Goal: Information Seeking & Learning: Learn about a topic

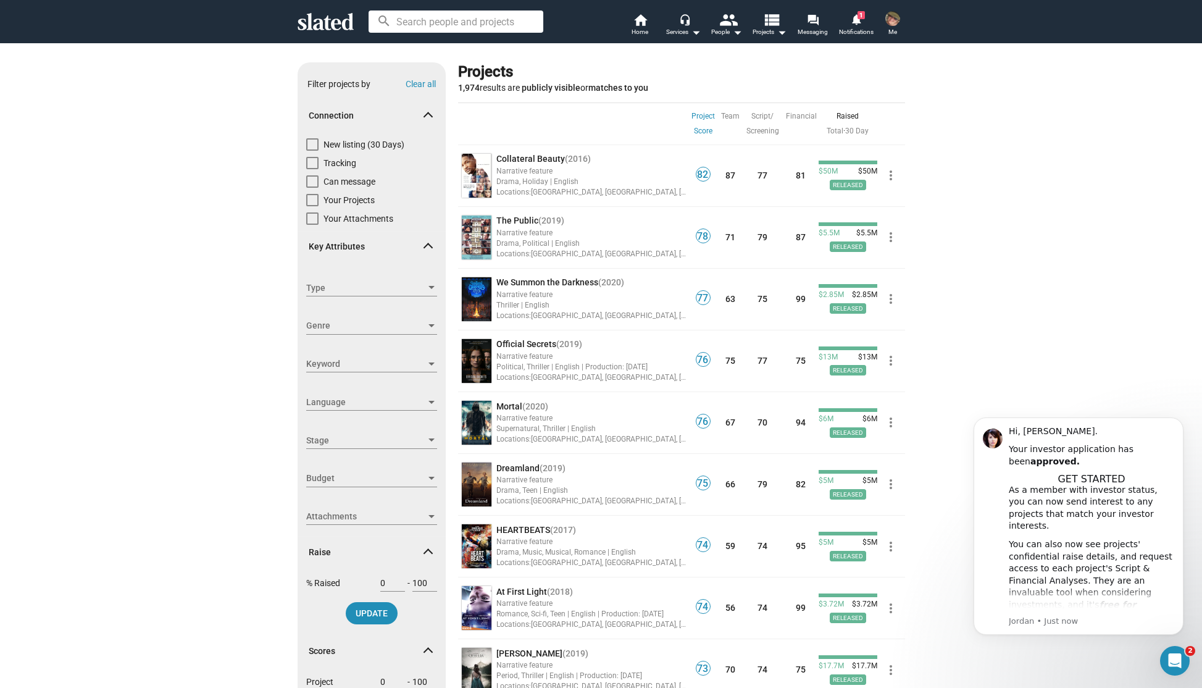
click at [966, 196] on div "Show filters Filter projects by Clear all Connection New listing (30 Days) Trac…" at bounding box center [601, 450] width 1202 height 814
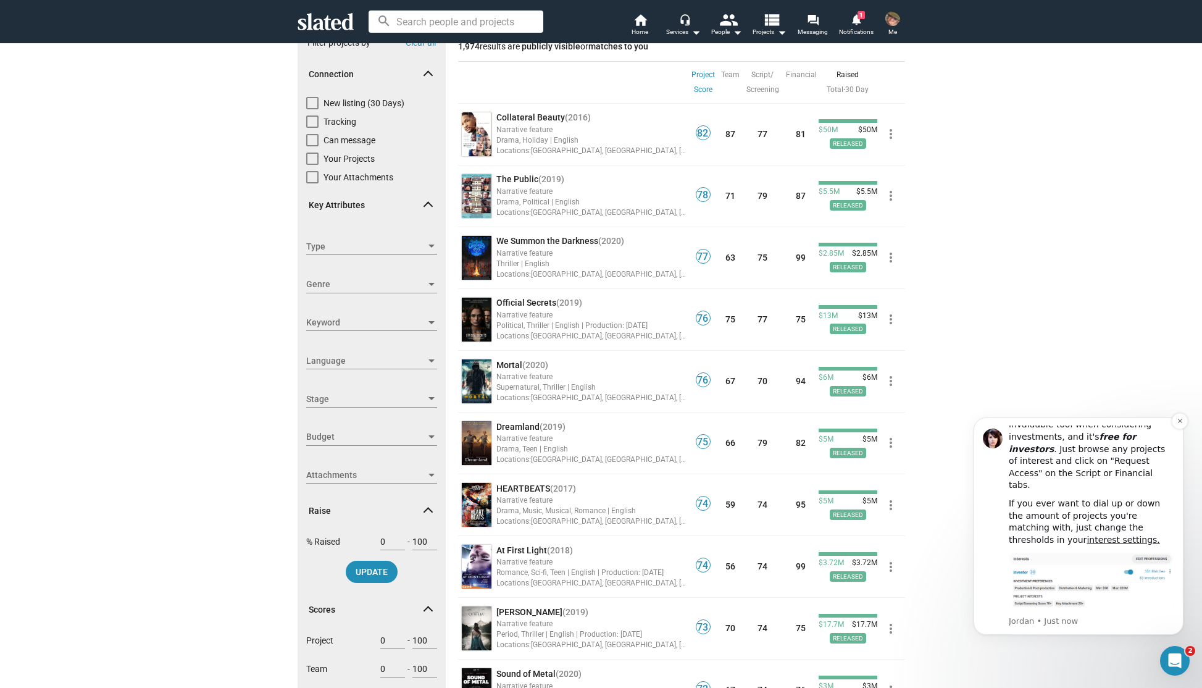
scroll to position [179, 0]
click at [953, 501] on div "Show filters Filter projects by Clear all Connection New listing (30 Days) Trac…" at bounding box center [601, 408] width 1202 height 814
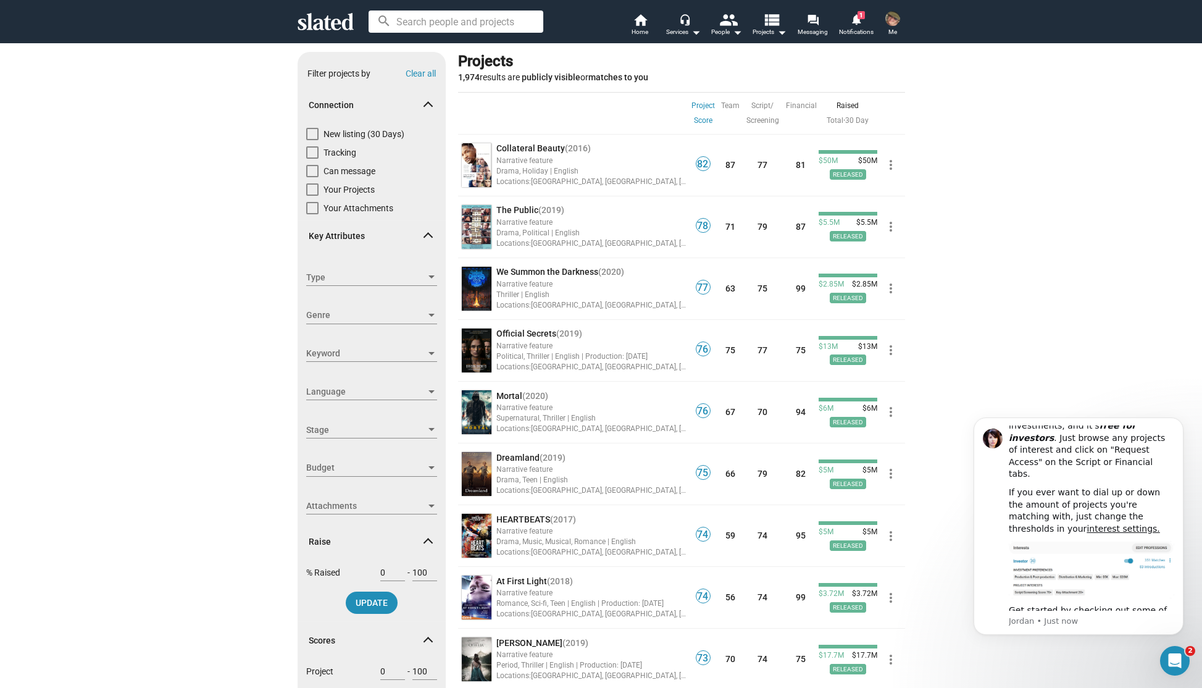
scroll to position [0, 0]
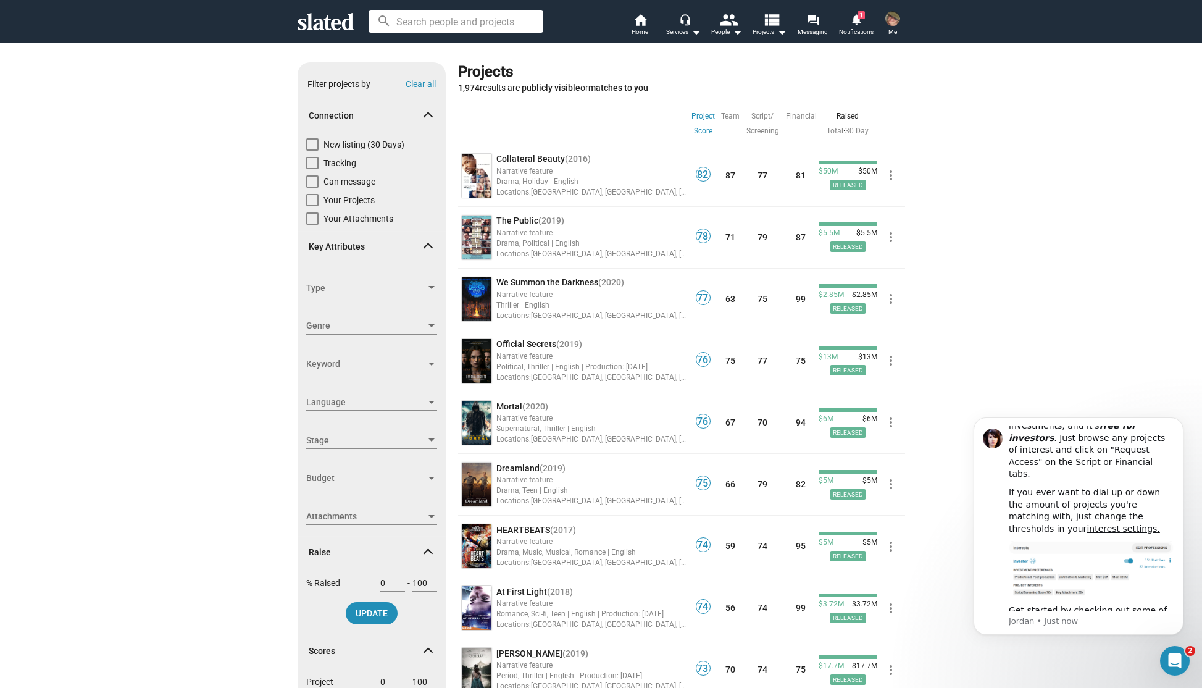
click at [309, 143] on span at bounding box center [312, 144] width 12 height 12
click at [312, 151] on input "New listing (30 Days)" at bounding box center [312, 151] width 1 height 1
checkbox input "true"
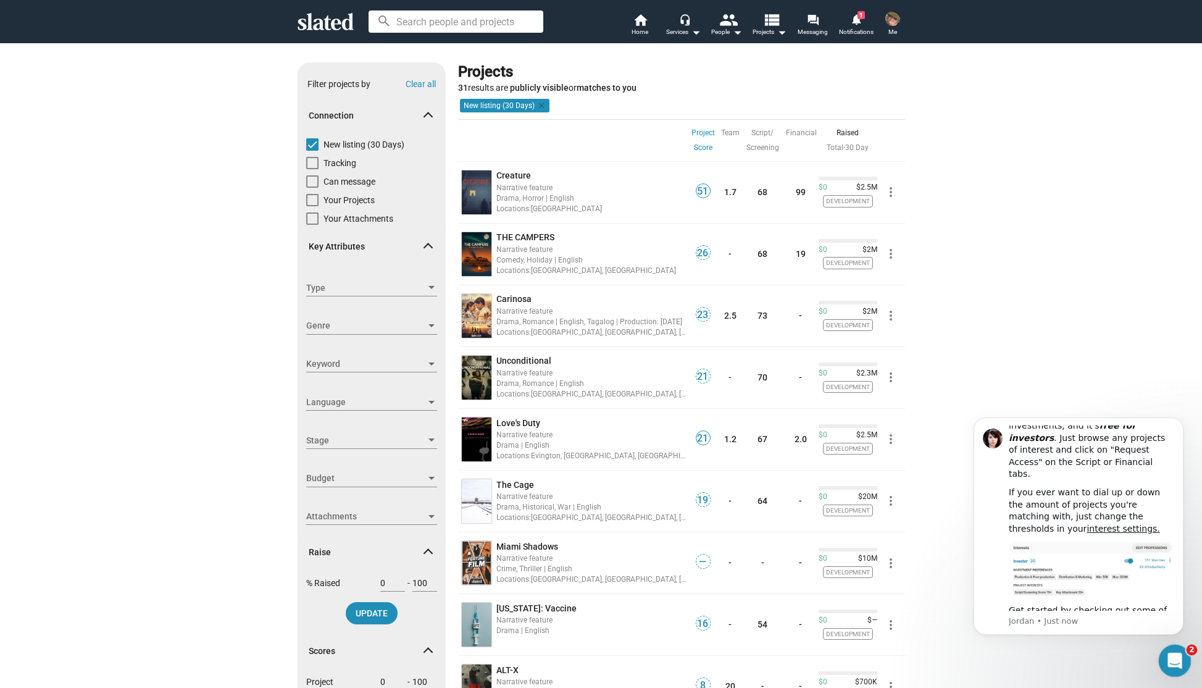
click at [1176, 660] on icon "Open Intercom Messenger" at bounding box center [1173, 659] width 20 height 20
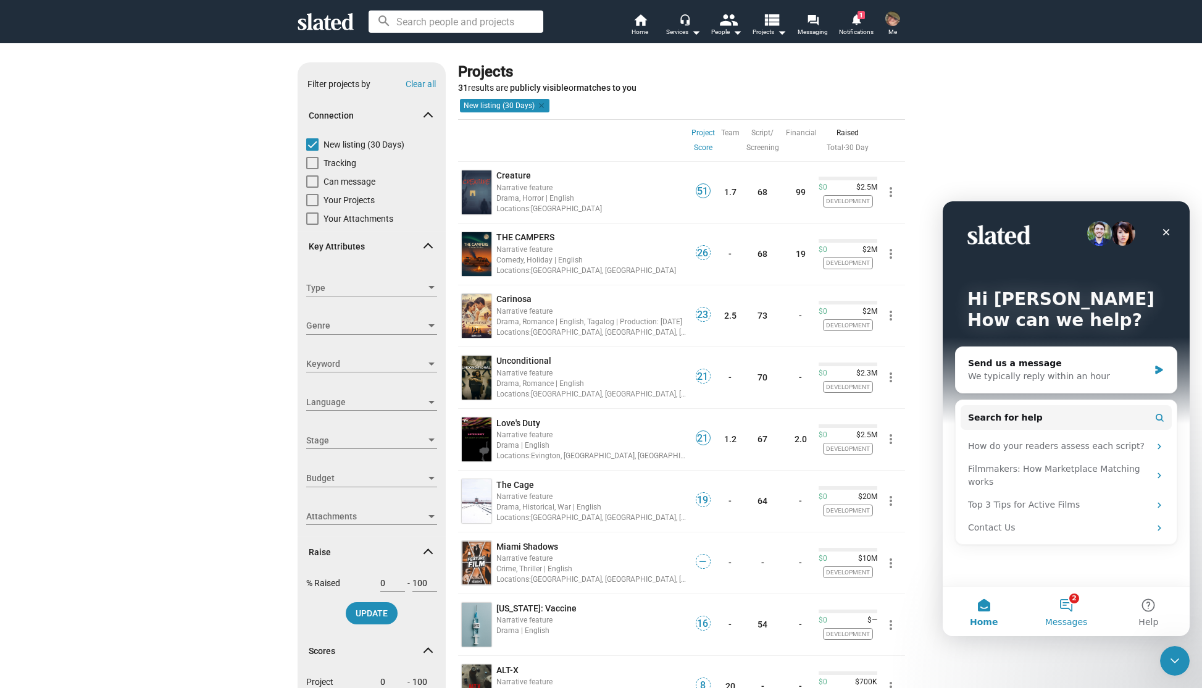
click at [1062, 607] on button "2 Messages" at bounding box center [1066, 610] width 82 height 49
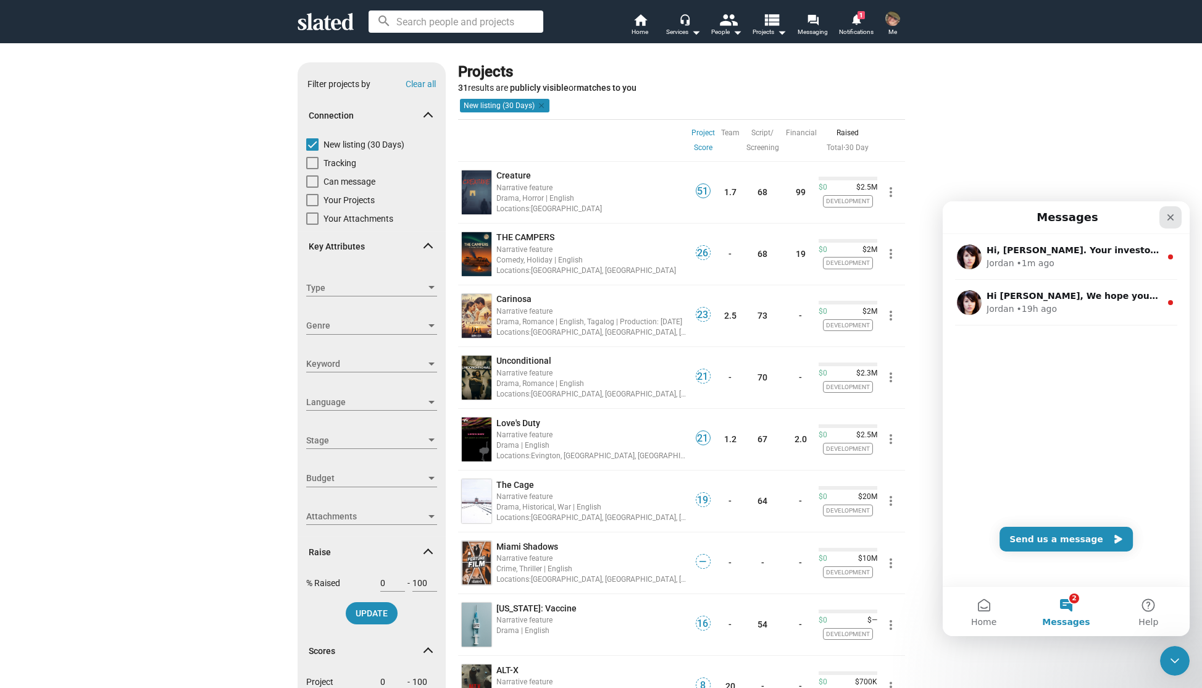
click at [1169, 220] on icon "Close" at bounding box center [1170, 217] width 10 height 10
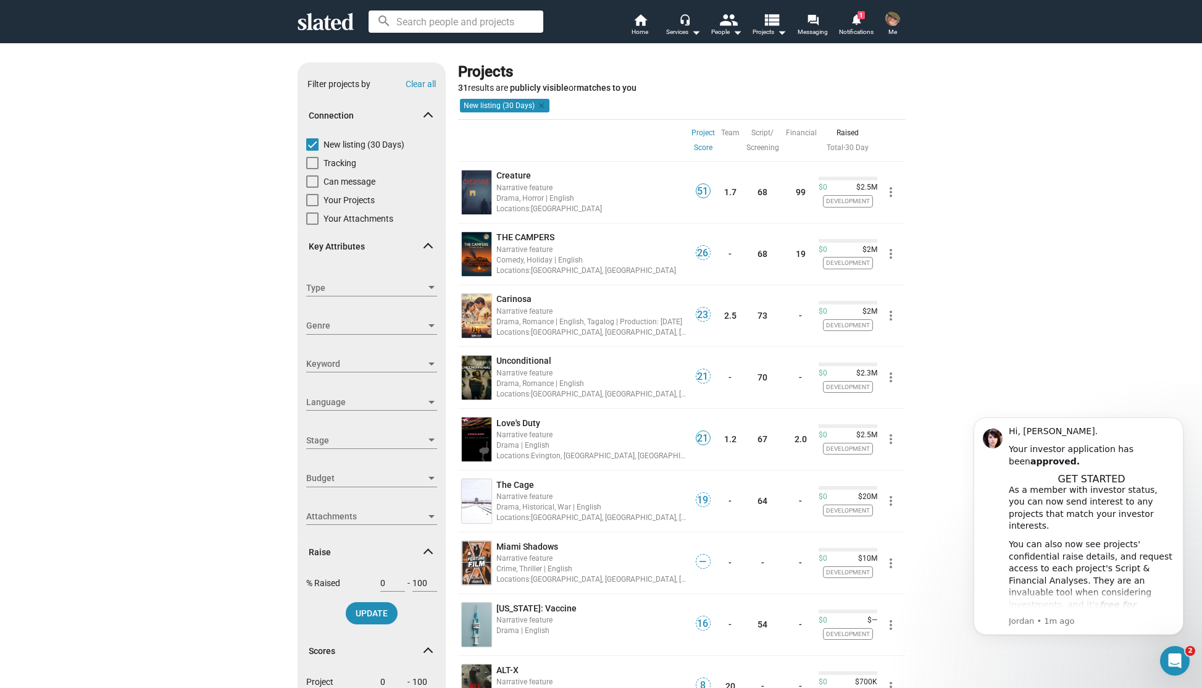
click at [992, 203] on div "Show filters Filter projects by Clear all Connection New listing (30 Days) Trac…" at bounding box center [601, 450] width 1202 height 814
click at [696, 133] on link "Project Score" at bounding box center [702, 140] width 23 height 30
click at [312, 141] on span at bounding box center [312, 144] width 12 height 12
click at [312, 151] on input "New listing (30 Days)" at bounding box center [312, 151] width 1 height 1
checkbox input "false"
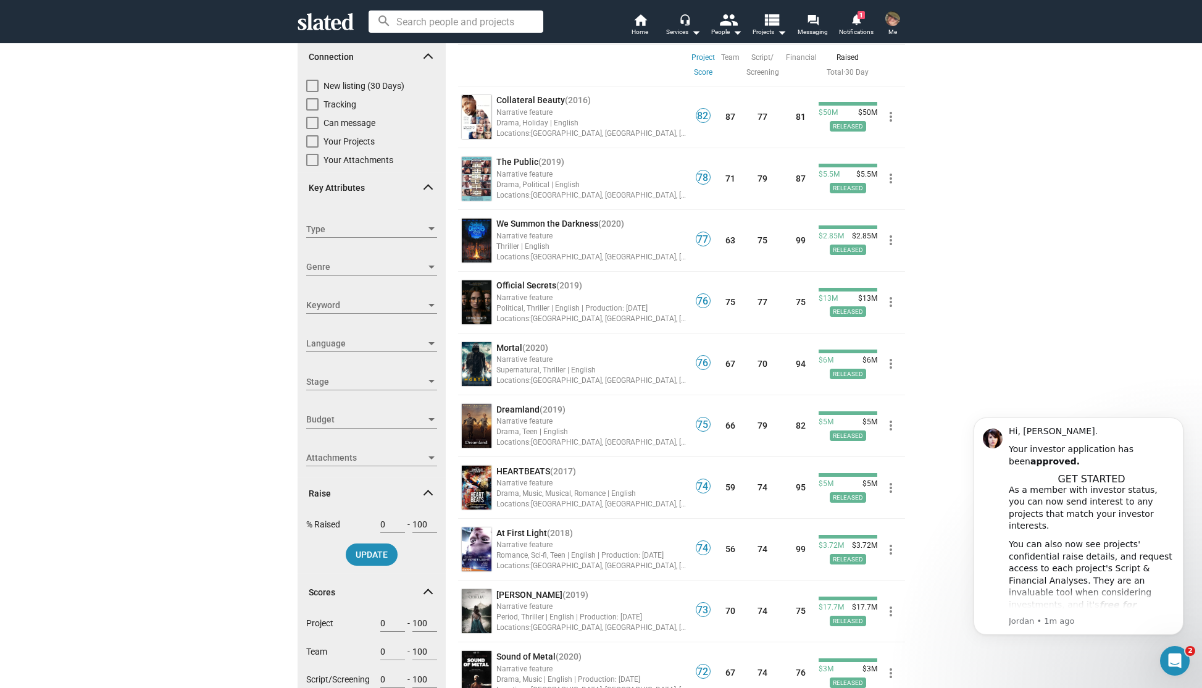
scroll to position [62, 0]
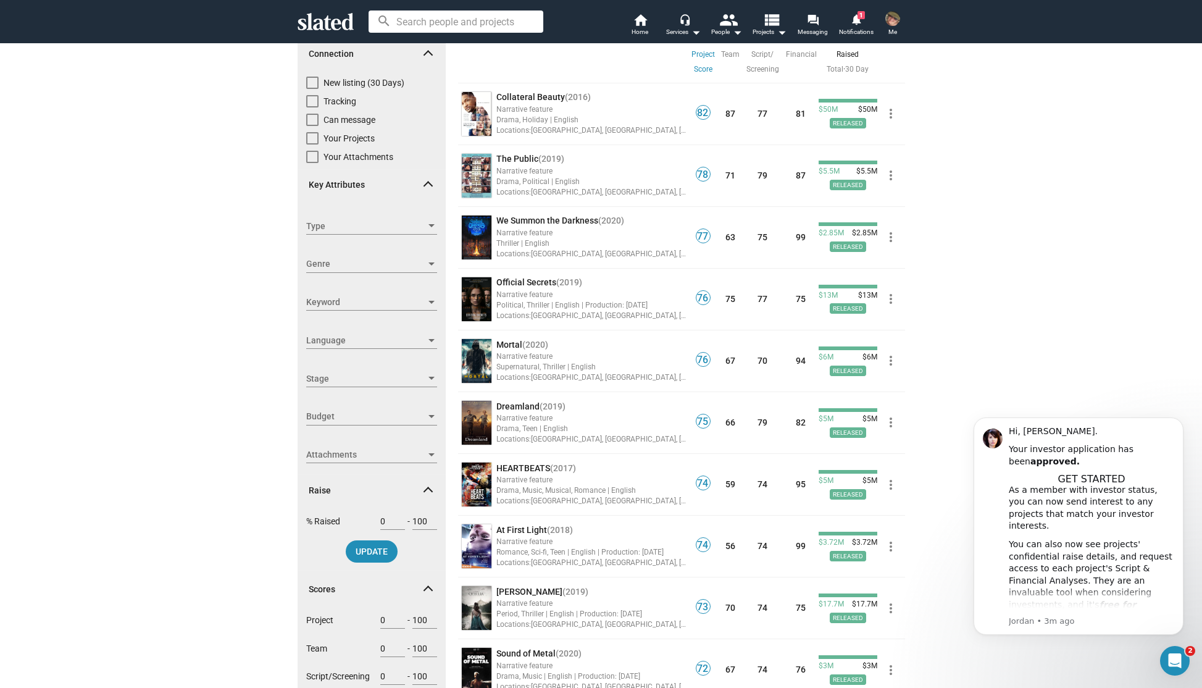
click at [337, 264] on span "Genre" at bounding box center [366, 263] width 120 height 13
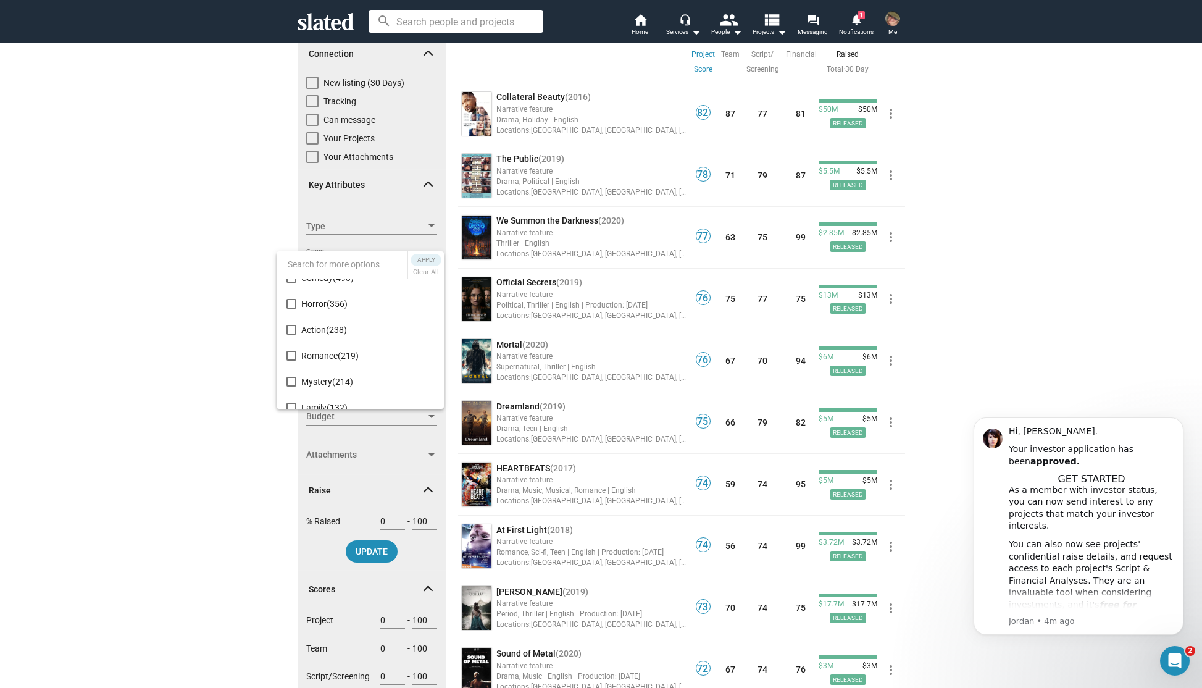
scroll to position [0, 0]
click at [226, 251] on div at bounding box center [601, 344] width 1202 height 688
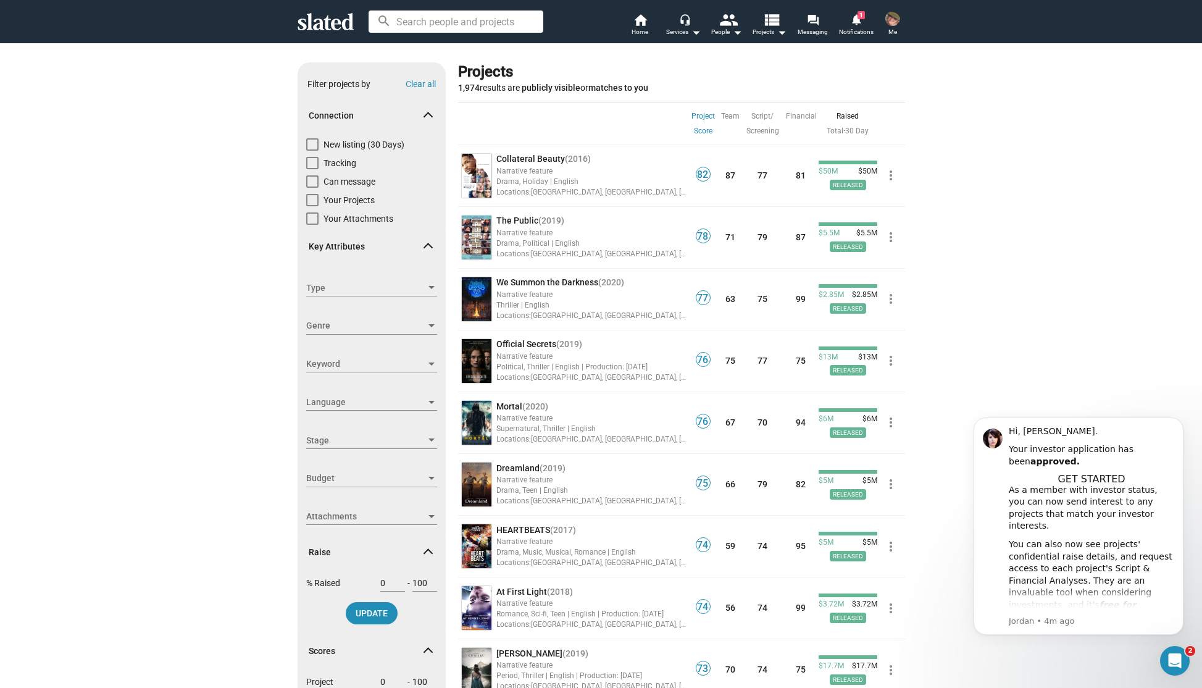
click at [349, 289] on span "Type" at bounding box center [366, 287] width 120 height 13
click at [289, 339] on mat-pseudo-checkbox at bounding box center [291, 341] width 10 height 10
click at [420, 281] on span "Apply" at bounding box center [426, 283] width 22 height 12
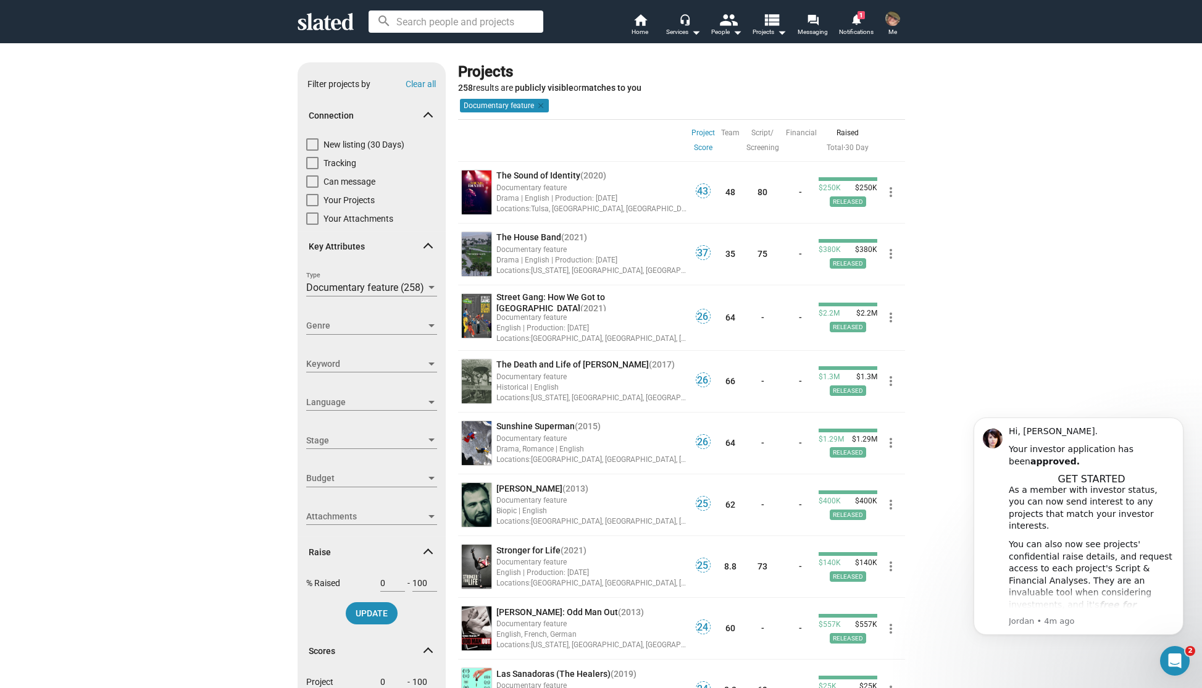
click at [378, 441] on span "Stage" at bounding box center [366, 440] width 120 height 13
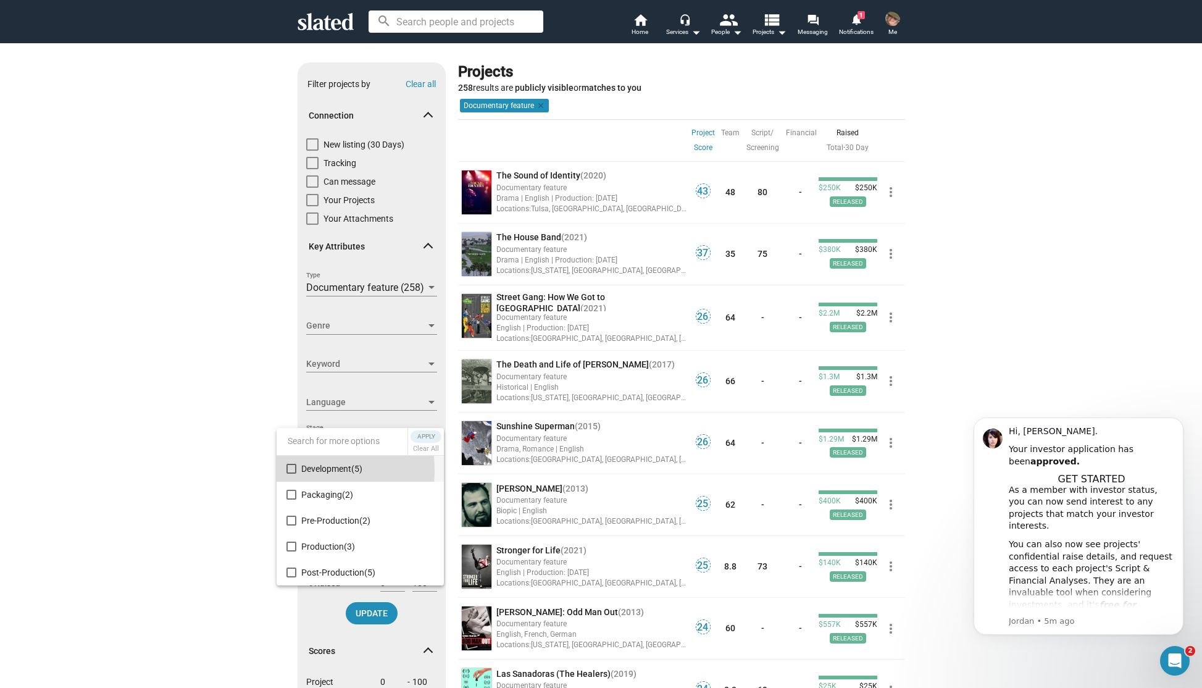
click at [286, 470] on mat-pseudo-checkbox at bounding box center [291, 469] width 10 height 10
click at [292, 489] on mat-pseudo-checkbox at bounding box center [291, 494] width 10 height 10
click at [294, 522] on mat-pseudo-checkbox at bounding box center [291, 520] width 10 height 10
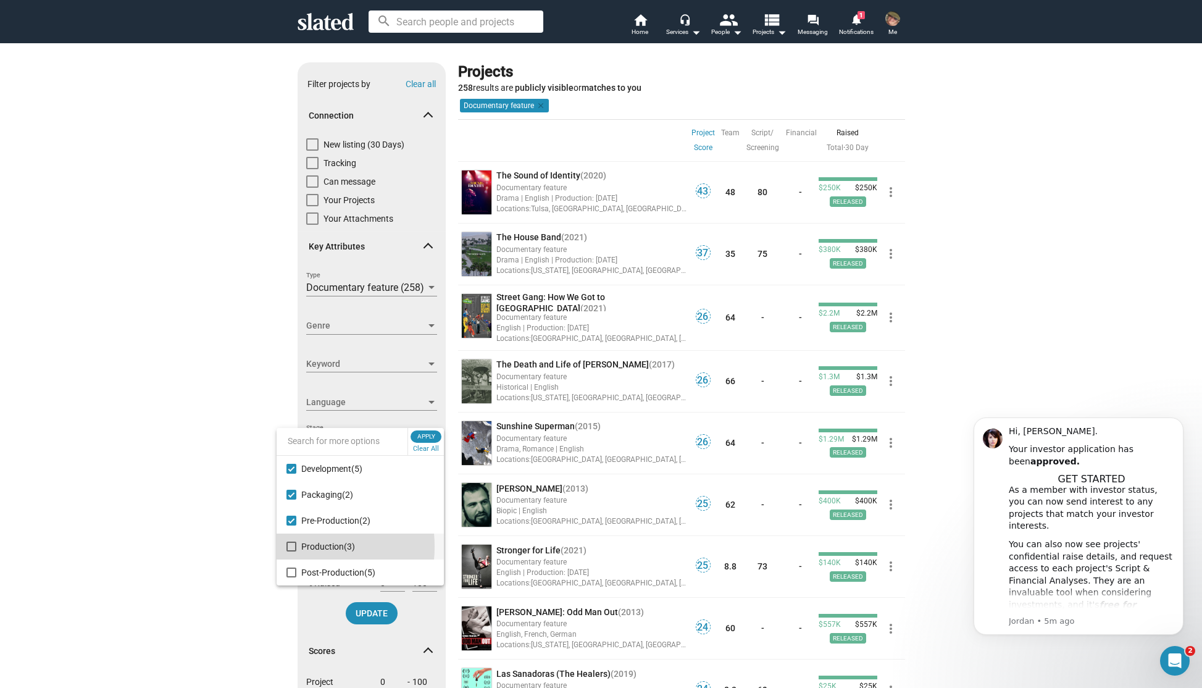
click at [296, 546] on mat-option "Production (3)" at bounding box center [360, 546] width 167 height 26
click at [418, 432] on span "Apply" at bounding box center [426, 436] width 22 height 12
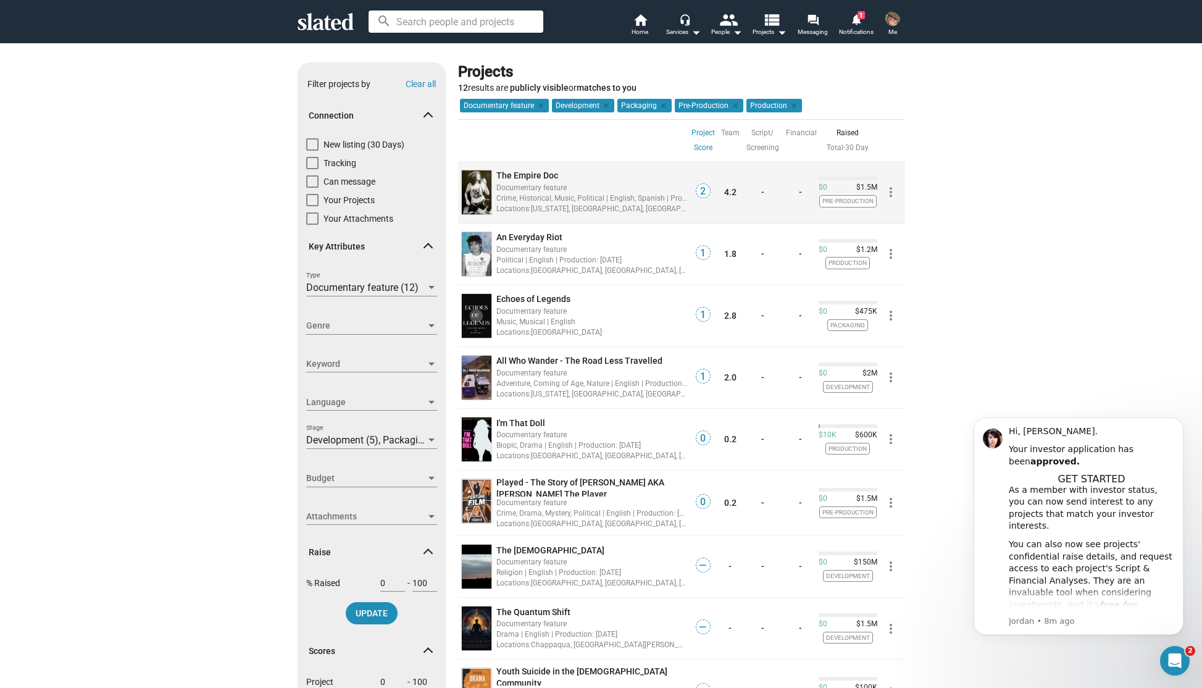
click at [534, 174] on span "The Empire Doc" at bounding box center [527, 175] width 62 height 10
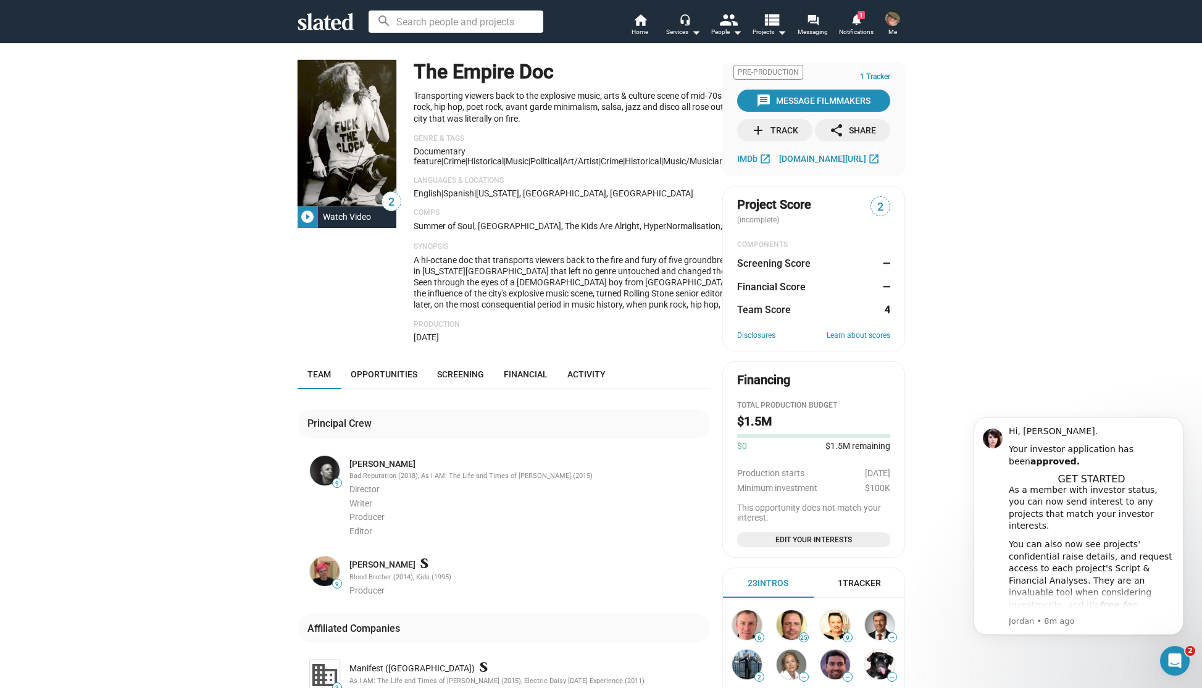
click at [760, 309] on button "… Show More" at bounding box center [781, 303] width 43 height 11
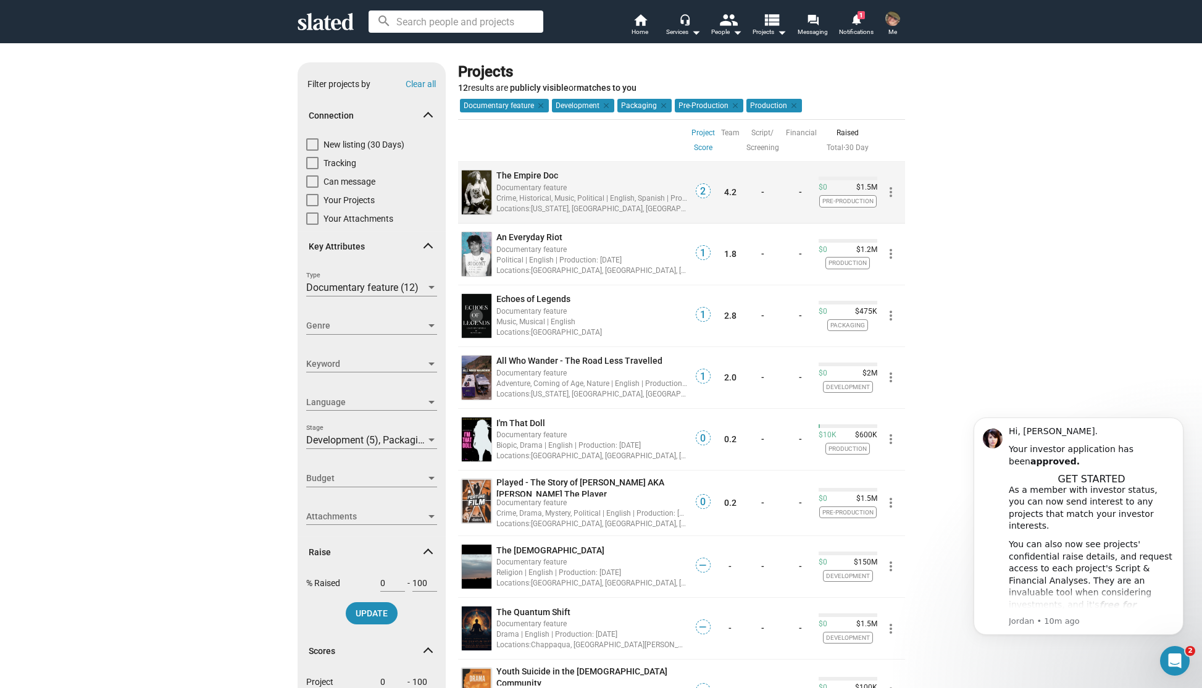
click at [528, 173] on span "The Empire Doc" at bounding box center [527, 175] width 62 height 10
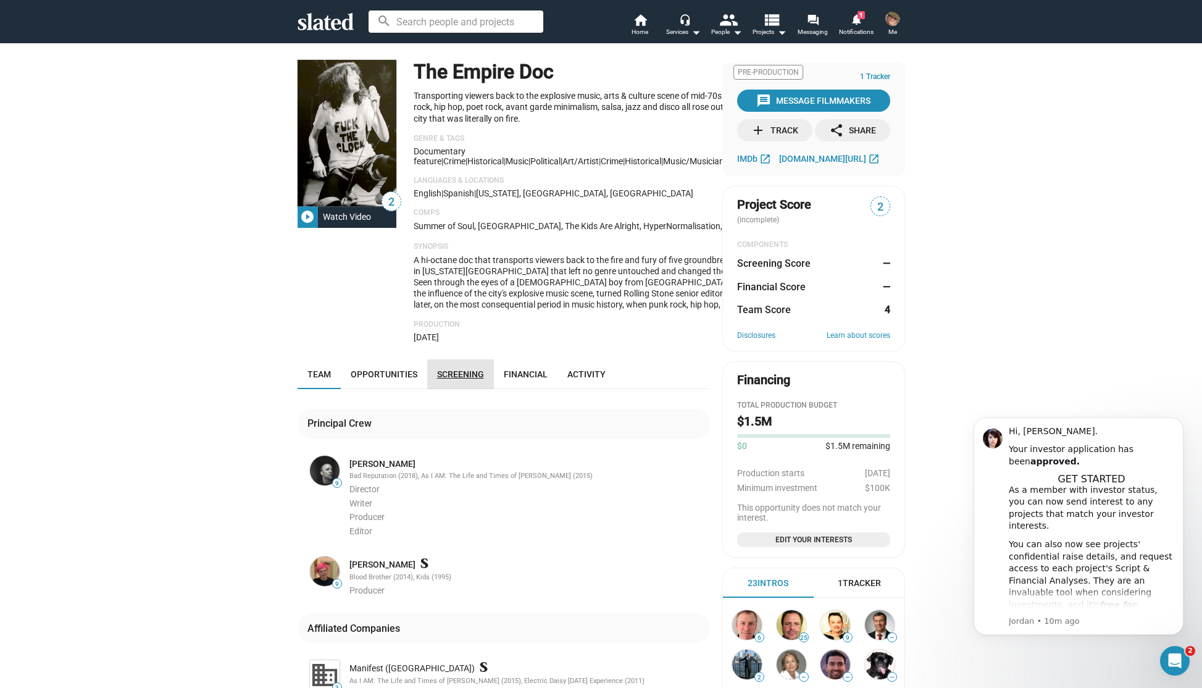
click at [463, 379] on span "Screening" at bounding box center [460, 374] width 47 height 10
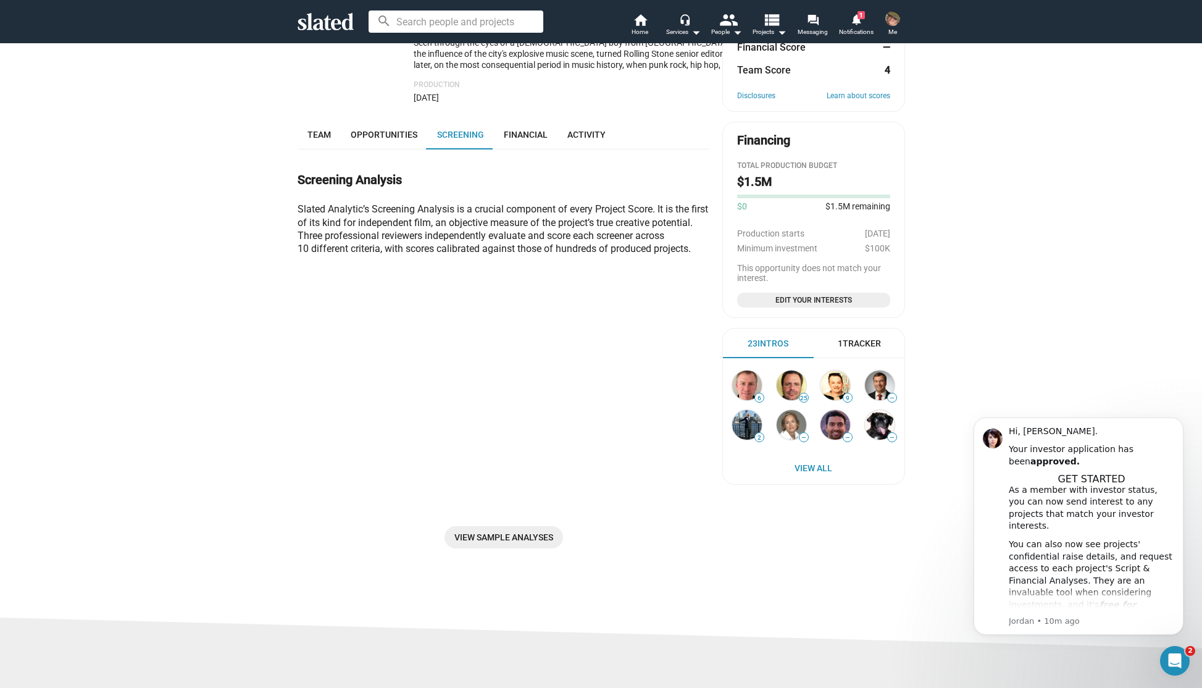
scroll to position [239, 0]
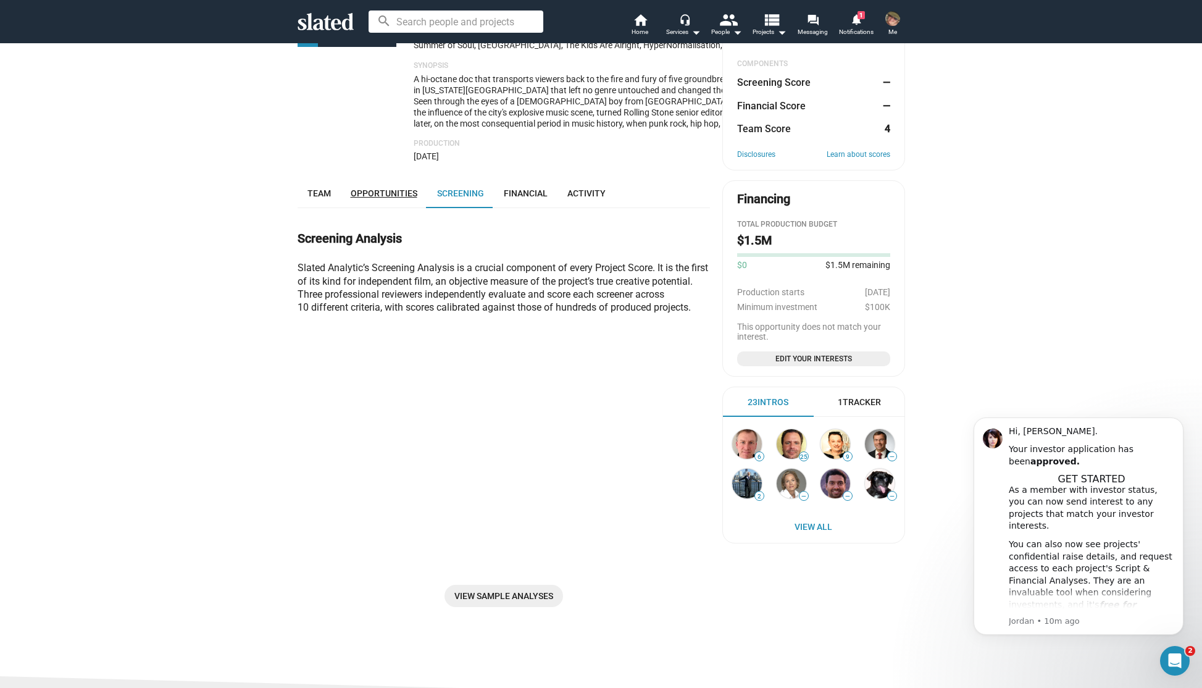
click at [402, 198] on span "Opportunities" at bounding box center [384, 193] width 67 height 10
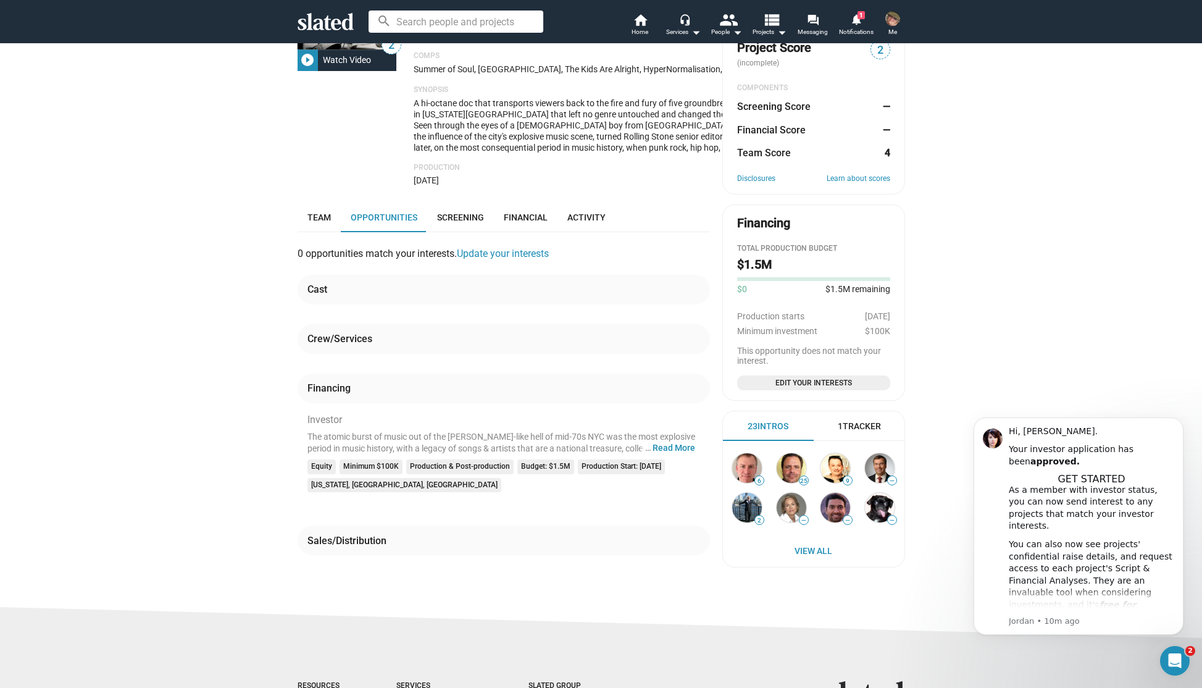
scroll to position [152, 0]
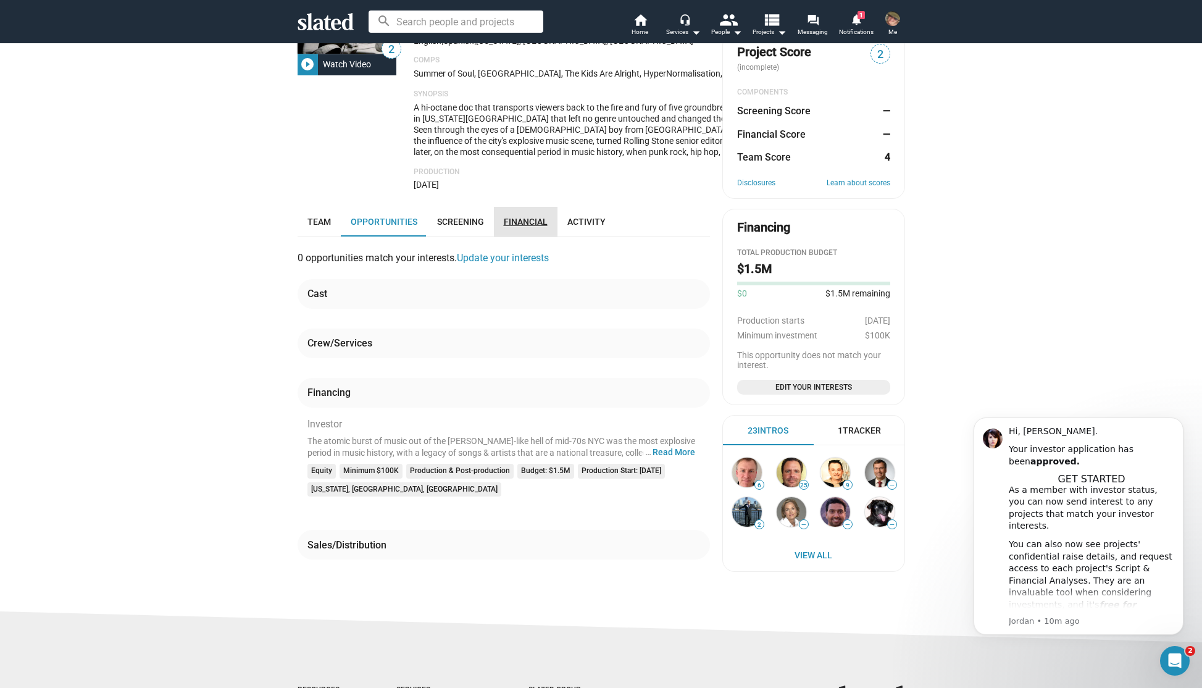
click at [528, 227] on span "Financial" at bounding box center [526, 222] width 44 height 10
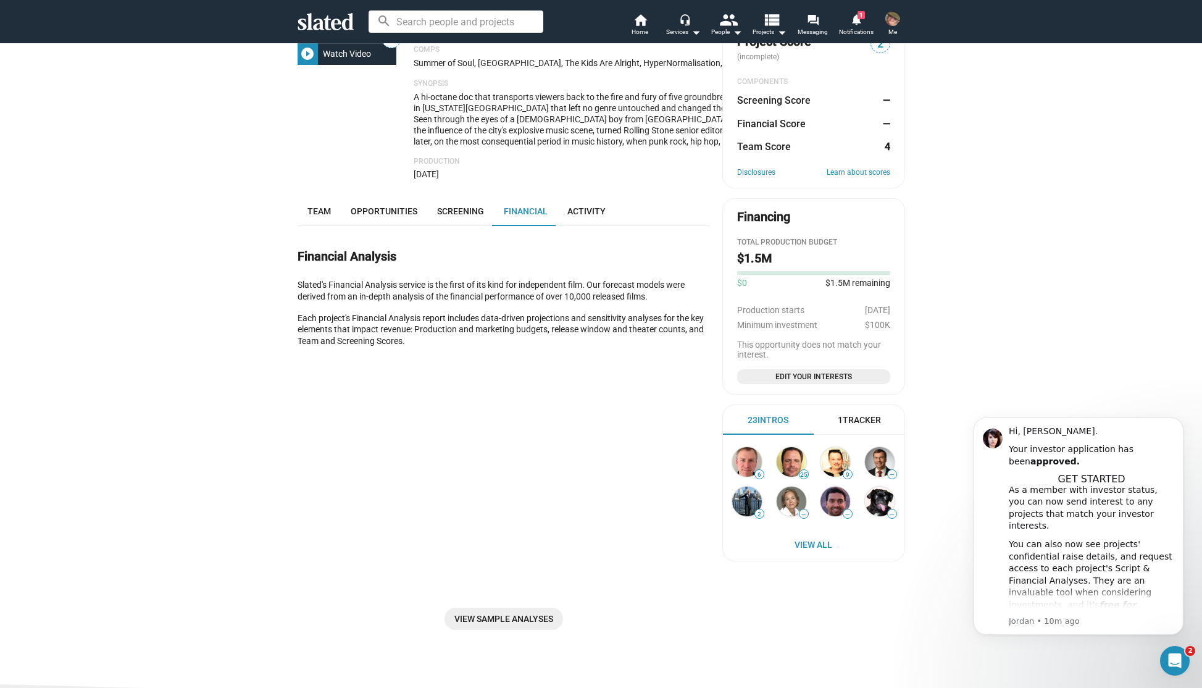
scroll to position [177, 0]
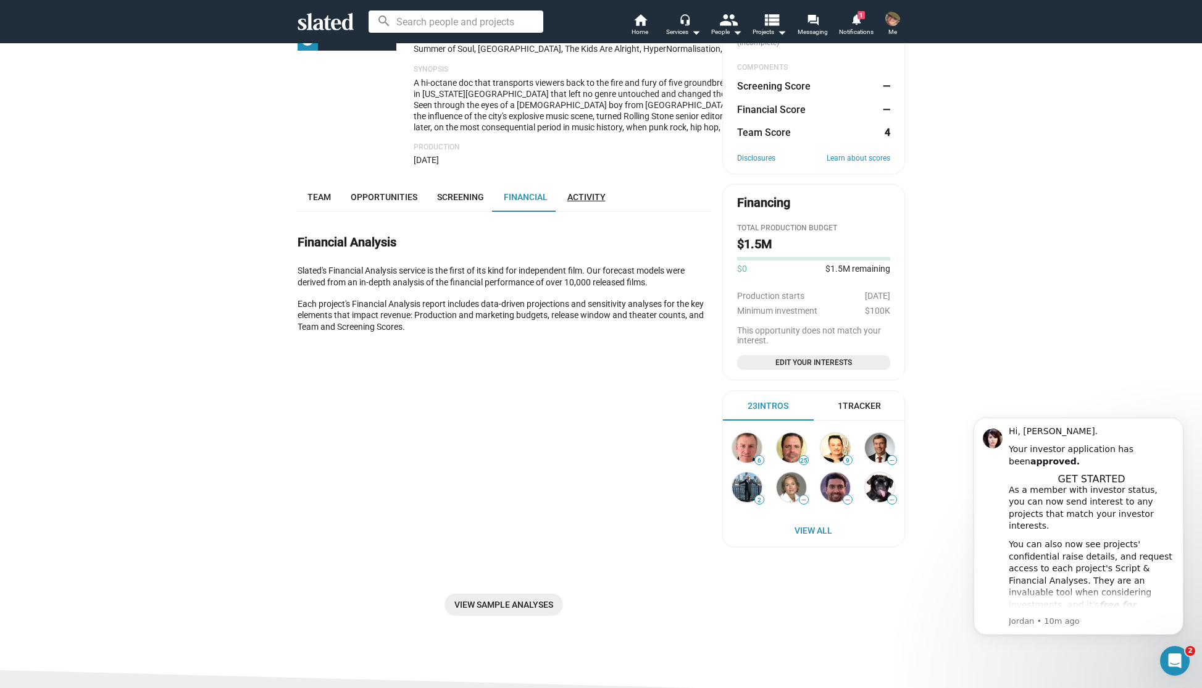
click at [586, 202] on span "Activity" at bounding box center [586, 197] width 38 height 10
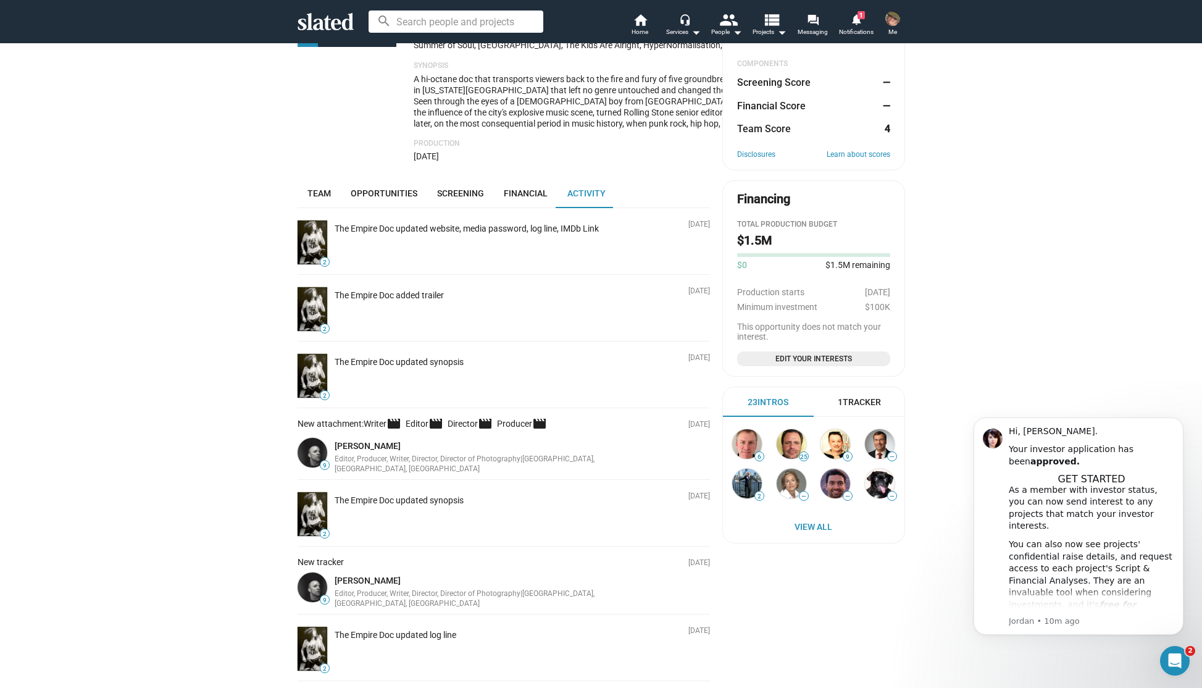
scroll to position [137, 0]
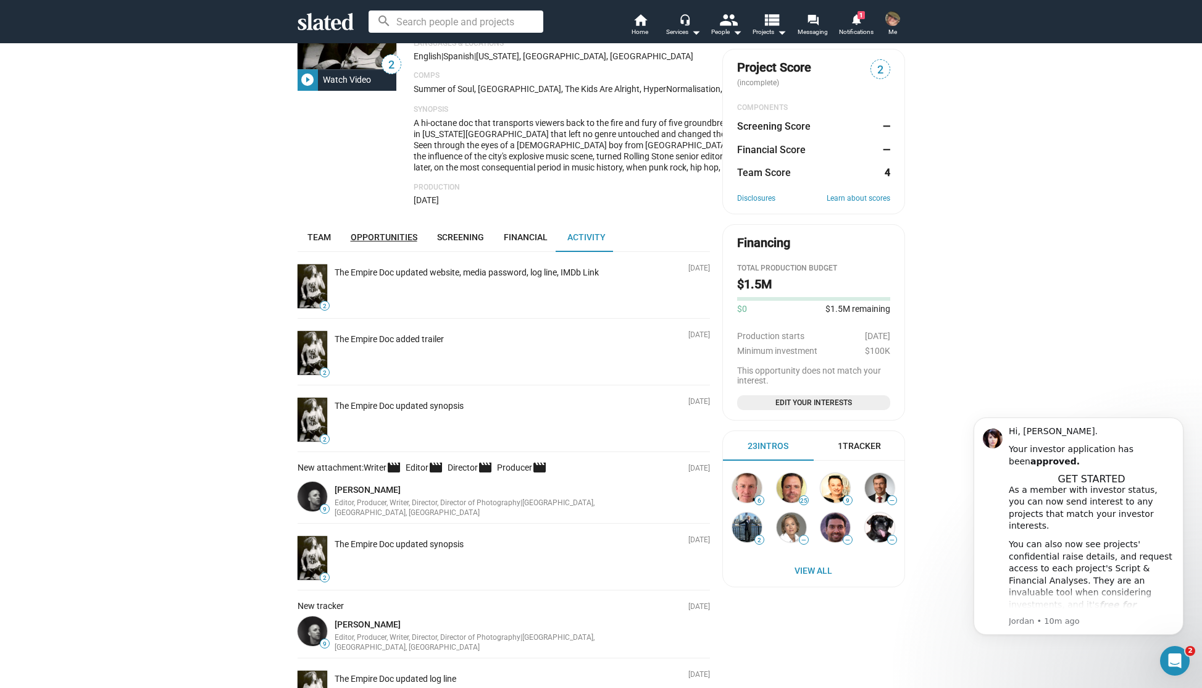
click at [371, 252] on link "Opportunities" at bounding box center [384, 237] width 86 height 30
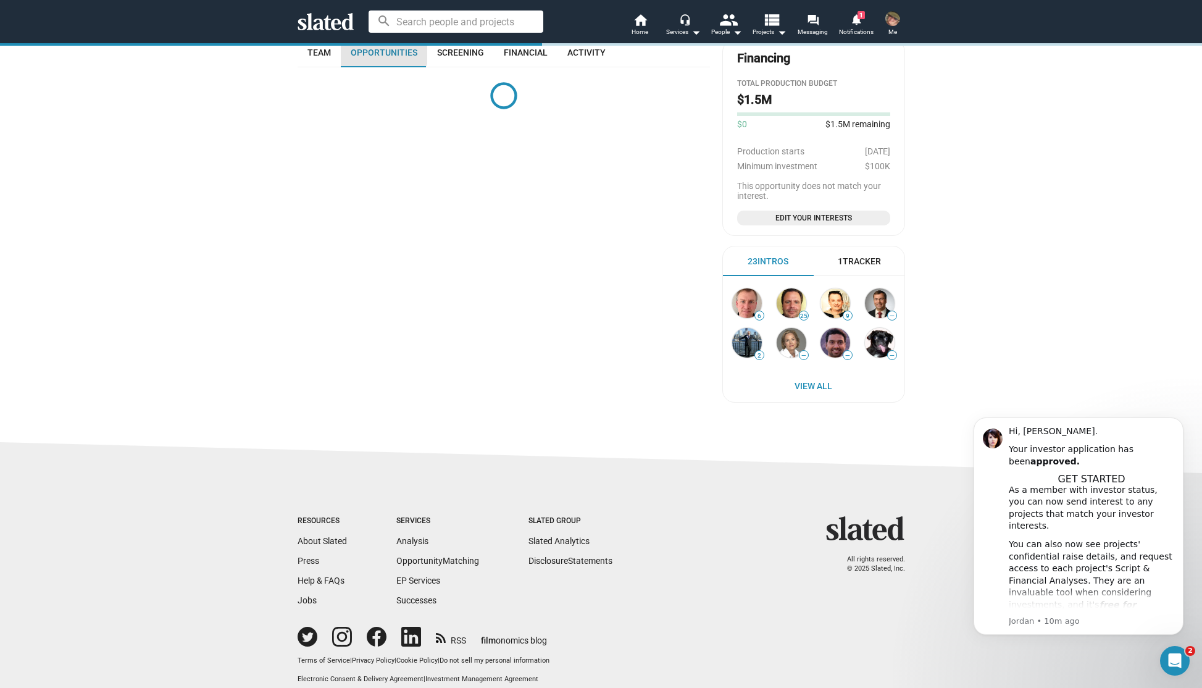
scroll to position [338, 0]
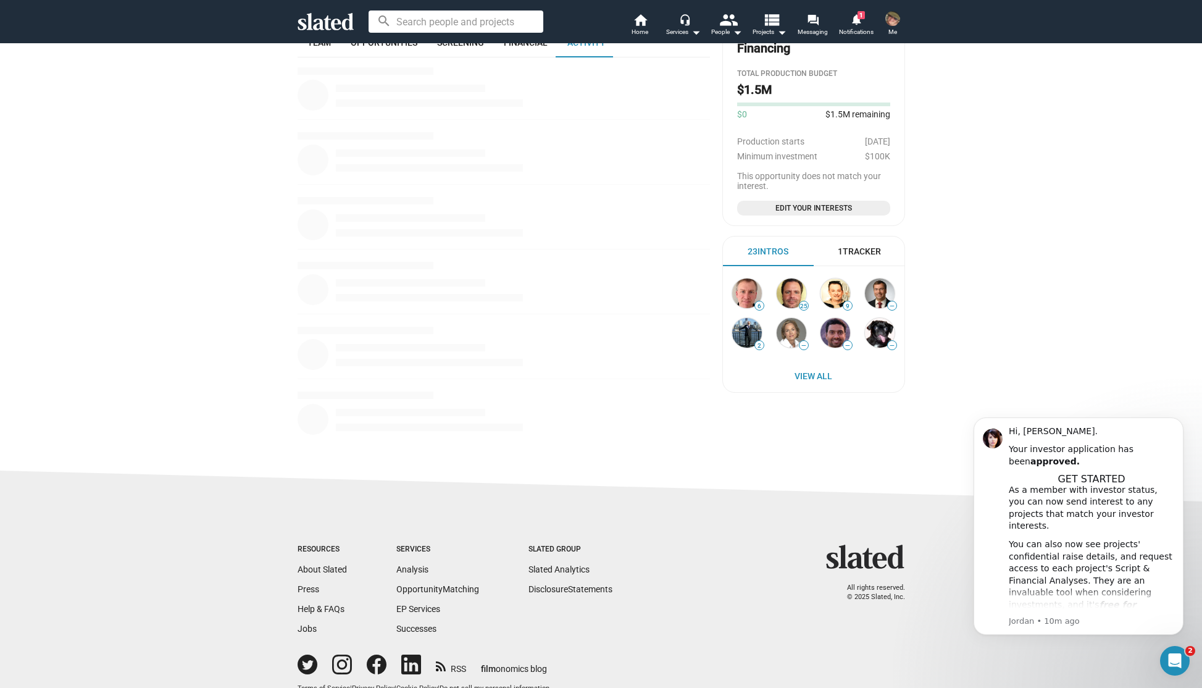
scroll to position [342, 0]
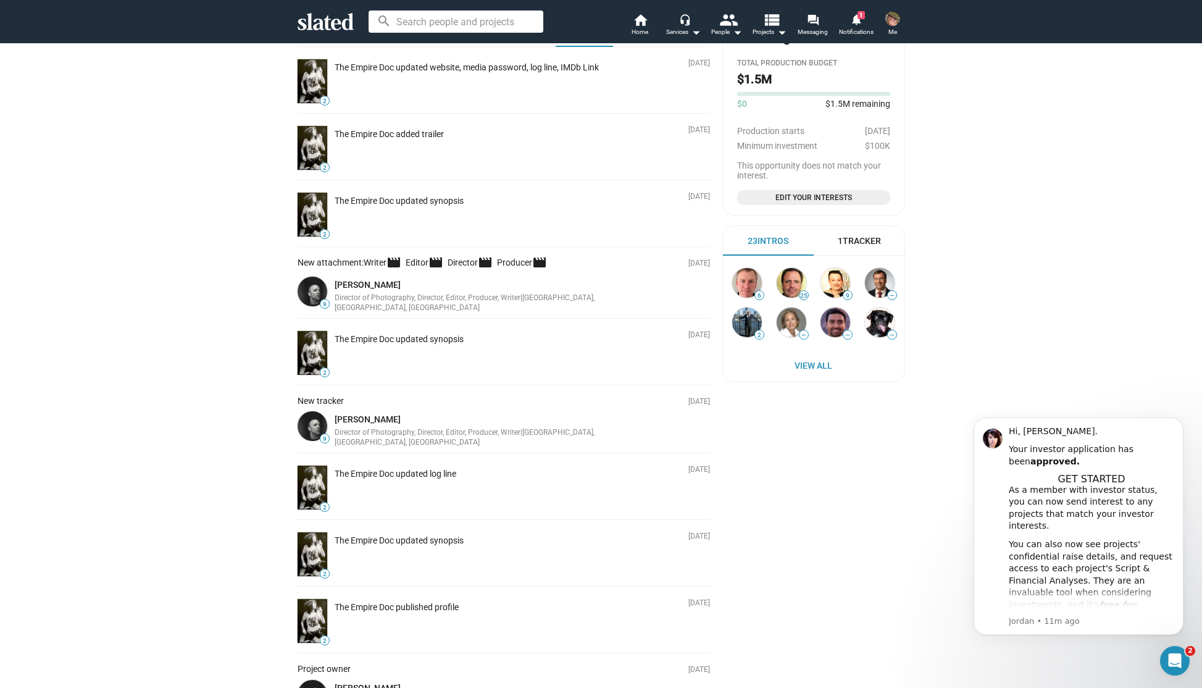
click at [890, 17] on img at bounding box center [892, 18] width 15 height 15
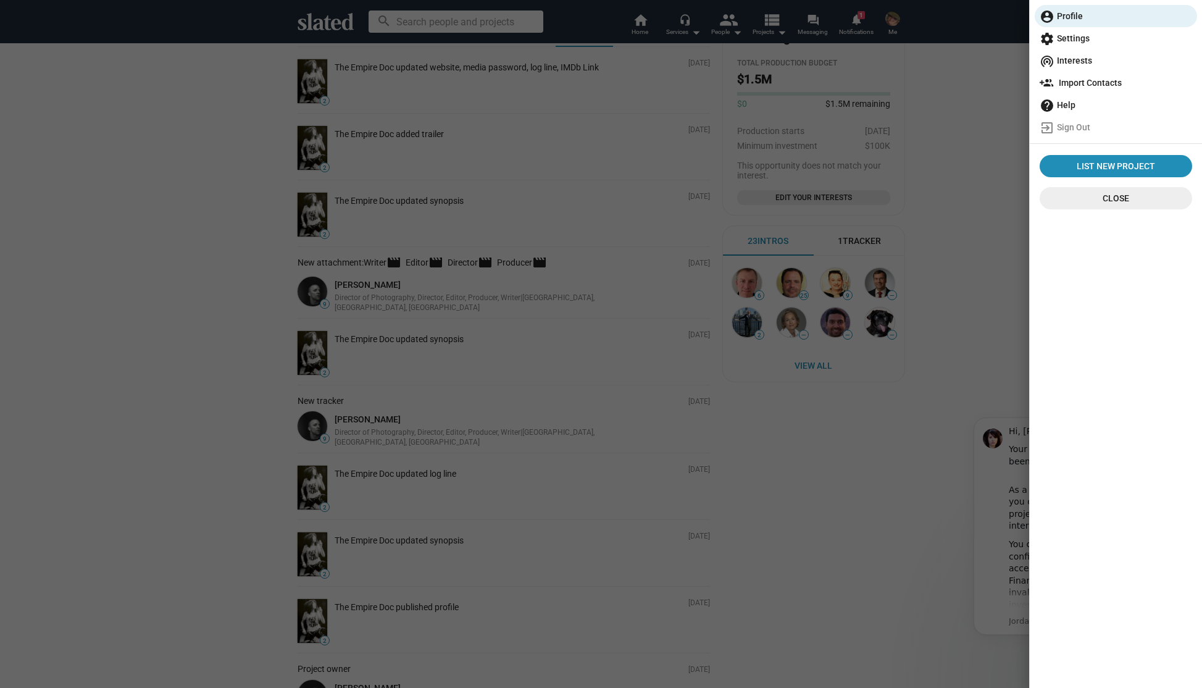
click at [1080, 59] on span "wifi_tethering Interests" at bounding box center [1115, 60] width 152 height 22
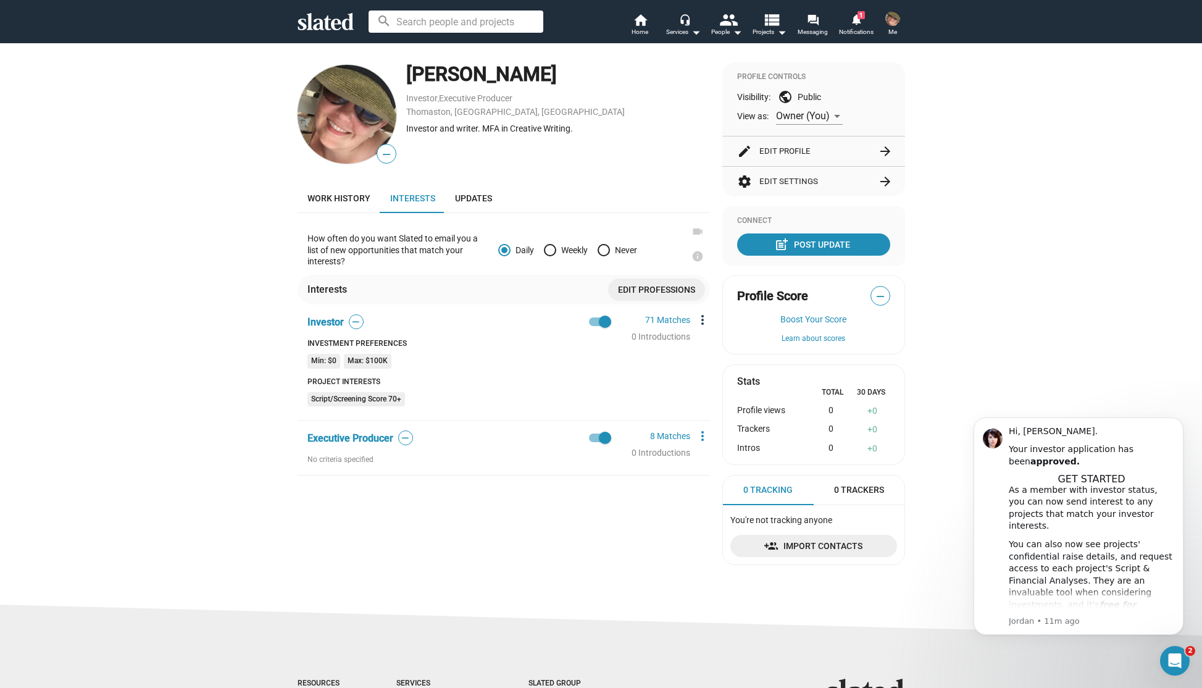
click at [699, 322] on mat-icon "more_vert" at bounding box center [702, 319] width 15 height 15
click at [704, 341] on button "Edit" at bounding box center [724, 342] width 69 height 20
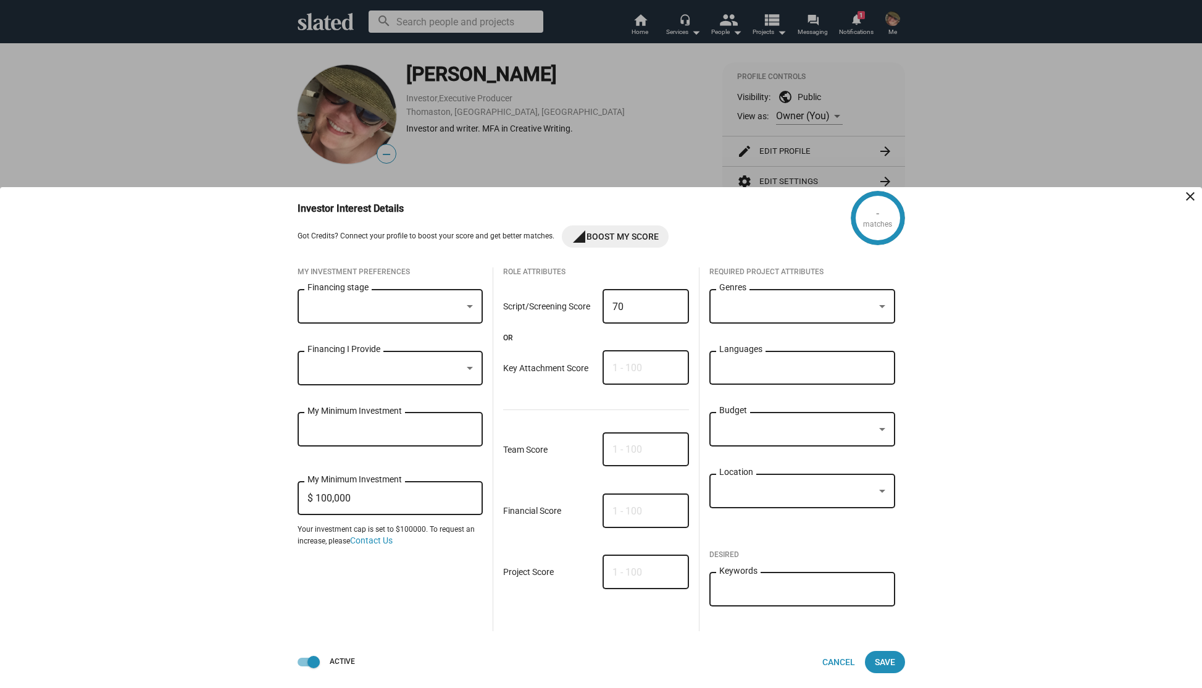
click at [444, 322] on div "Financing stage" at bounding box center [390, 305] width 166 height 36
click at [331, 358] on span "Development" at bounding box center [382, 360] width 151 height 26
click at [241, 368] on div at bounding box center [601, 344] width 1202 height 688
click at [889, 661] on span "Save" at bounding box center [885, 662] width 20 height 22
click at [789, 305] on div at bounding box center [796, 307] width 155 height 13
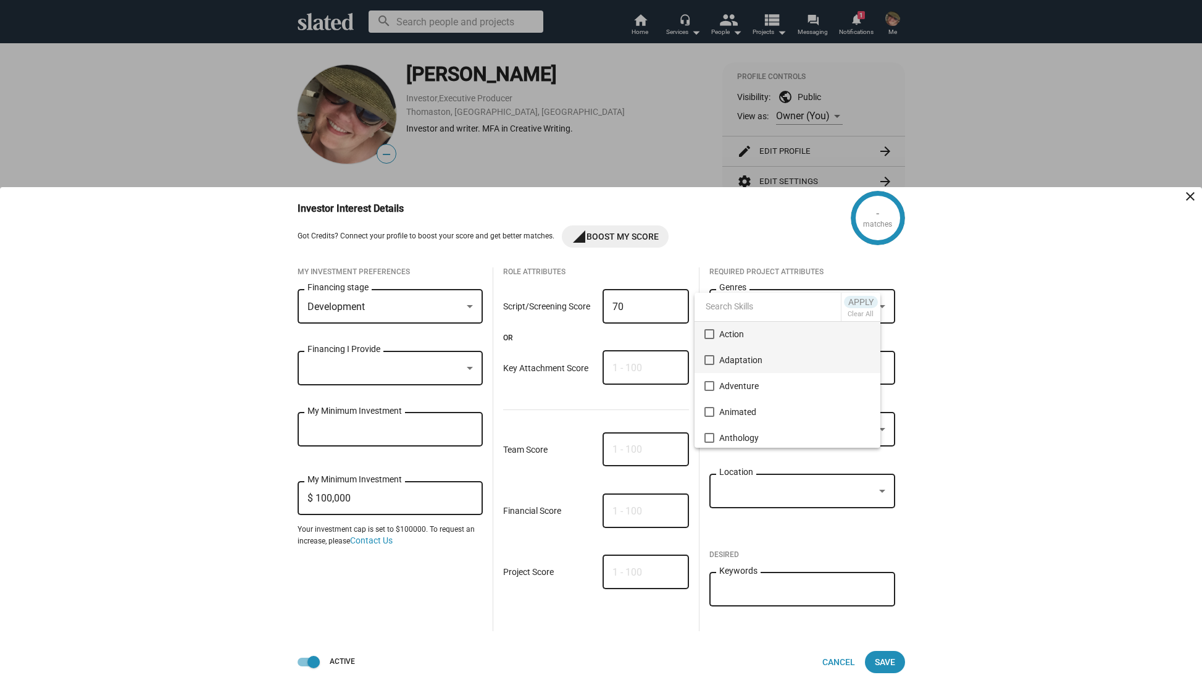
click at [740, 359] on span "Adaptation" at bounding box center [794, 360] width 151 height 26
click at [737, 363] on span "Coming of Age" at bounding box center [794, 362] width 151 height 26
click at [729, 372] on span "Drama" at bounding box center [794, 372] width 151 height 26
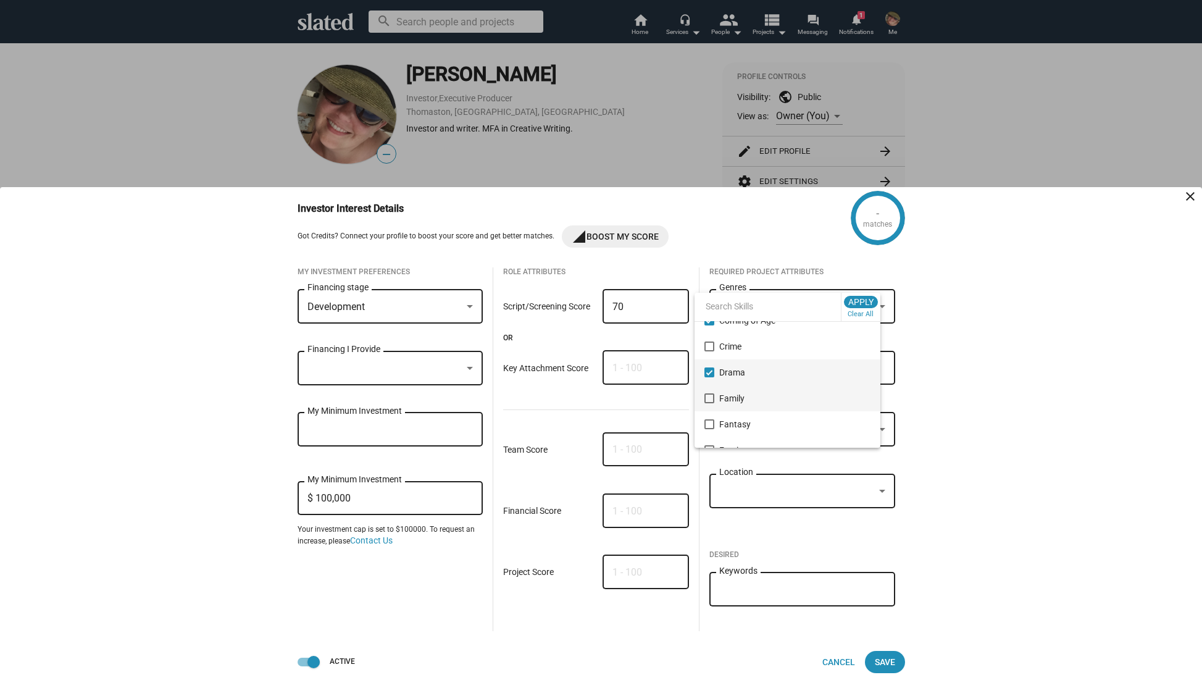
click at [738, 397] on span "Family" at bounding box center [794, 398] width 151 height 26
click at [733, 338] on span "Fantasy" at bounding box center [794, 342] width 151 height 26
click at [733, 330] on span "Foreign" at bounding box center [794, 327] width 151 height 26
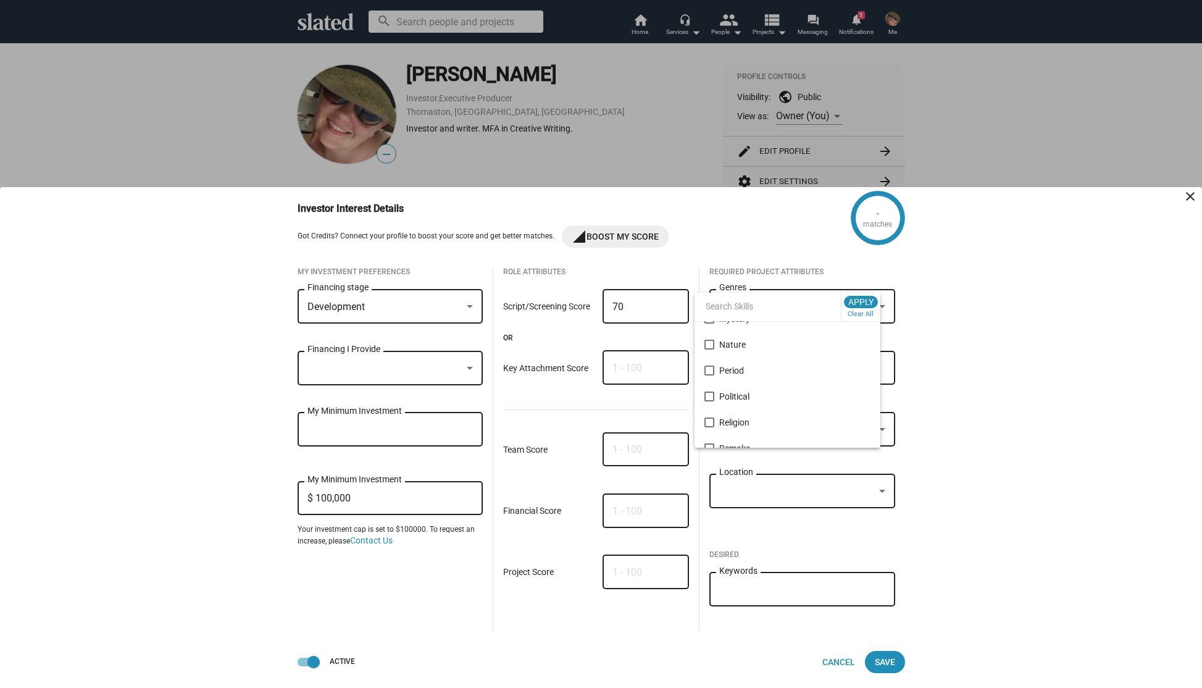
scroll to position [535, 0]
click at [713, 341] on mat-pseudo-checkbox at bounding box center [709, 343] width 10 height 10
click at [743, 352] on span "Political" at bounding box center [794, 354] width 151 height 26
click at [743, 376] on span "Religion" at bounding box center [794, 380] width 151 height 26
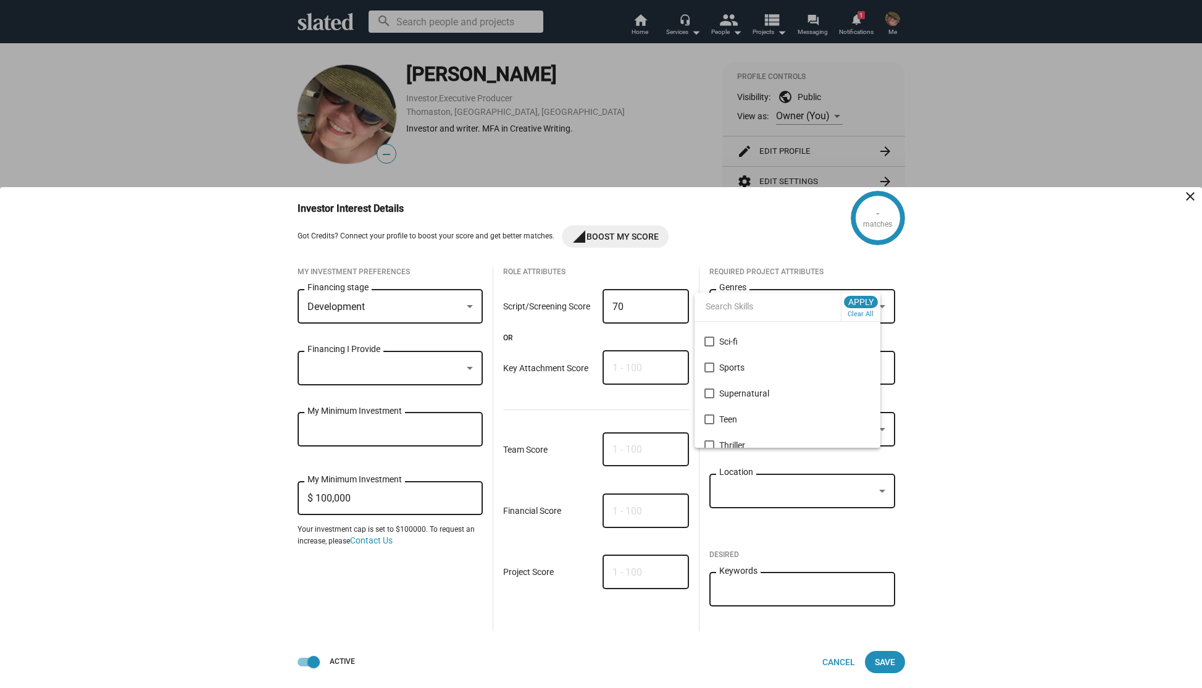
scroll to position [720, 0]
click at [715, 341] on mat-option "Sci-fi" at bounding box center [787, 339] width 186 height 26
click at [864, 317] on button "Clear All" at bounding box center [861, 314] width 34 height 12
click at [988, 328] on div at bounding box center [601, 344] width 1202 height 688
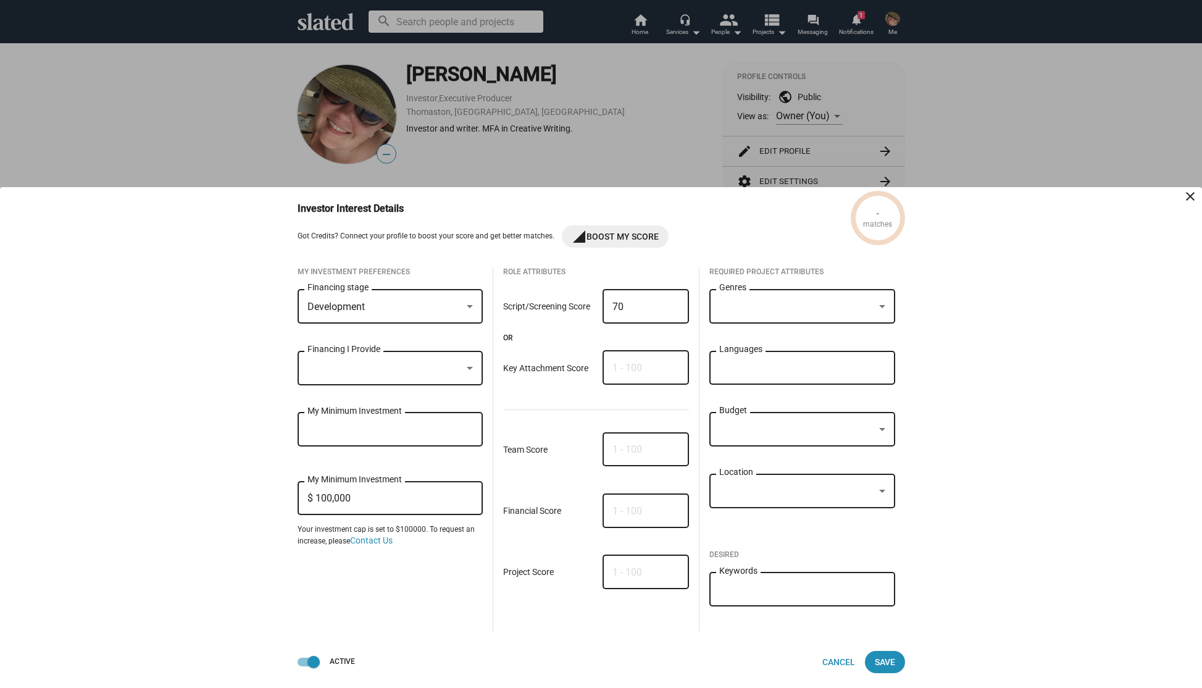
click at [1191, 189] on mat-icon "close" at bounding box center [1190, 196] width 15 height 15
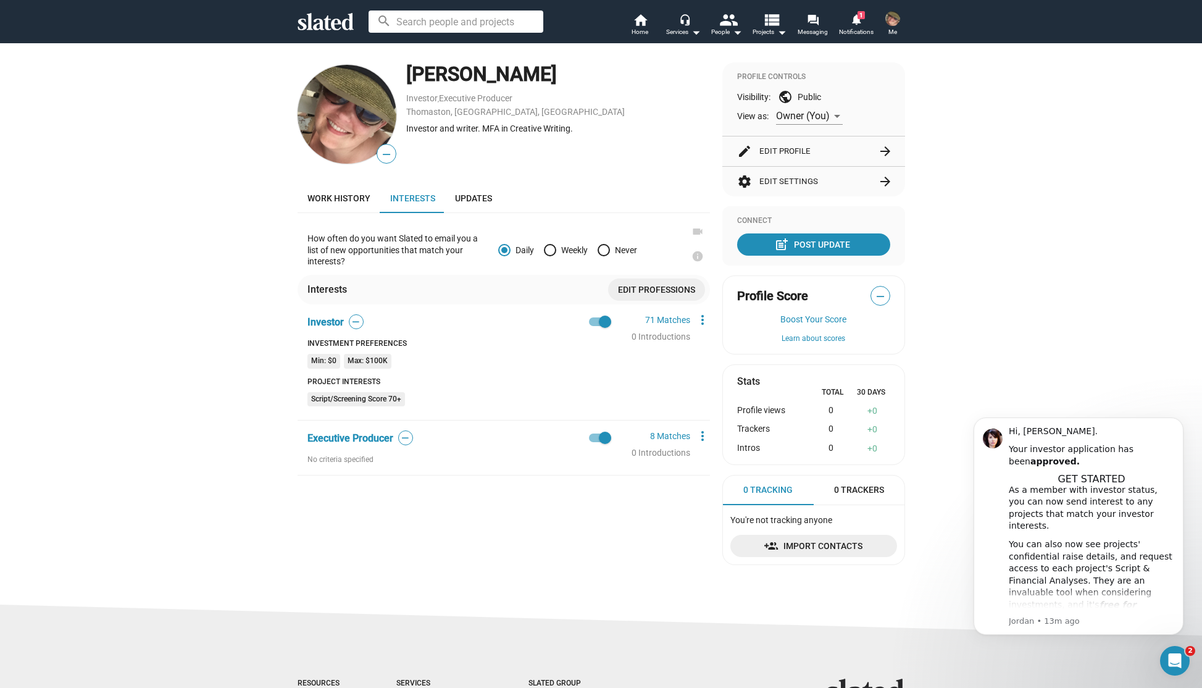
click at [662, 314] on div "How often do you want Slated to email you a list of new opportunities that matc…" at bounding box center [503, 344] width 412 height 262
click at [659, 320] on link "71 Matches" at bounding box center [667, 320] width 45 height 10
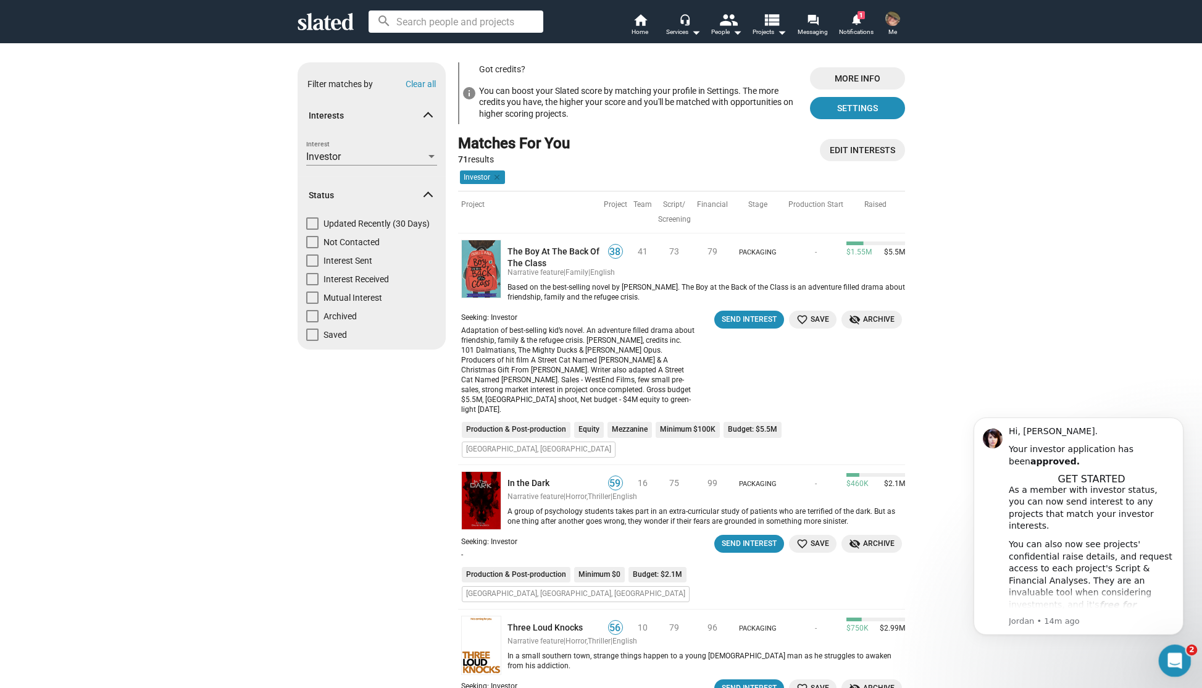
click at [1176, 655] on icon "Open Intercom Messenger" at bounding box center [1173, 659] width 20 height 20
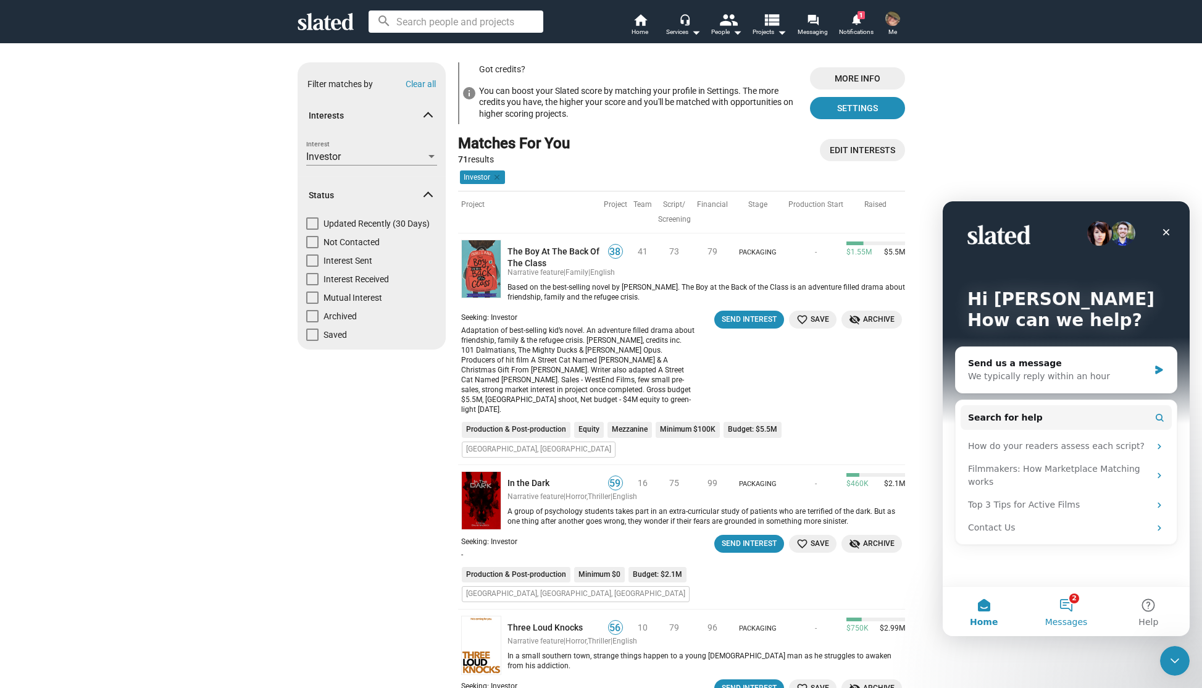
click at [1073, 613] on button "2 Messages" at bounding box center [1066, 610] width 82 height 49
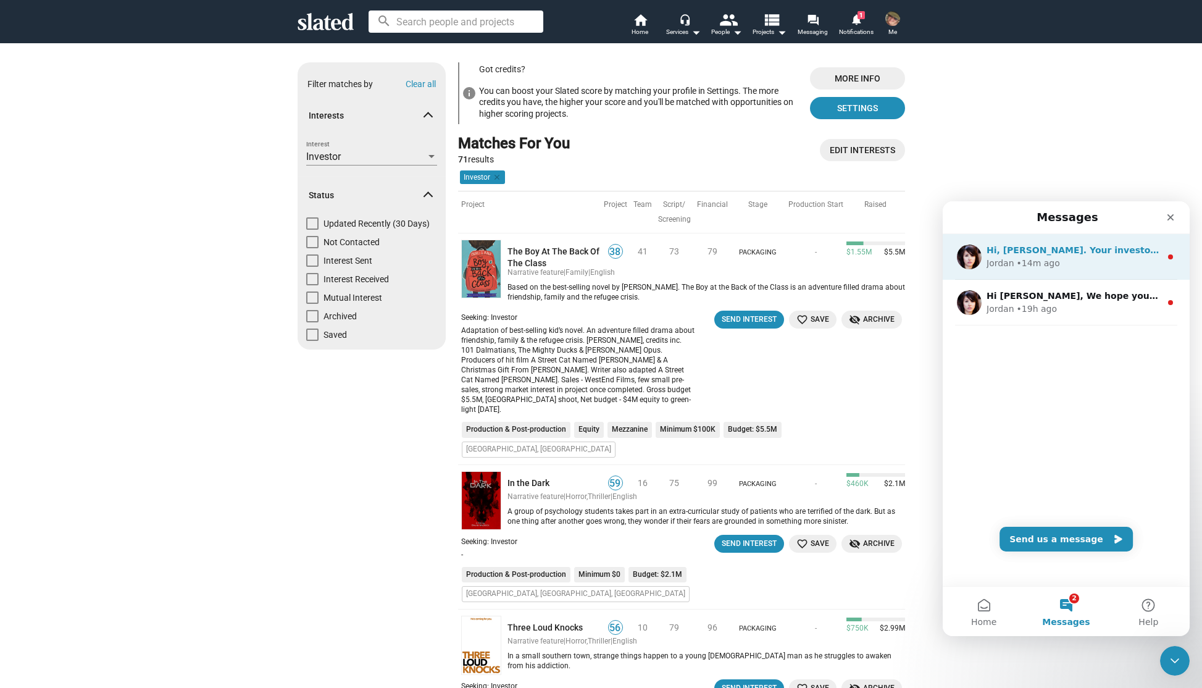
click at [1078, 259] on div "Jordan • 14m ago" at bounding box center [1073, 263] width 174 height 13
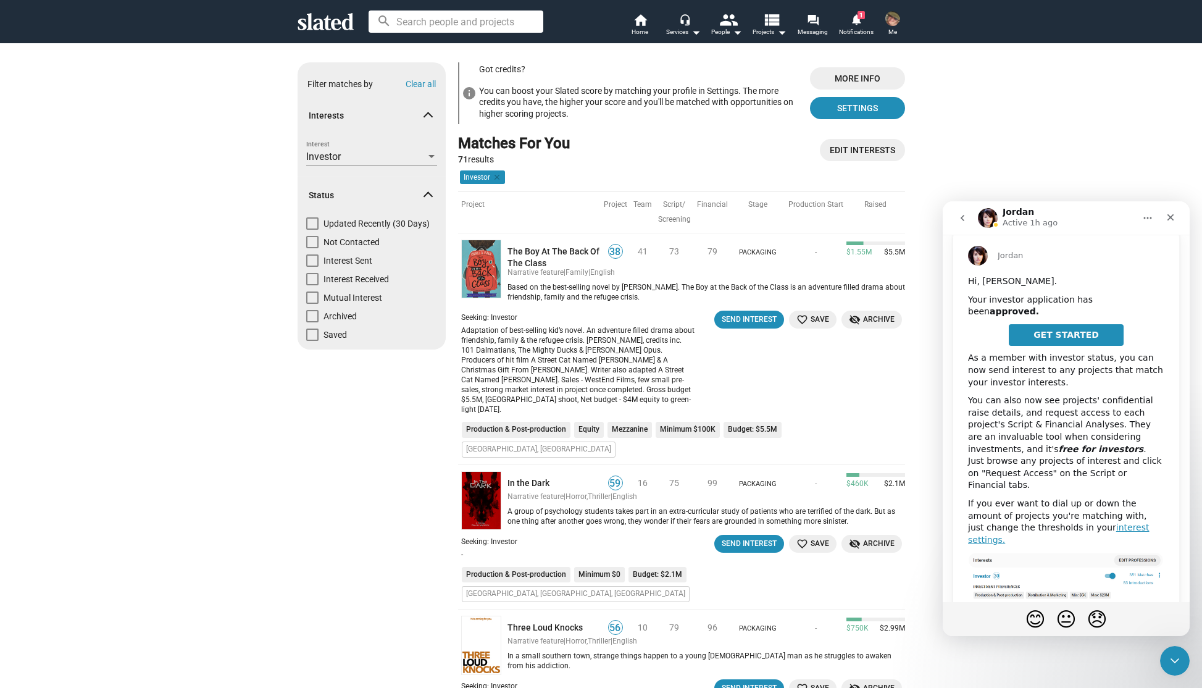
scroll to position [55, 0]
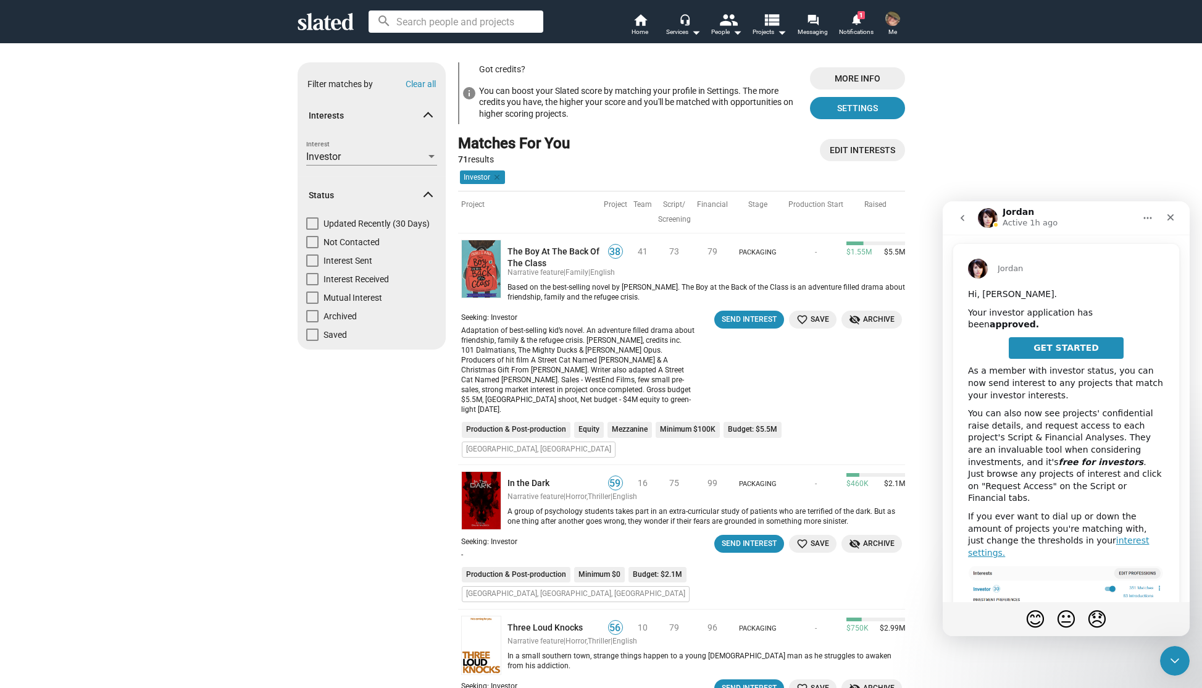
click at [1060, 343] on span "GET STARTED" at bounding box center [1065, 348] width 65 height 10
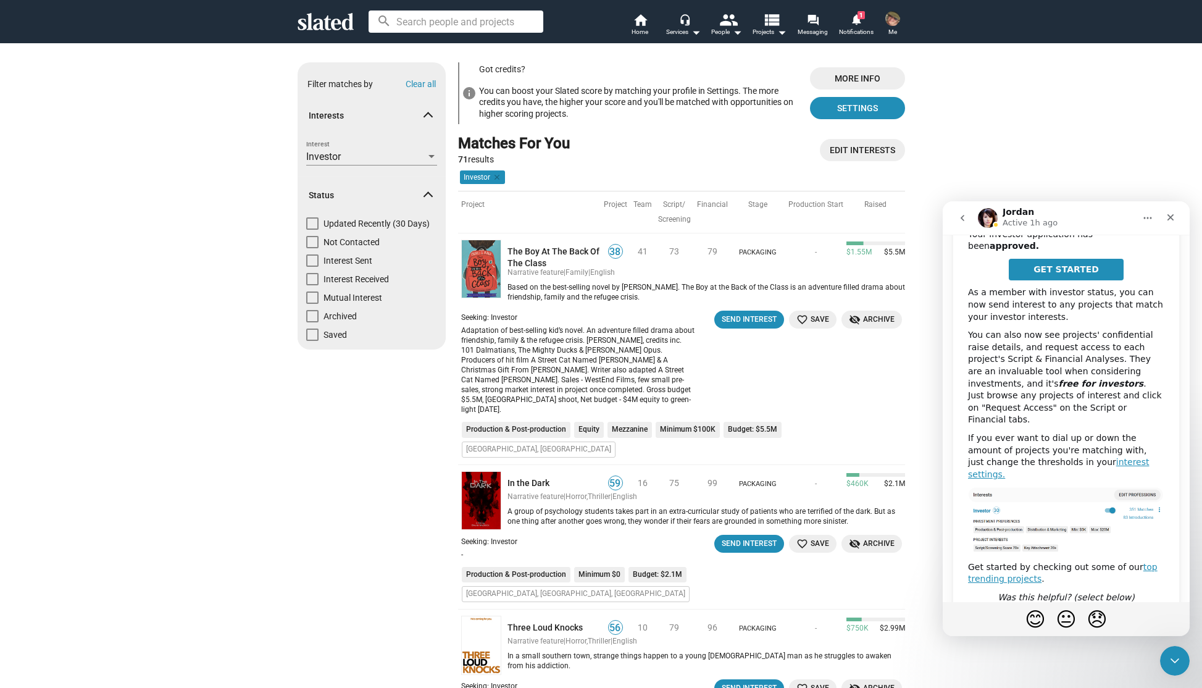
scroll to position [137, 0]
click at [1005, 558] on link "top trending projects" at bounding box center [1062, 569] width 189 height 22
click at [610, 130] on sl-promotion "info Got credits? You can boost your Slated score by matching your profile in S…" at bounding box center [681, 98] width 447 height 72
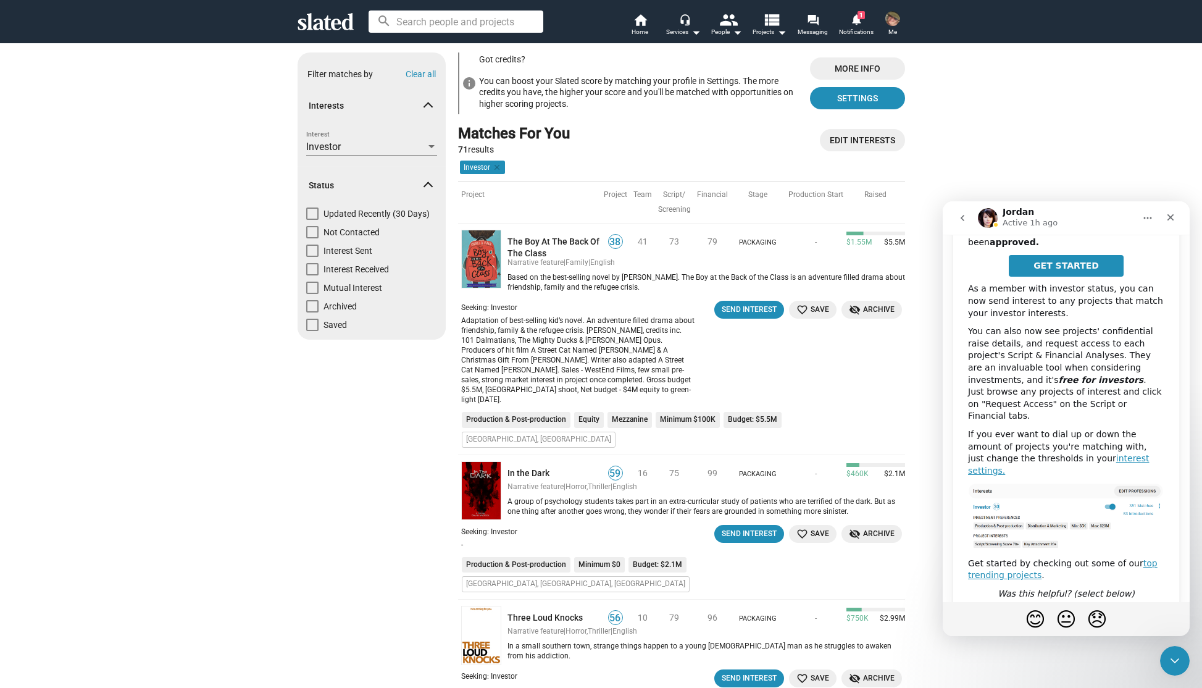
scroll to position [0, 0]
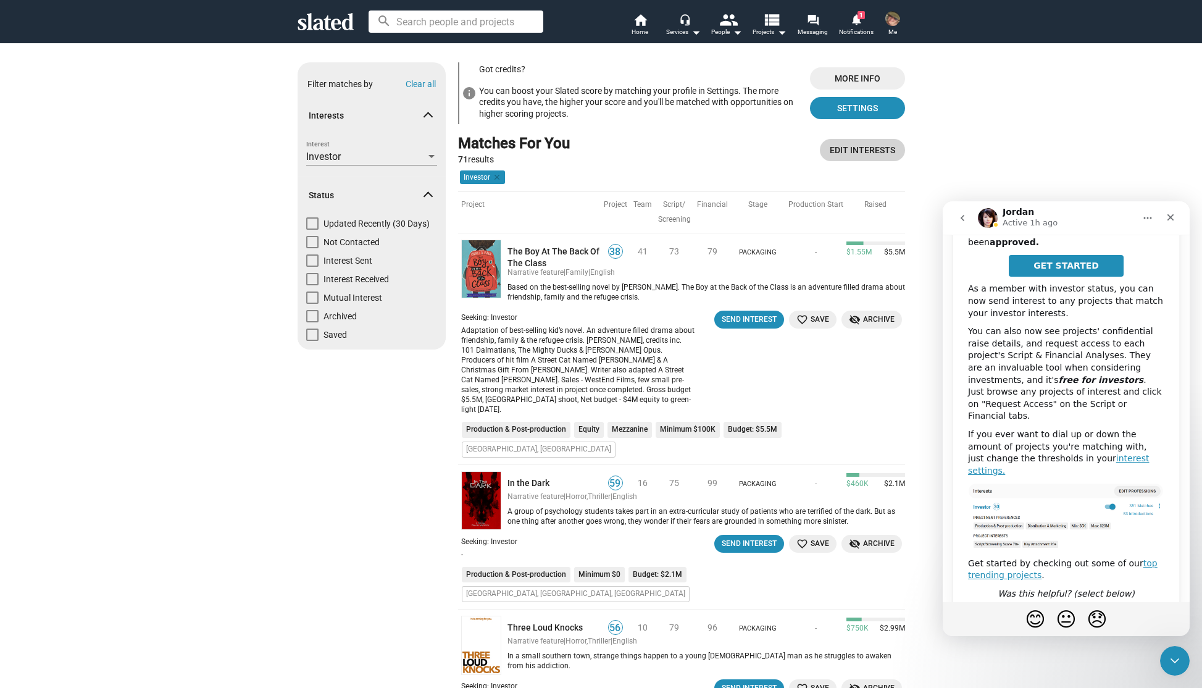
click at [847, 147] on span "Edit Interests" at bounding box center [862, 150] width 65 height 22
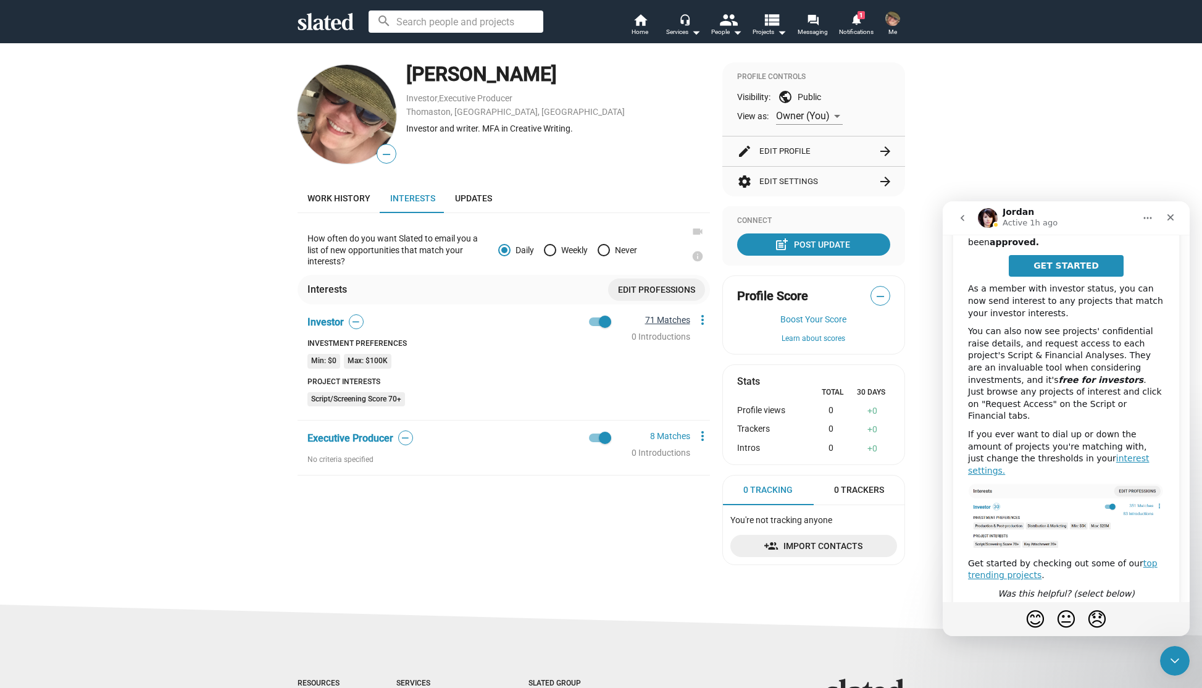
click at [650, 320] on link "71 Matches" at bounding box center [667, 320] width 45 height 10
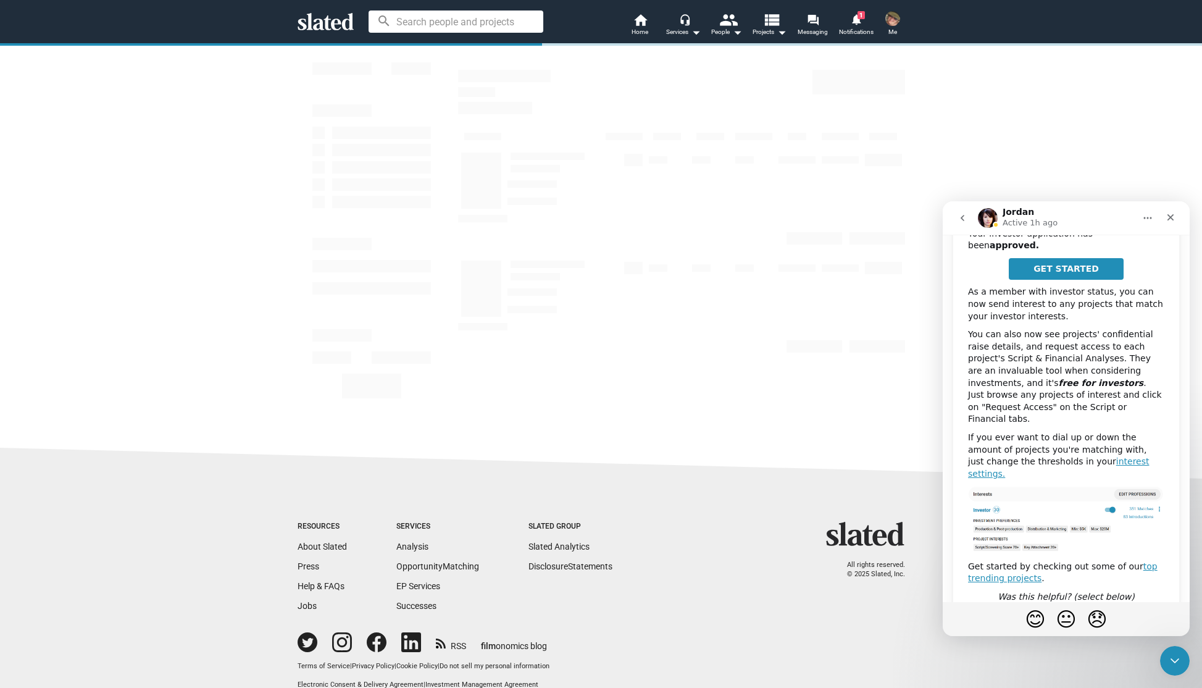
scroll to position [137, 0]
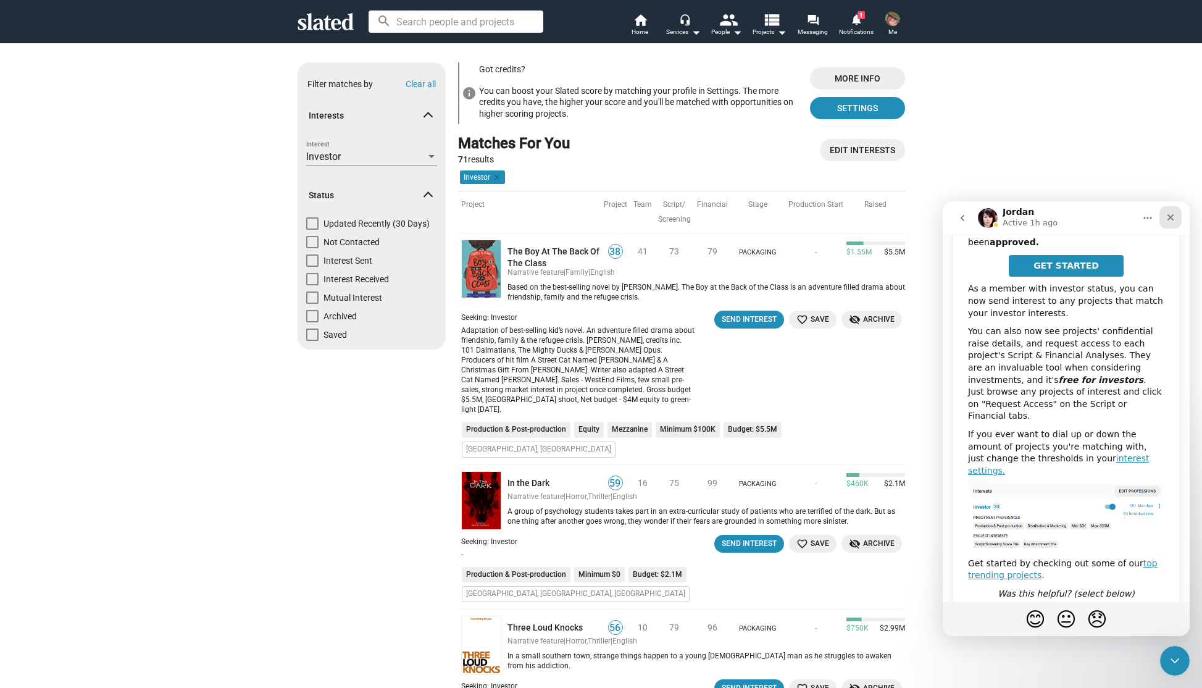
click at [1171, 219] on icon "Close" at bounding box center [1170, 217] width 10 height 10
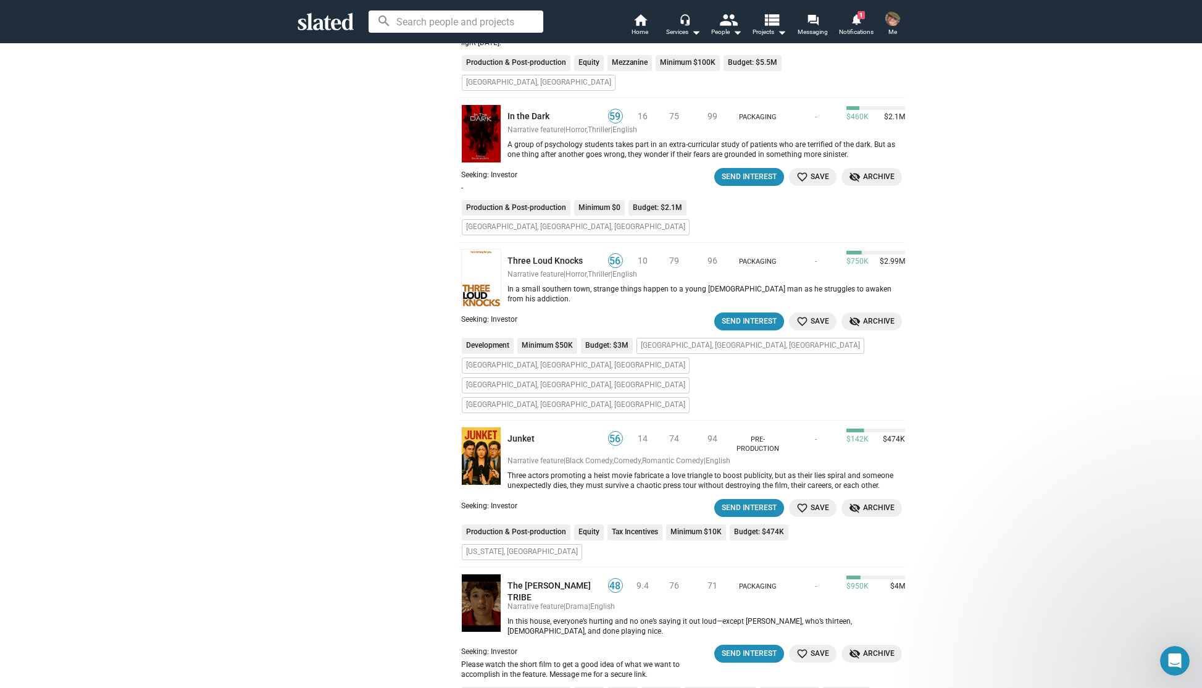
scroll to position [0, 0]
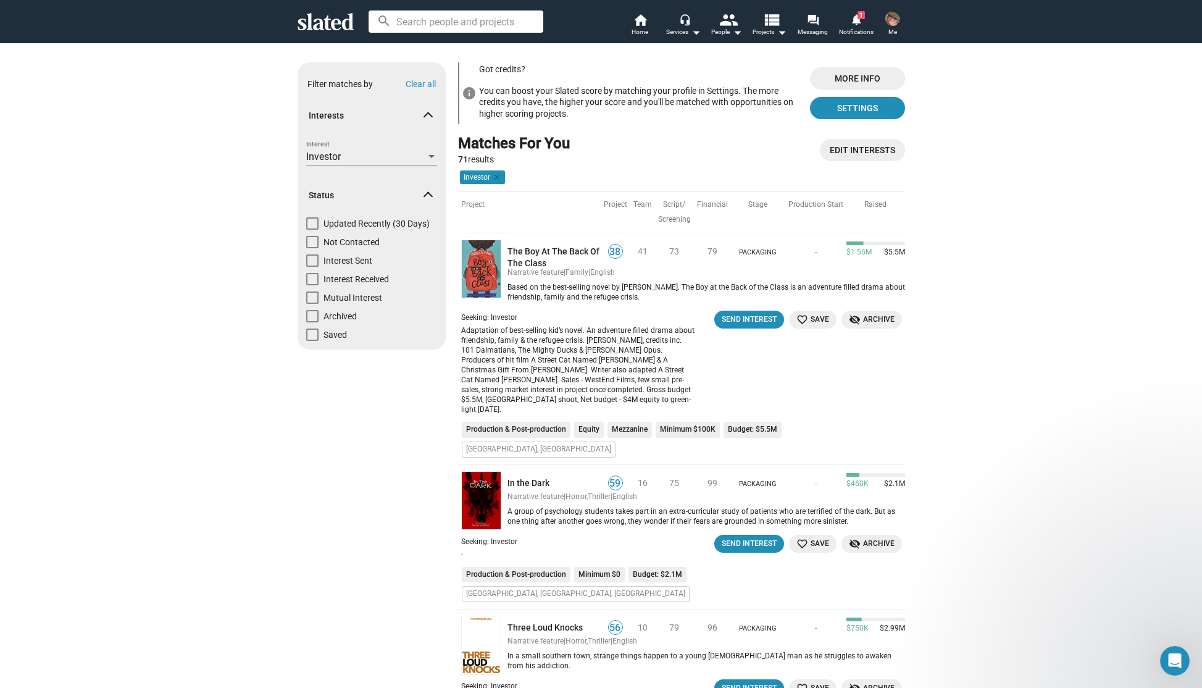
click at [375, 154] on div "Investor" at bounding box center [366, 157] width 120 height 13
click at [231, 143] on div at bounding box center [601, 344] width 1202 height 688
click at [636, 17] on mat-icon "home" at bounding box center [640, 19] width 15 height 15
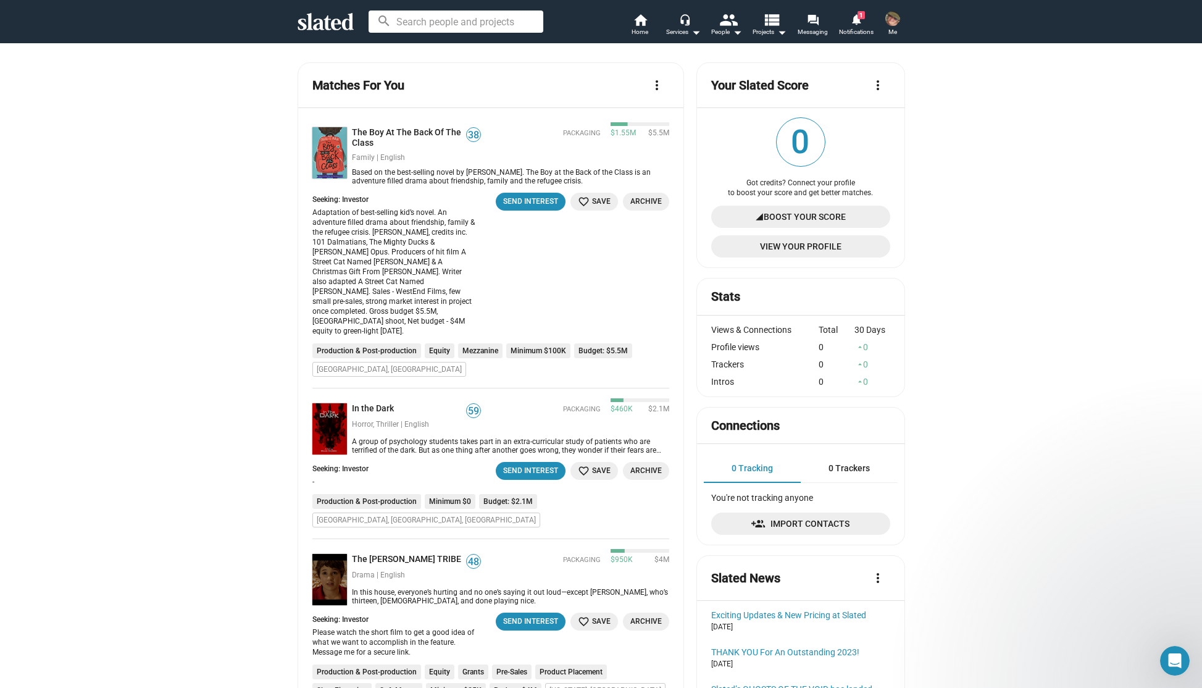
click at [801, 213] on span "Boost Your Score" at bounding box center [804, 217] width 82 height 22
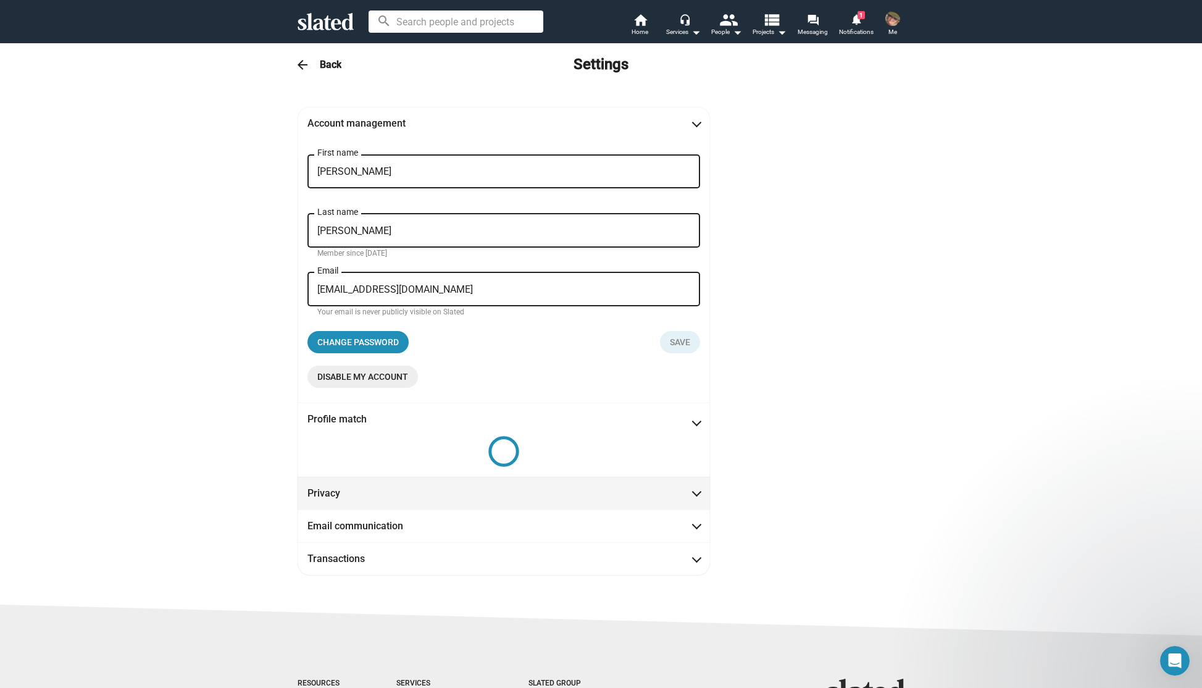
scroll to position [15, 0]
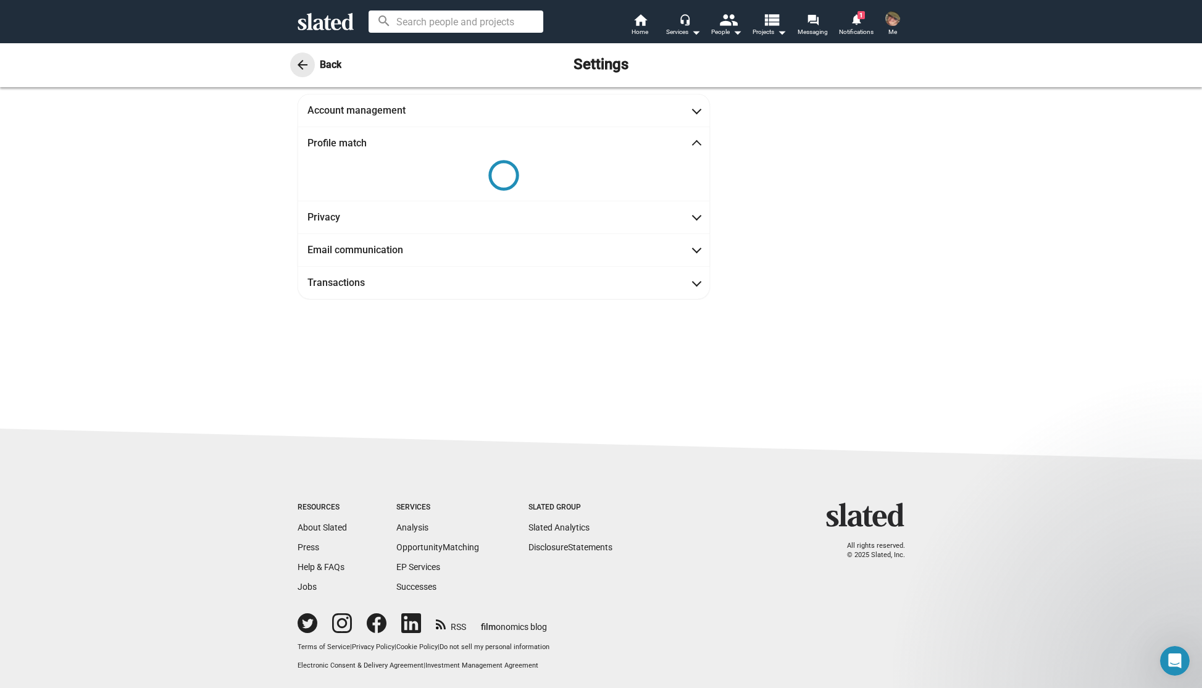
click at [299, 65] on mat-icon "arrow_back" at bounding box center [302, 64] width 15 height 15
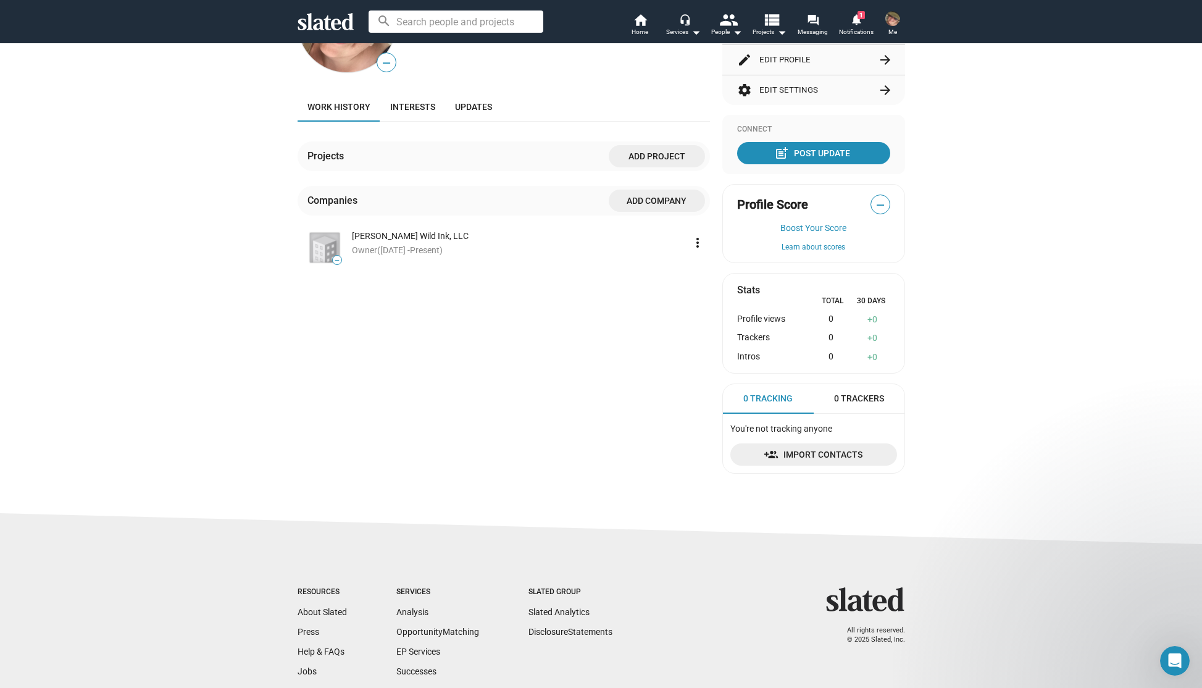
scroll to position [180, 0]
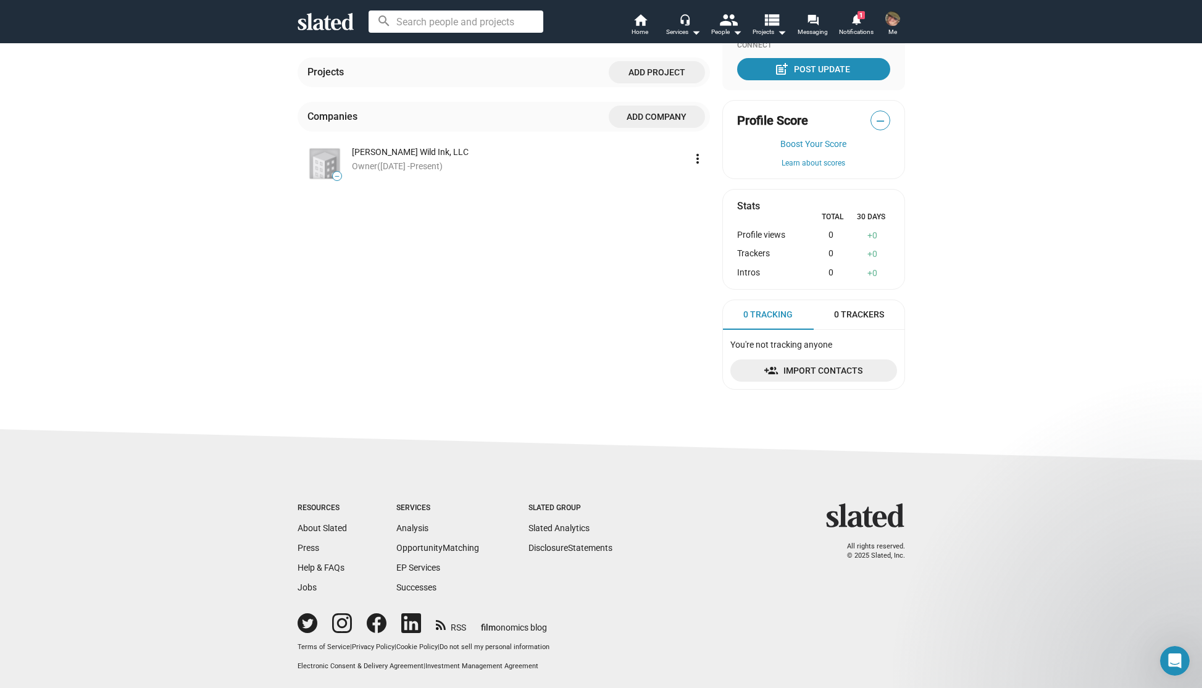
drag, startPoint x: 214, startPoint y: 369, endPoint x: 211, endPoint y: 307, distance: 61.8
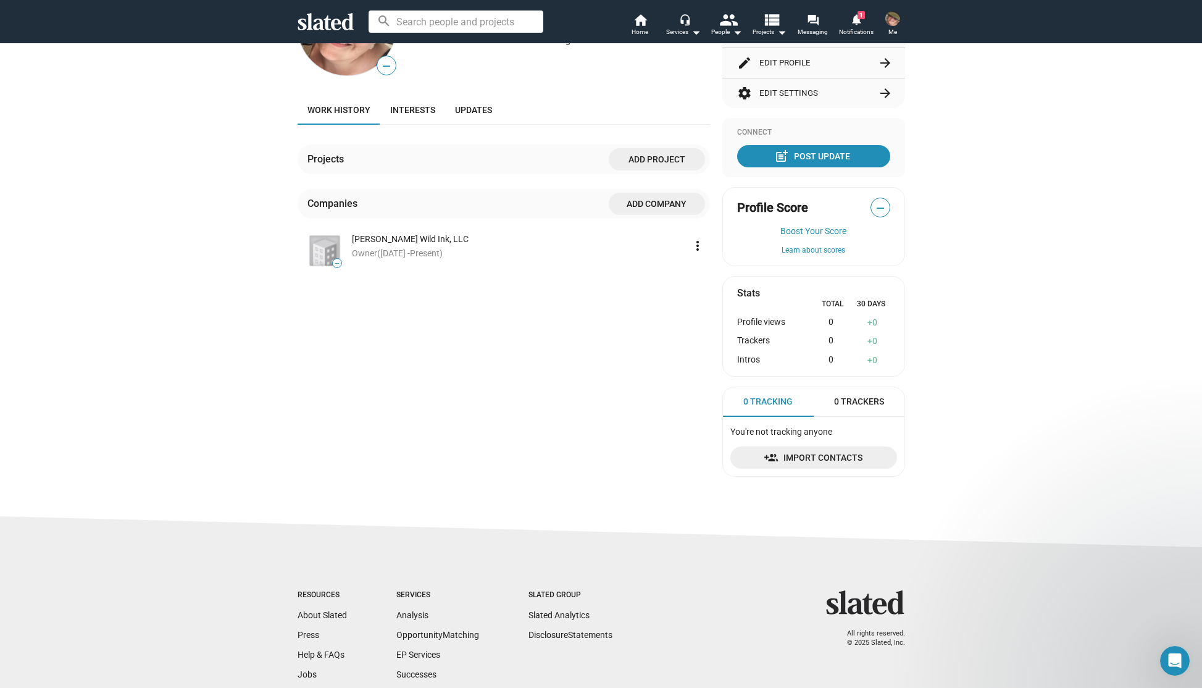
scroll to position [0, 0]
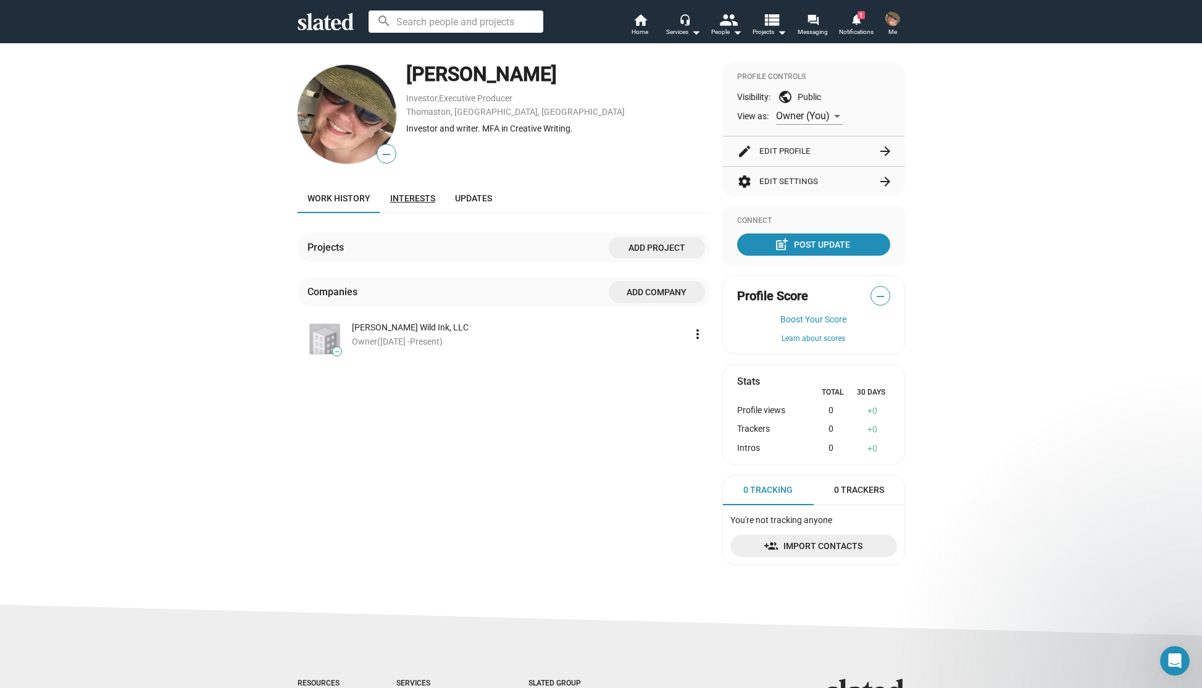
click at [393, 193] on span "Interests" at bounding box center [412, 198] width 45 height 10
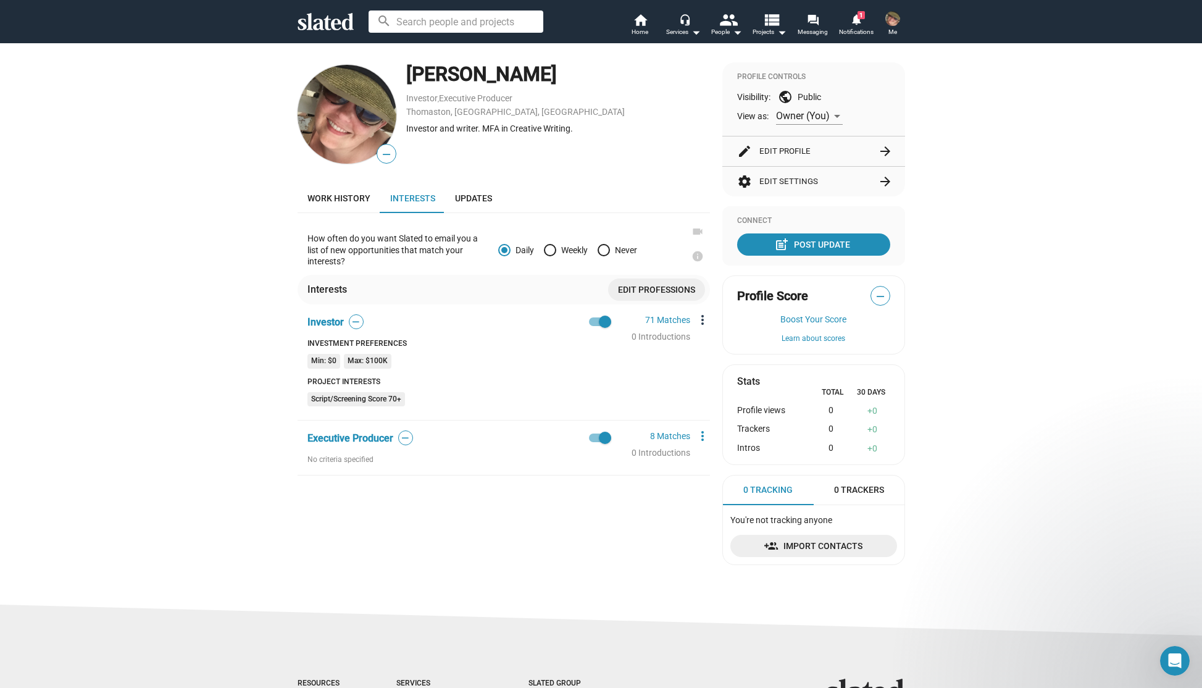
click at [699, 318] on mat-icon "more_vert" at bounding box center [702, 319] width 15 height 15
click at [709, 343] on button "Edit" at bounding box center [724, 342] width 69 height 20
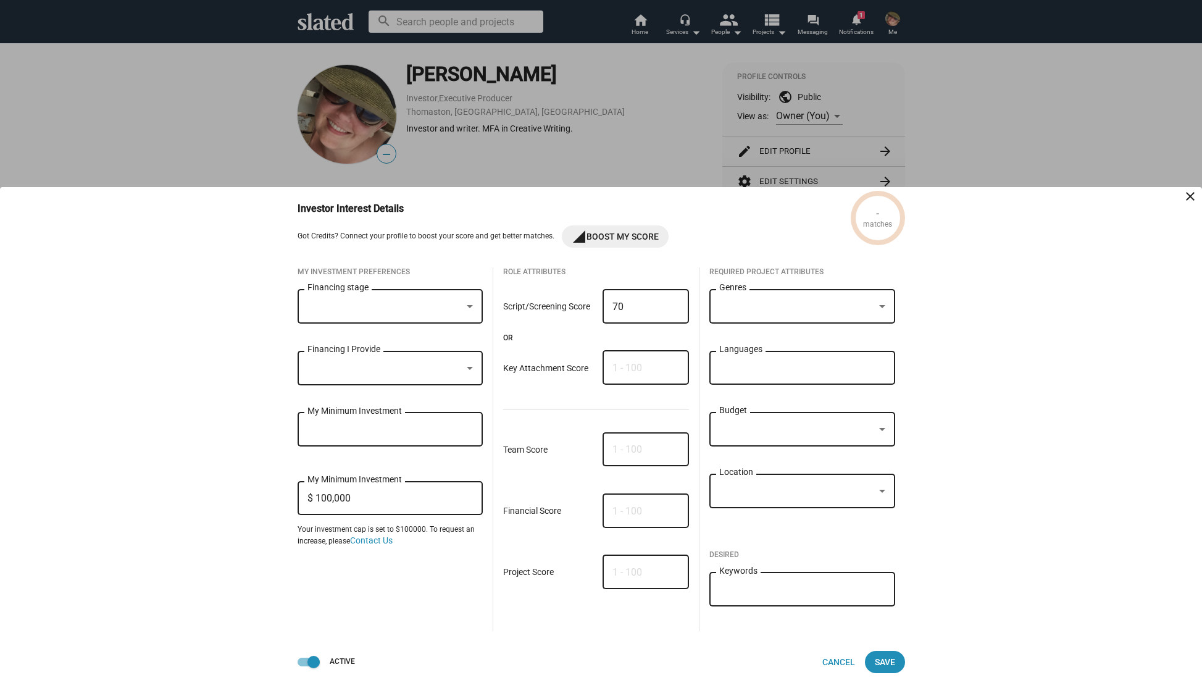
click at [396, 501] on input "$ 100,000" at bounding box center [390, 498] width 166 height 11
click at [194, 139] on div at bounding box center [601, 344] width 1202 height 688
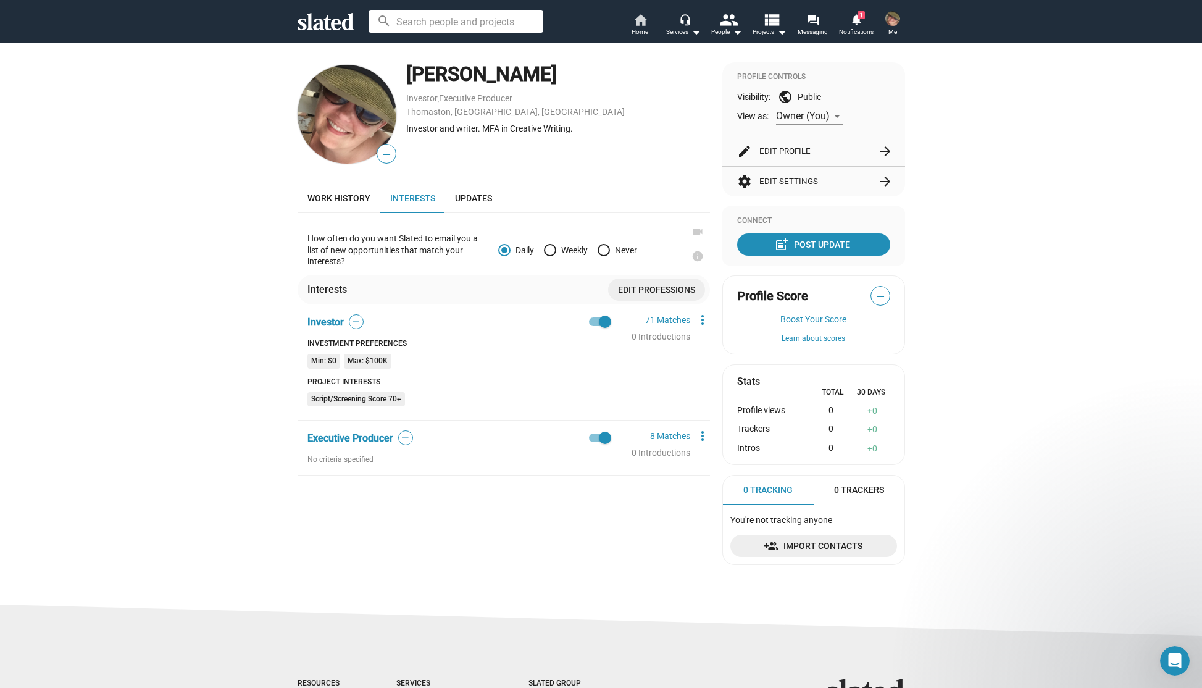
click at [642, 23] on mat-icon "home" at bounding box center [640, 19] width 15 height 15
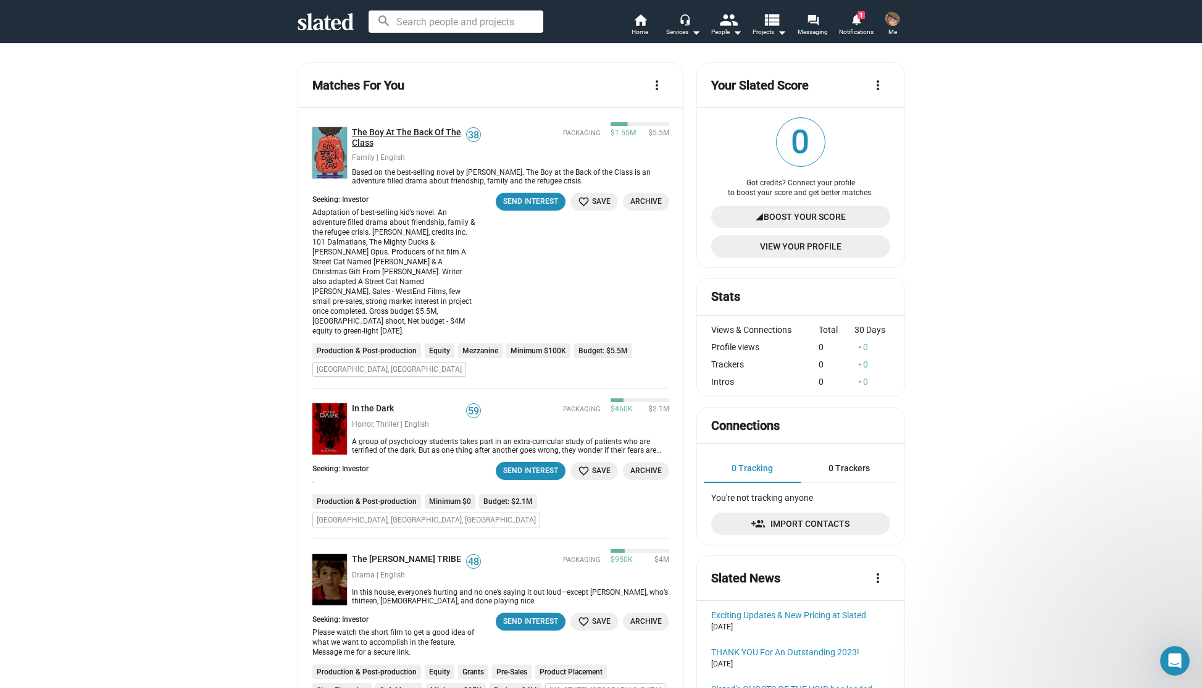
click at [388, 129] on link "The Boy At The Back Of The Class" at bounding box center [409, 137] width 115 height 21
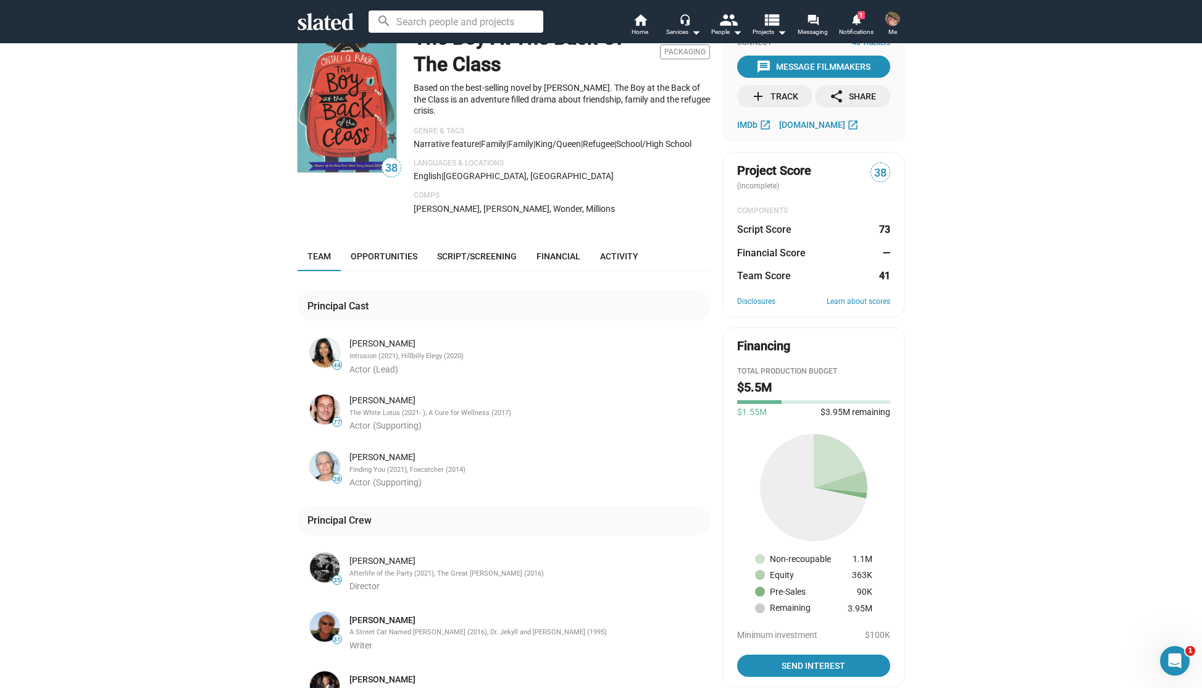
scroll to position [62, 0]
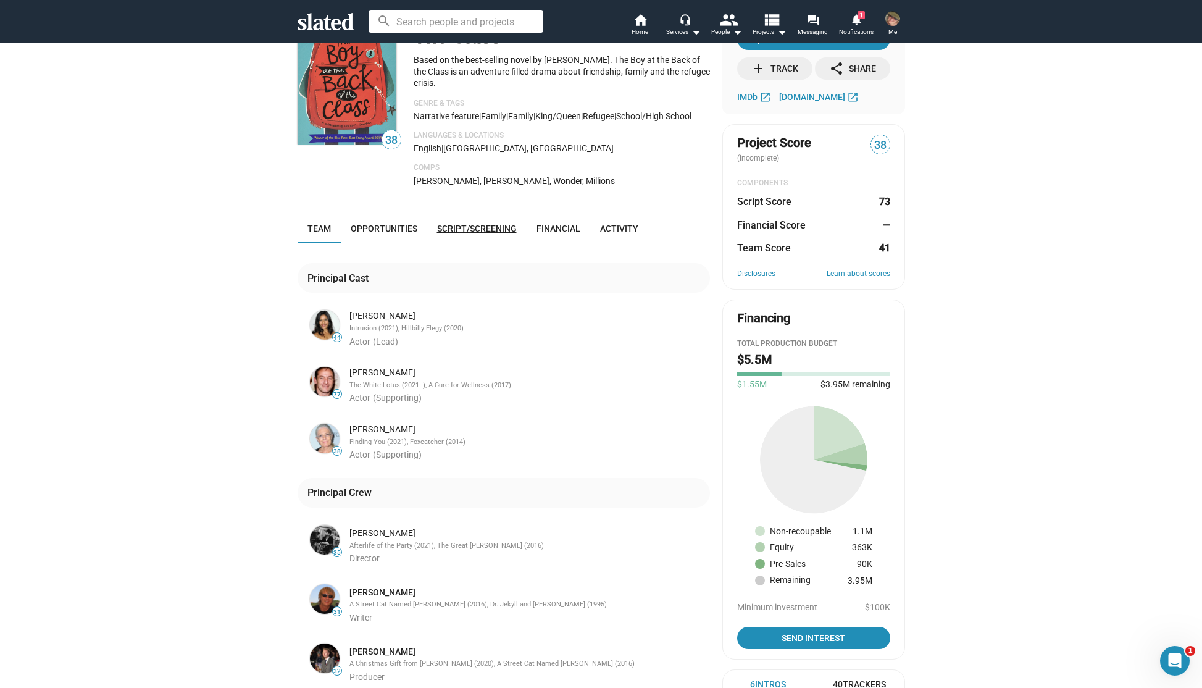
click at [491, 233] on span "Script/Screening" at bounding box center [477, 228] width 80 height 10
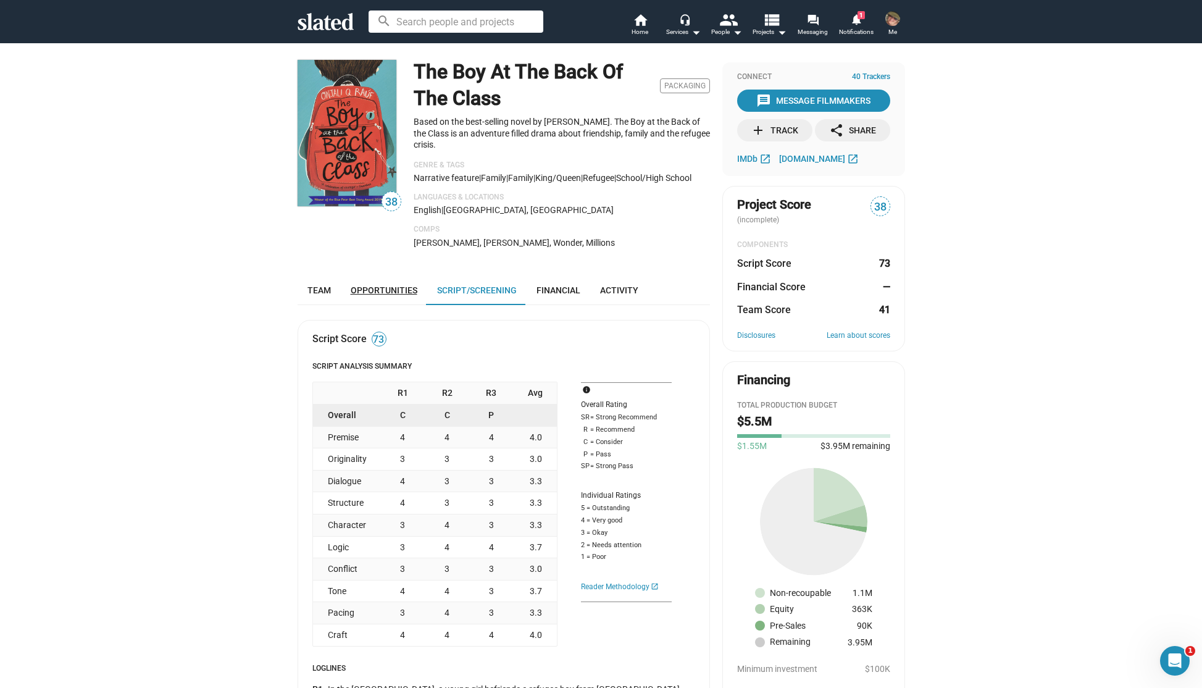
click at [381, 295] on span "Opportunities" at bounding box center [384, 290] width 67 height 10
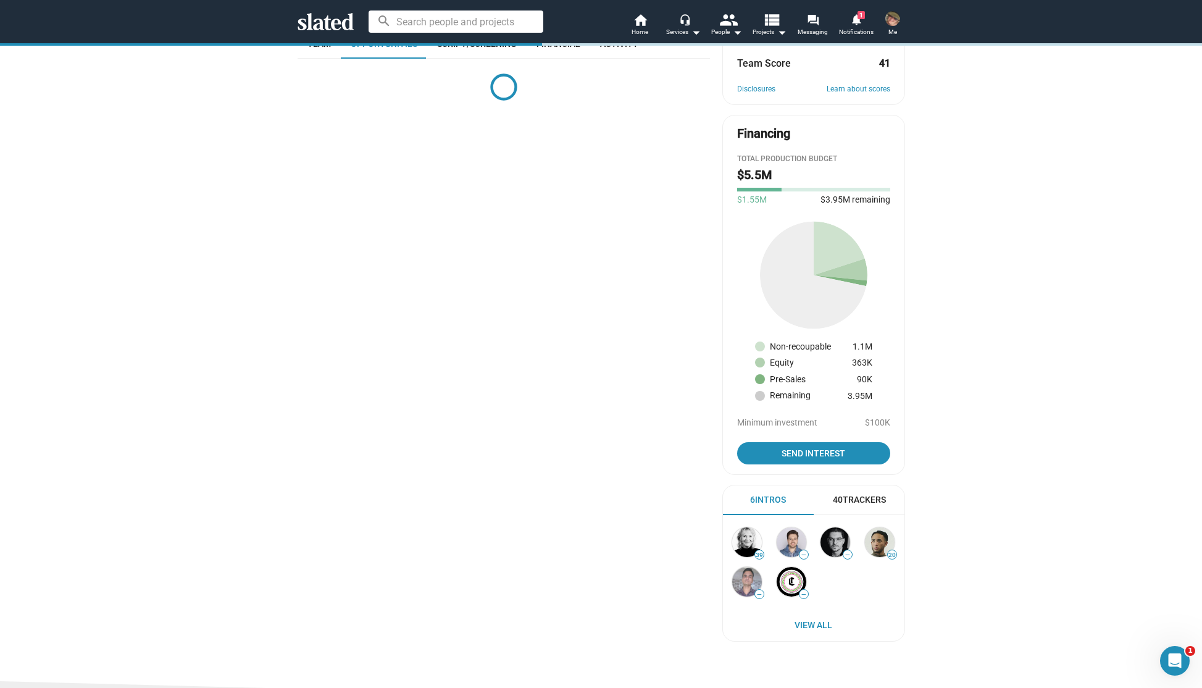
scroll to position [244, 0]
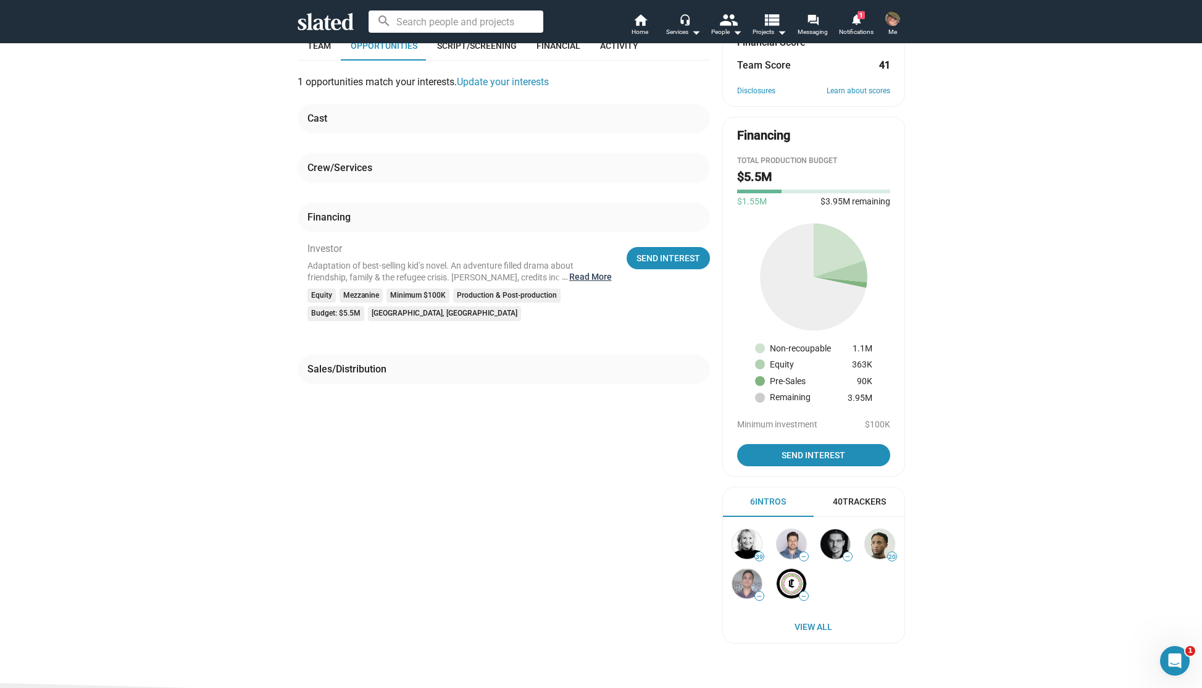
click at [584, 283] on button "… Read More" at bounding box center [590, 277] width 43 height 12
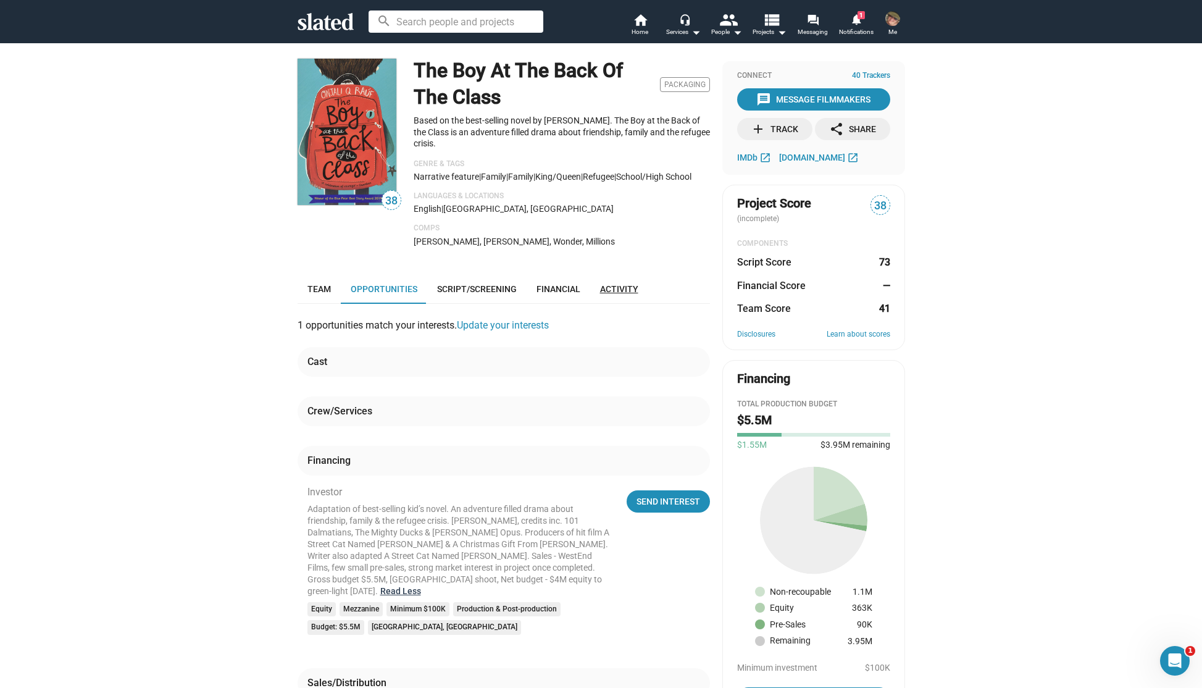
scroll to position [0, 0]
click at [565, 295] on span "Financial" at bounding box center [558, 290] width 44 height 10
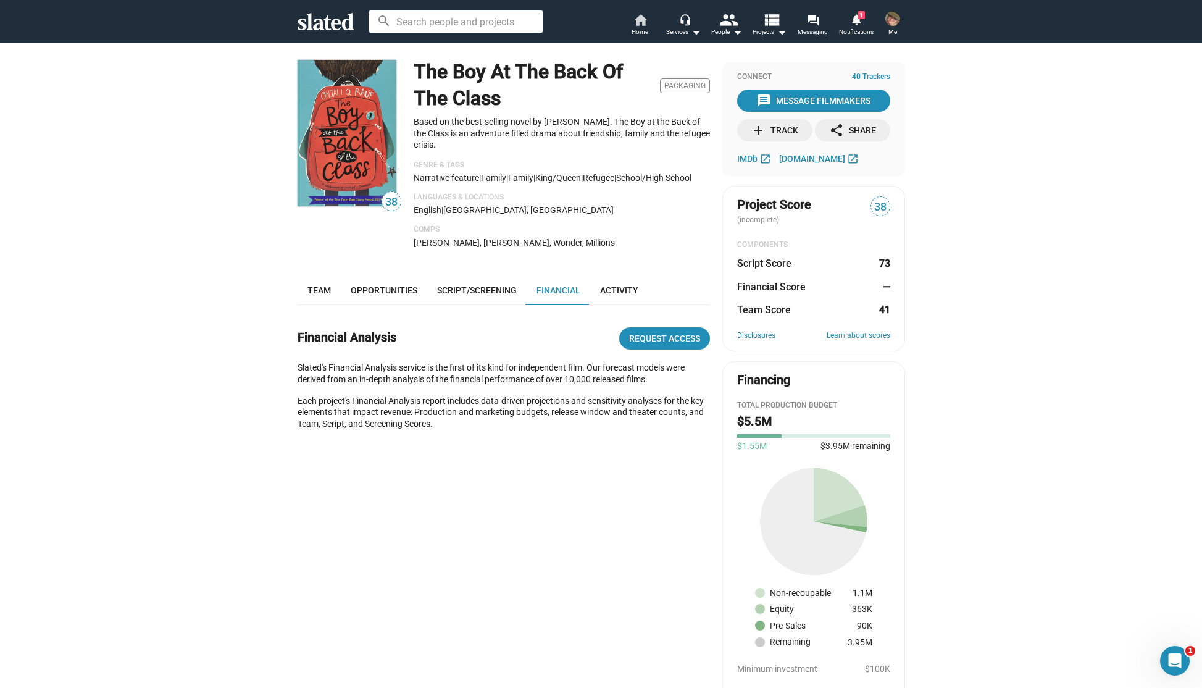
click at [638, 22] on mat-icon "home" at bounding box center [640, 19] width 15 height 15
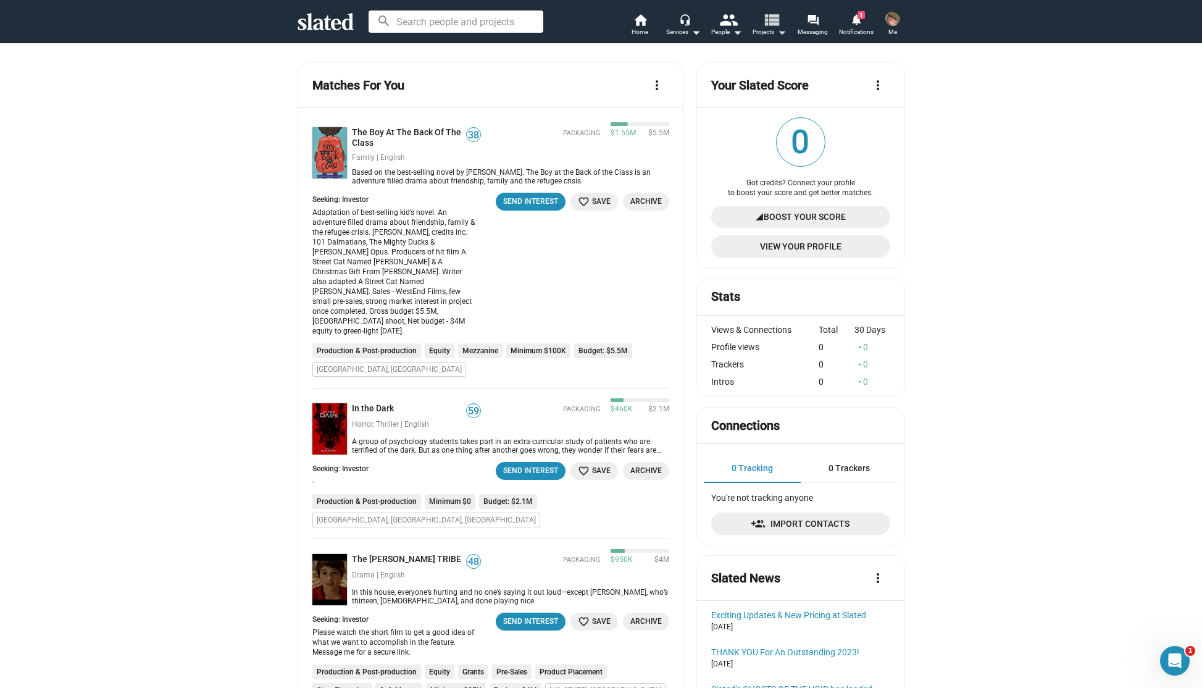
click at [773, 25] on mat-icon "view_list" at bounding box center [771, 19] width 18 height 18
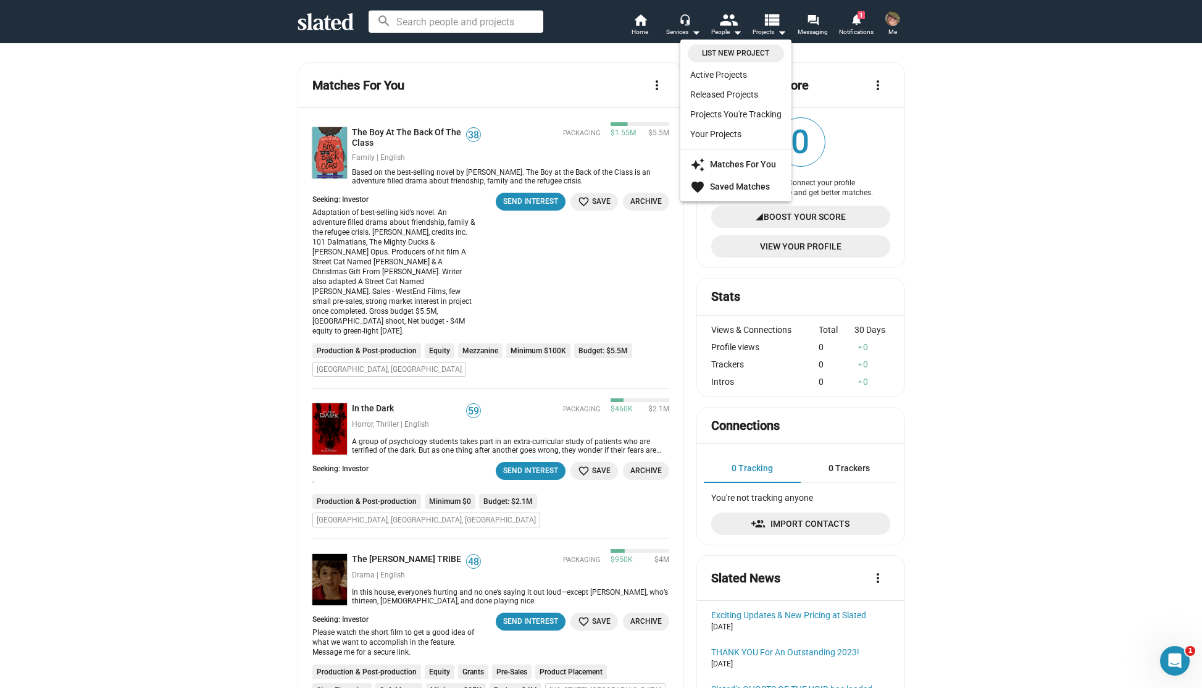
click at [639, 25] on div at bounding box center [601, 344] width 1202 height 688
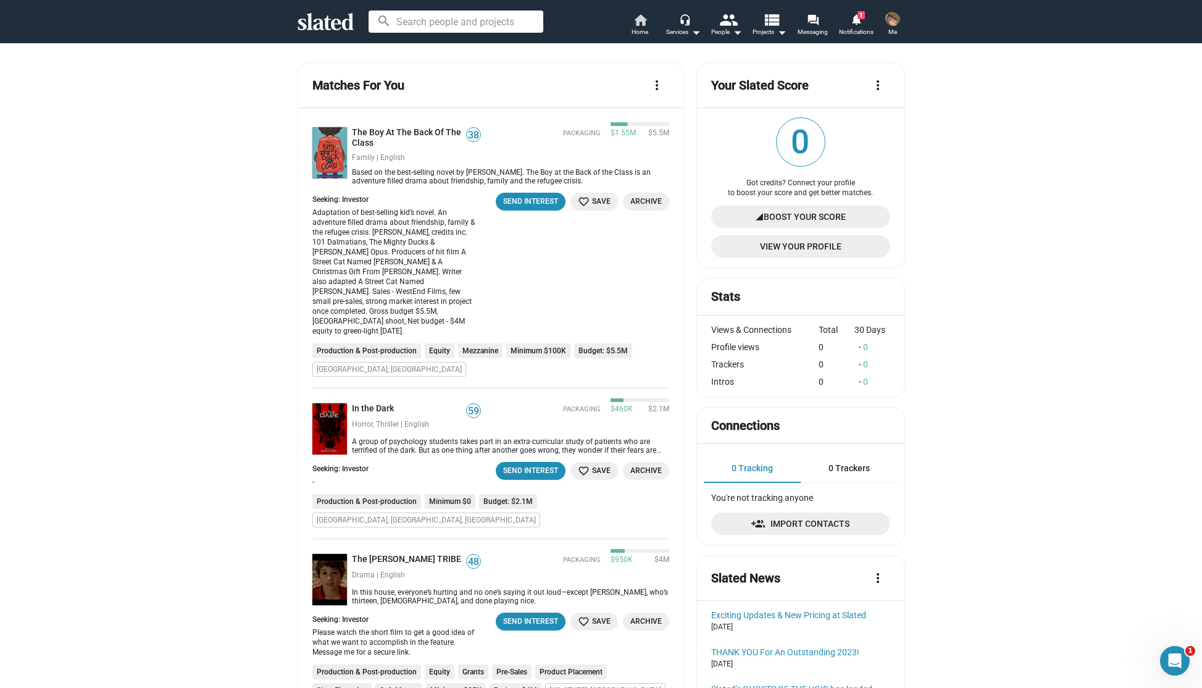
click at [644, 19] on mat-icon "home" at bounding box center [640, 19] width 15 height 15
click at [638, 23] on mat-icon "home" at bounding box center [640, 19] width 15 height 15
click at [317, 19] on icon at bounding box center [325, 21] width 56 height 17
click at [330, 19] on icon at bounding box center [325, 21] width 56 height 17
click at [690, 21] on mat-icon "headset_mic" at bounding box center [684, 19] width 11 height 11
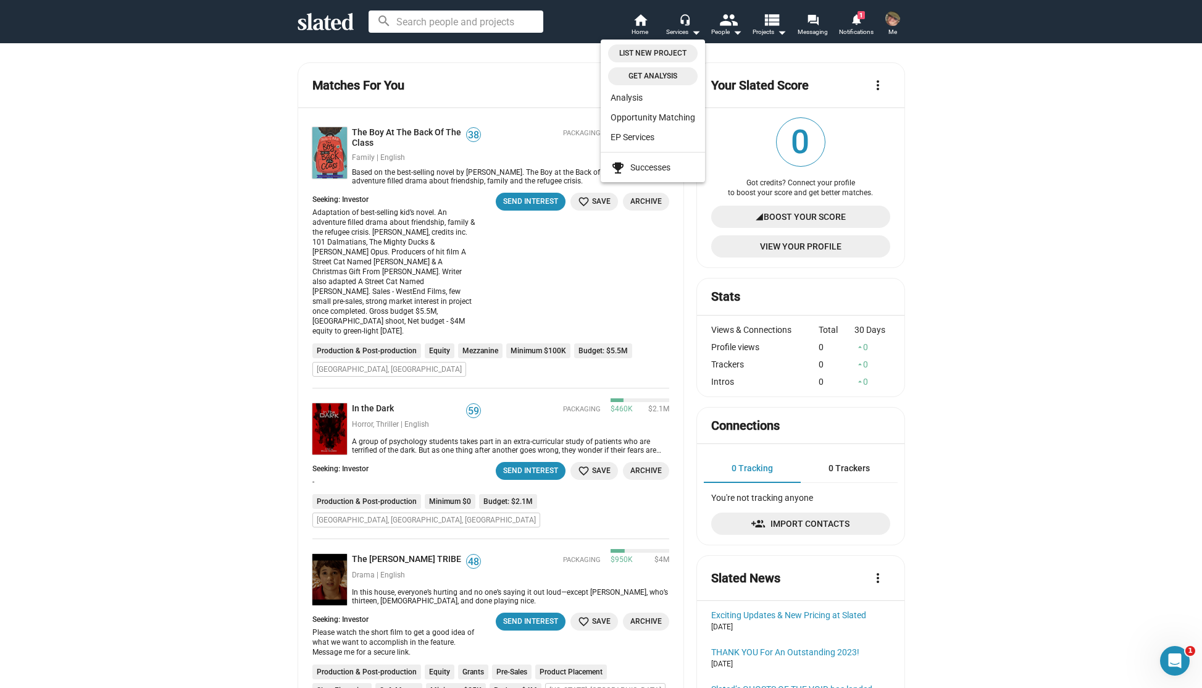
click at [210, 225] on div at bounding box center [601, 344] width 1202 height 688
click at [888, 17] on img at bounding box center [892, 18] width 15 height 15
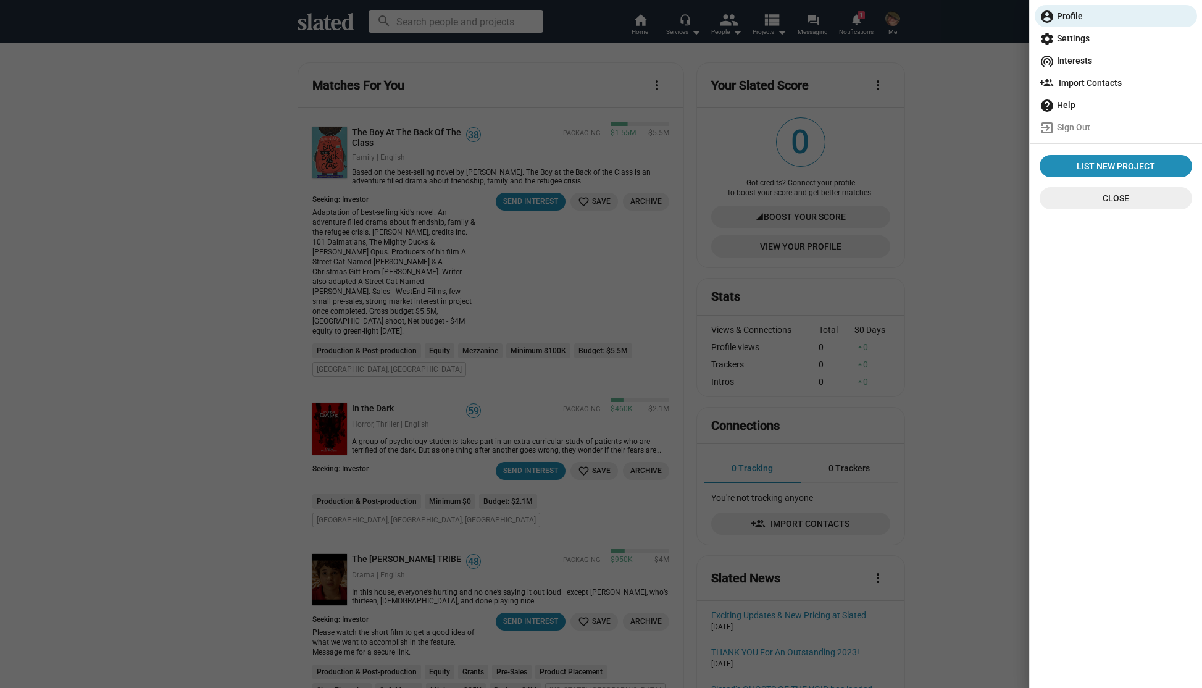
click at [1078, 36] on span "settings Settings" at bounding box center [1115, 38] width 152 height 22
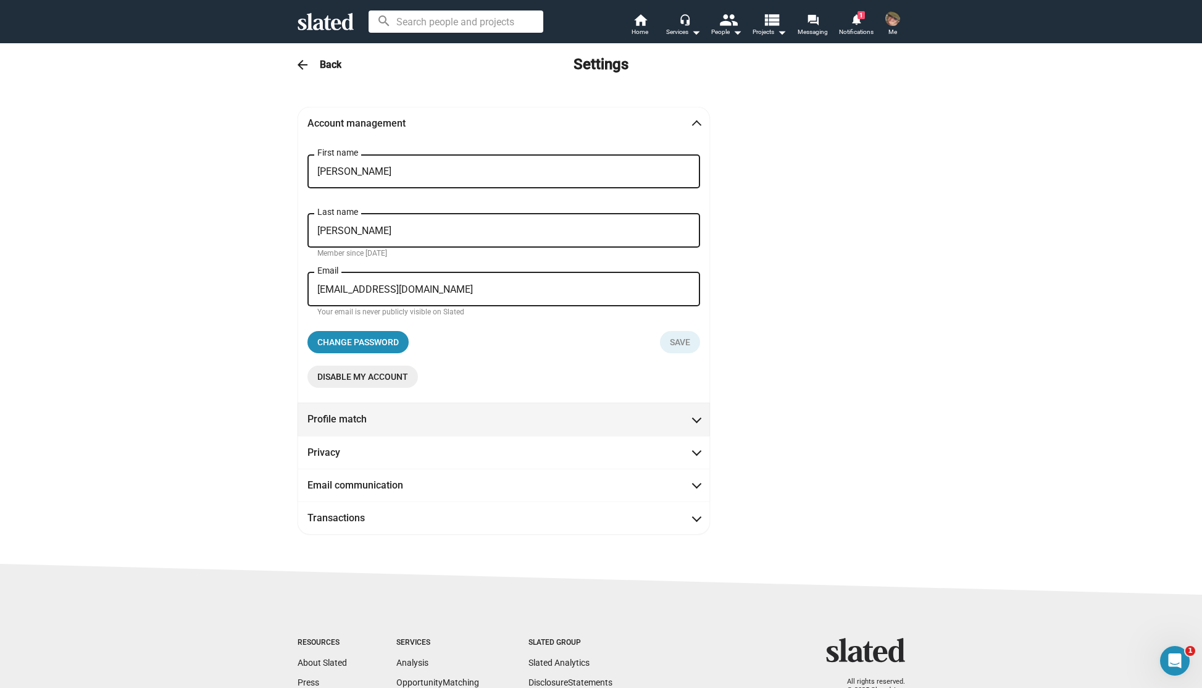
click at [477, 426] on mat-expansion-panel-header "Profile match" at bounding box center [503, 418] width 412 height 33
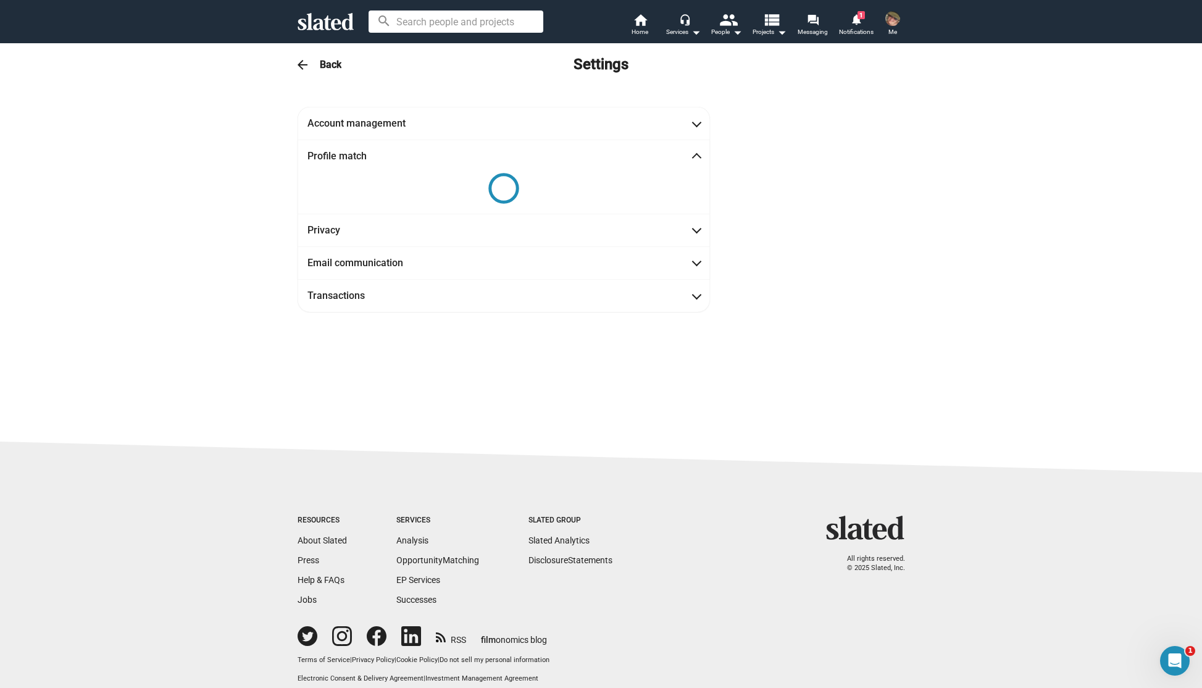
click at [895, 23] on img at bounding box center [892, 18] width 15 height 15
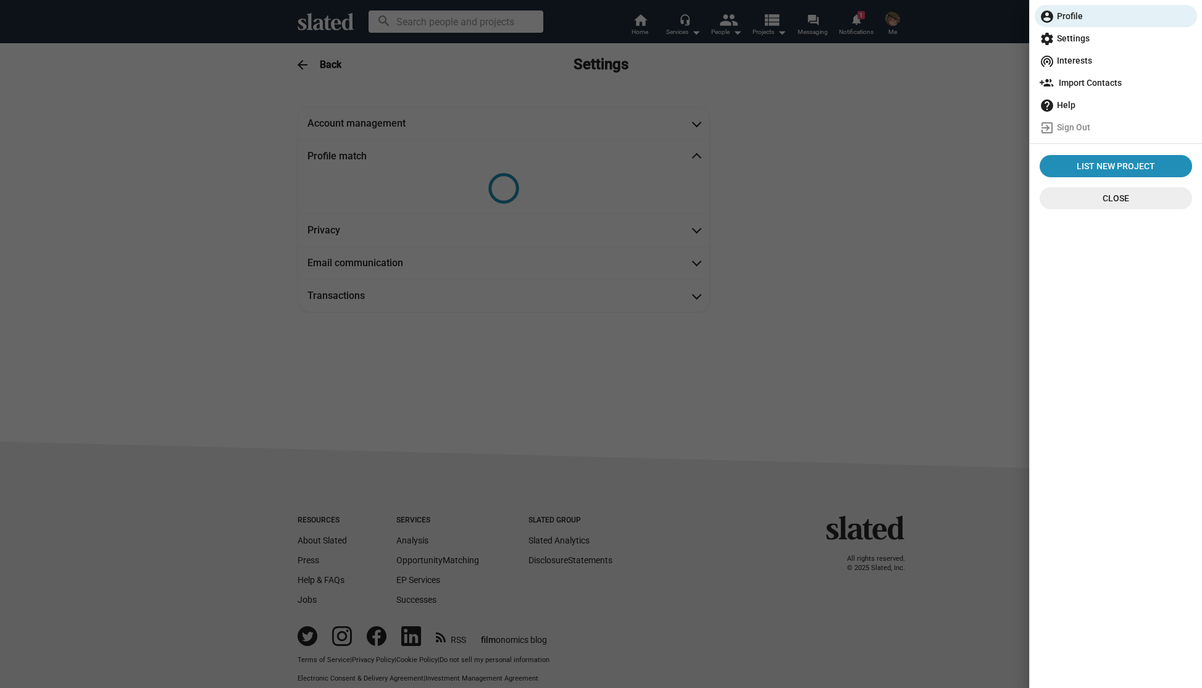
click at [1066, 59] on span "wifi_tethering Interests" at bounding box center [1115, 60] width 152 height 22
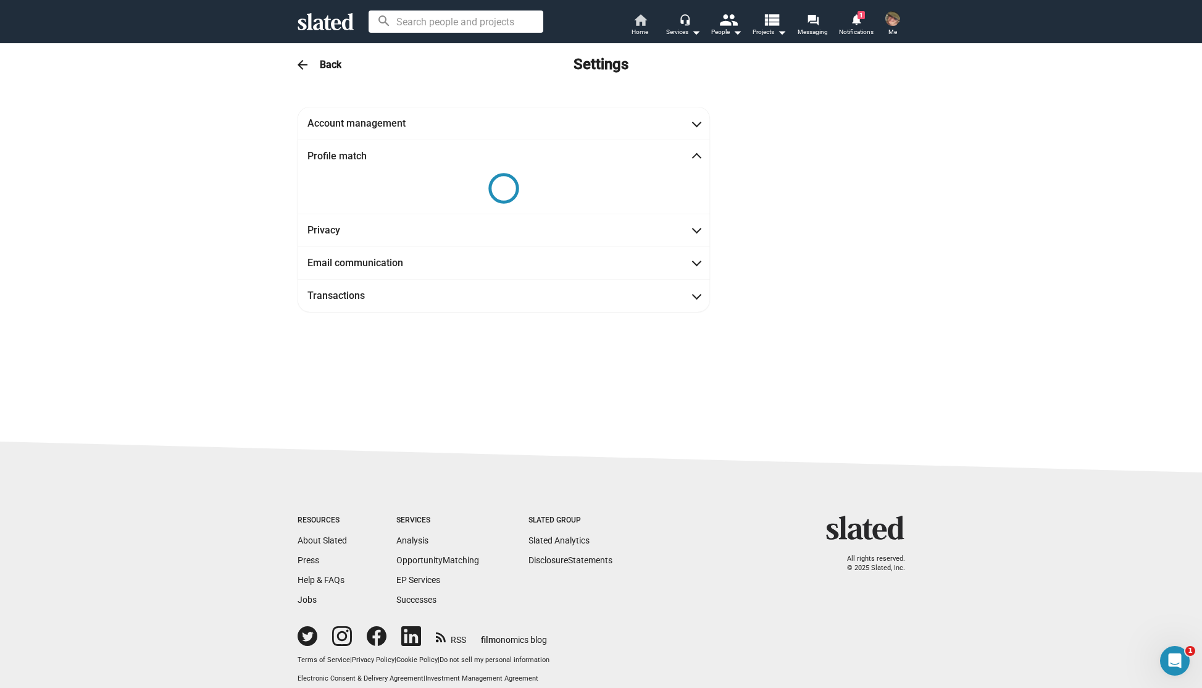
click at [633, 24] on mat-icon "home" at bounding box center [640, 19] width 15 height 15
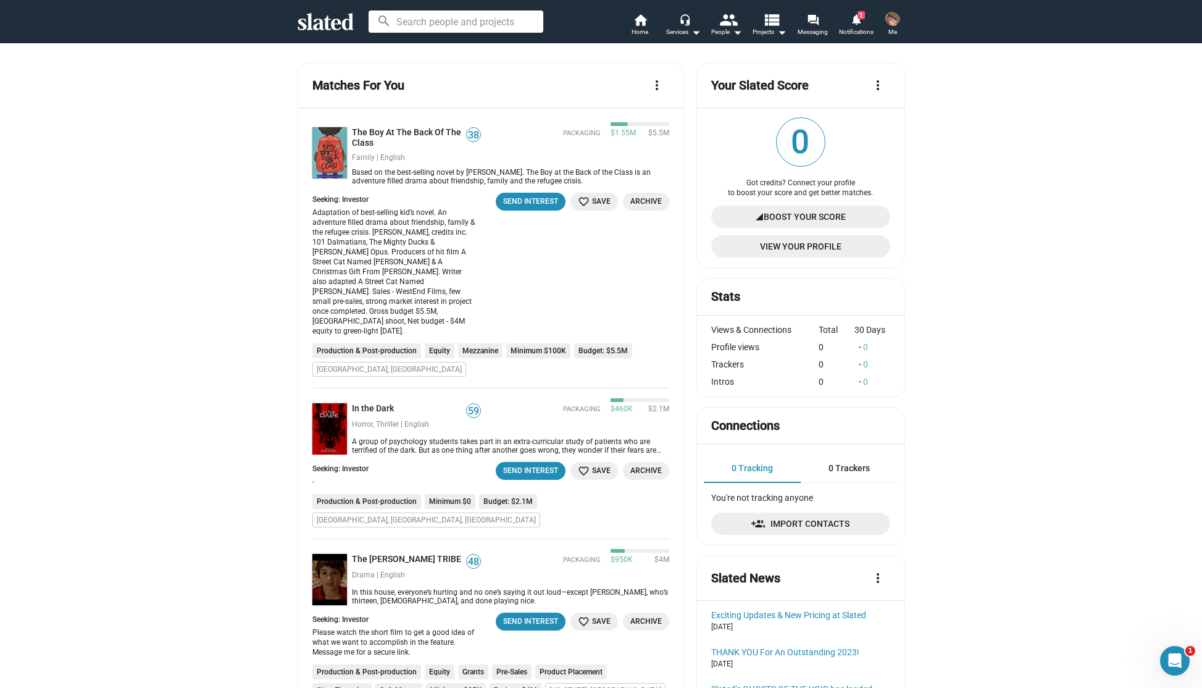
click at [828, 246] on span "View Your Profile" at bounding box center [800, 246] width 159 height 22
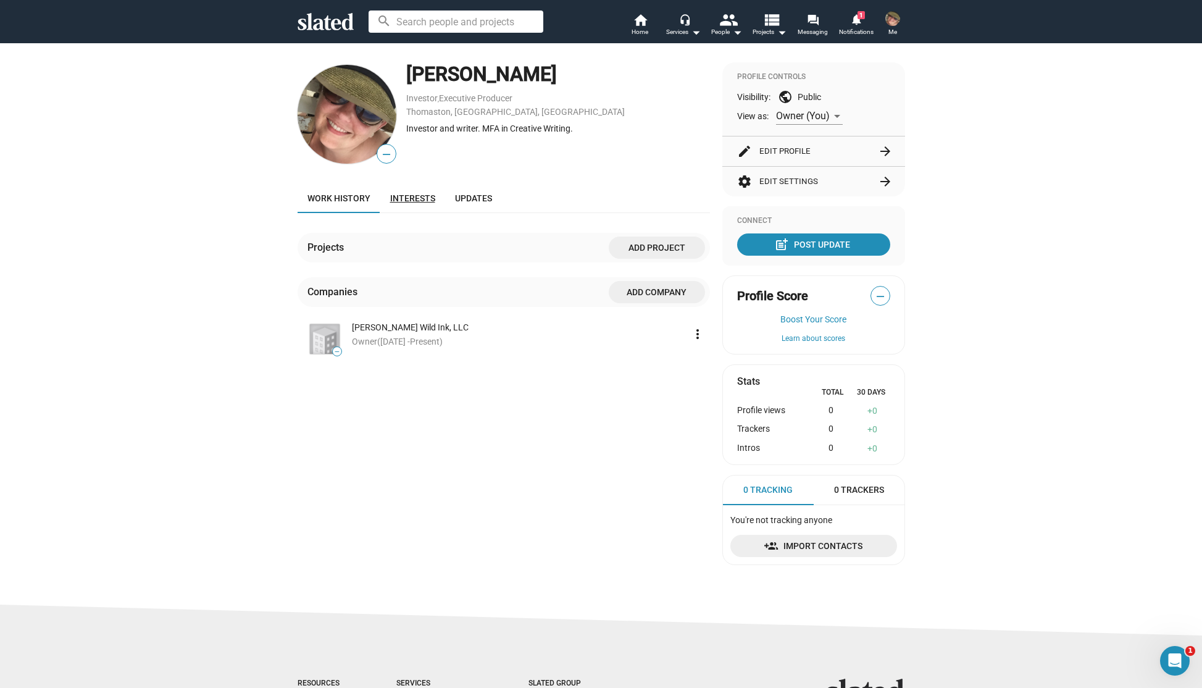
click at [403, 192] on link "Interests" at bounding box center [412, 198] width 65 height 30
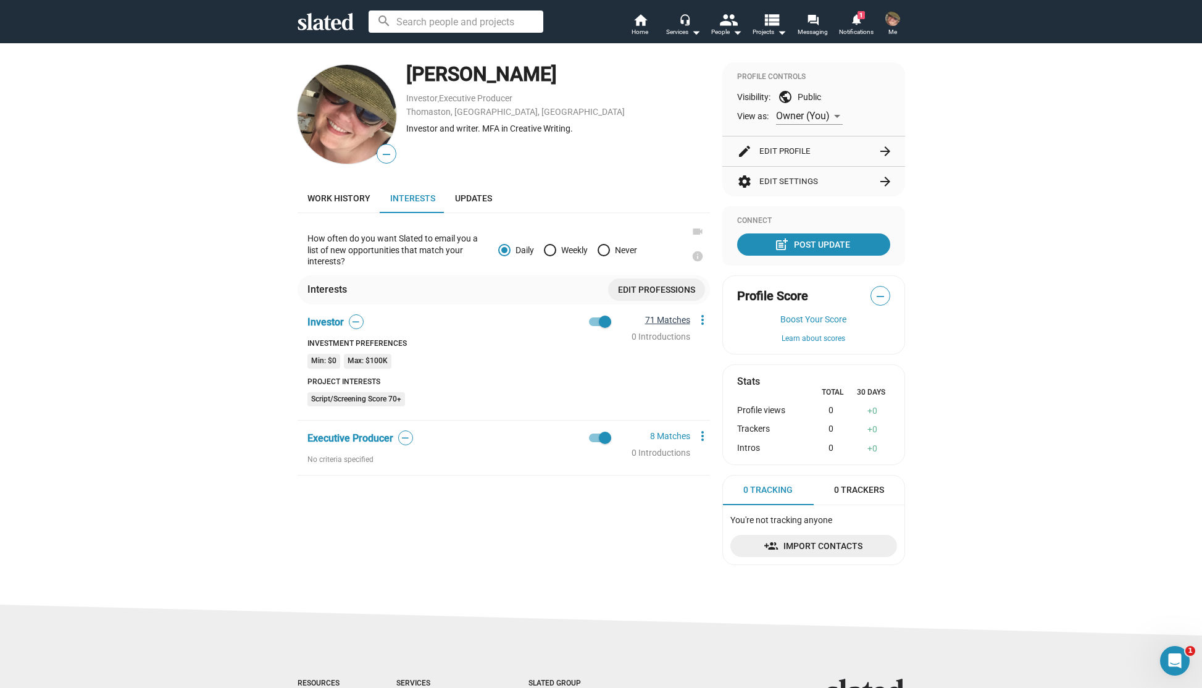
click at [668, 318] on link "71 Matches" at bounding box center [667, 320] width 45 height 10
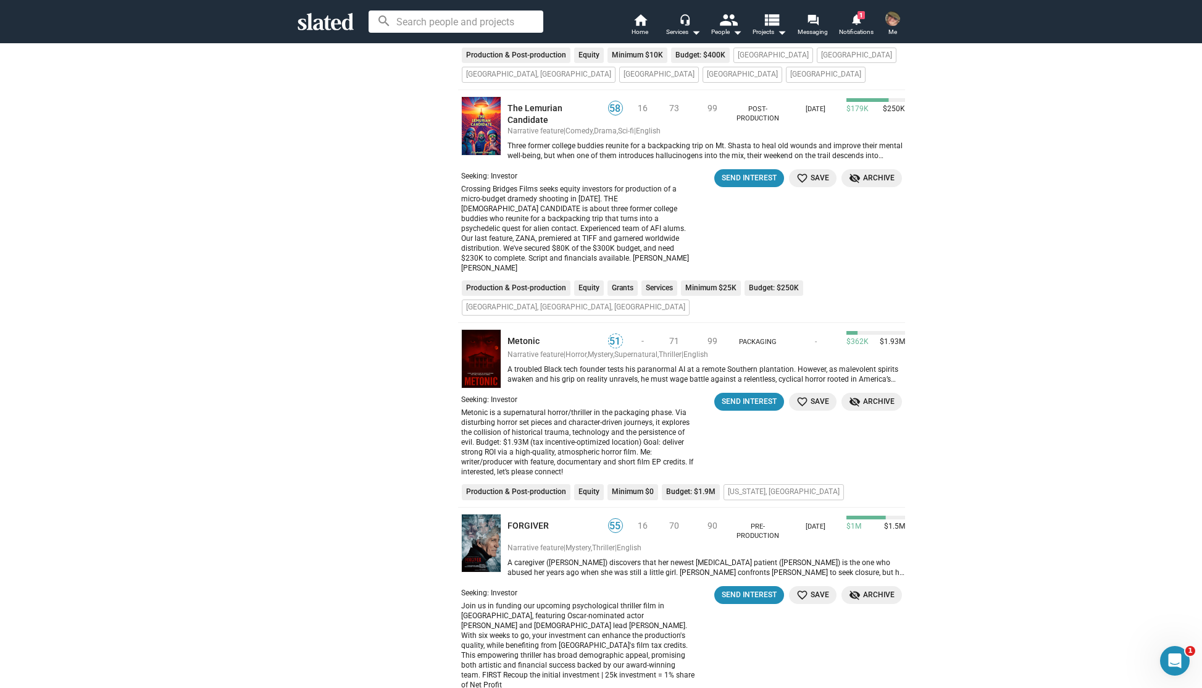
scroll to position [10134, 0]
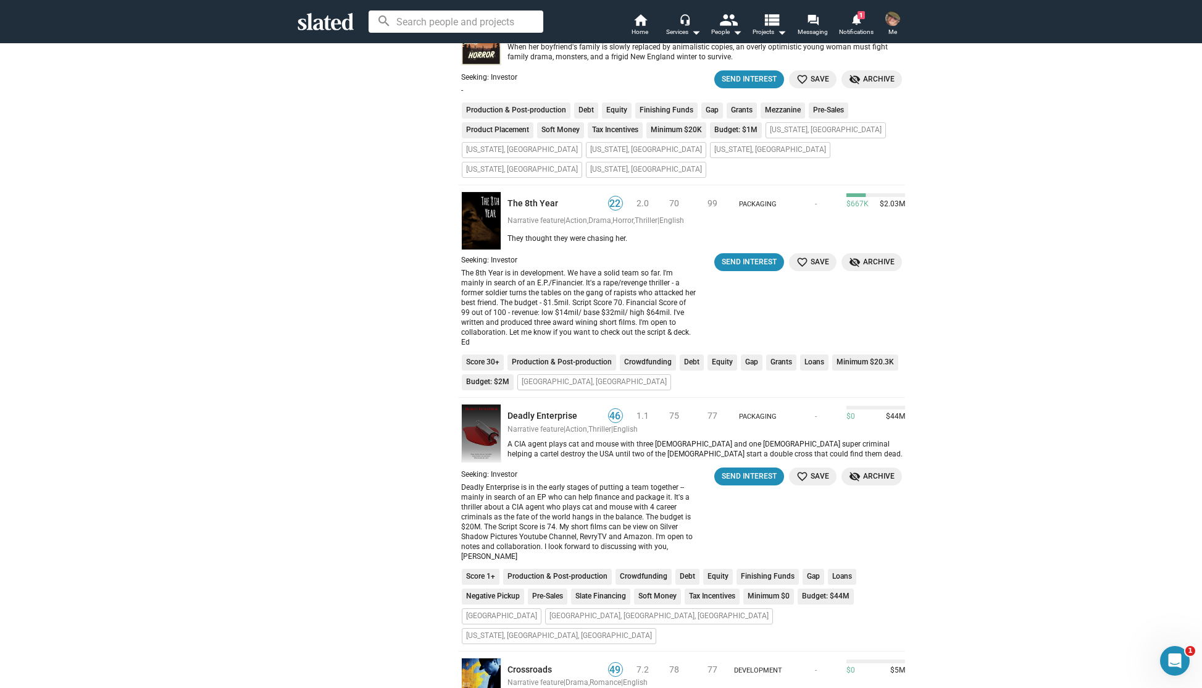
scroll to position [8870, 0]
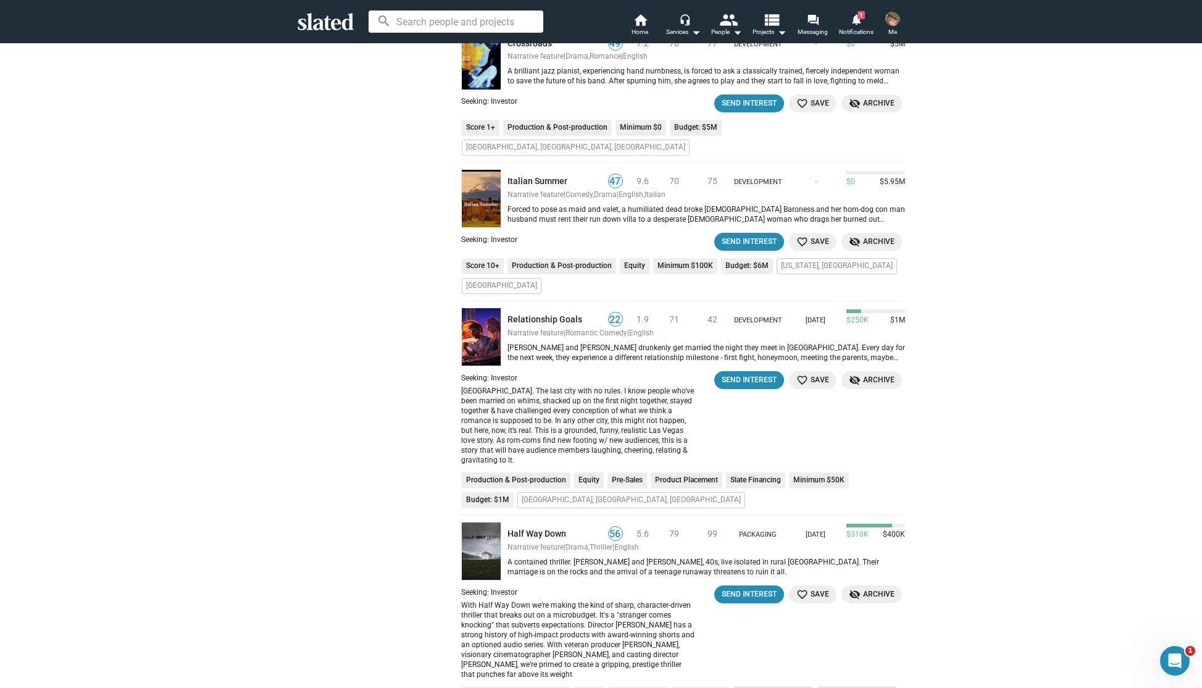
scroll to position [9496, 0]
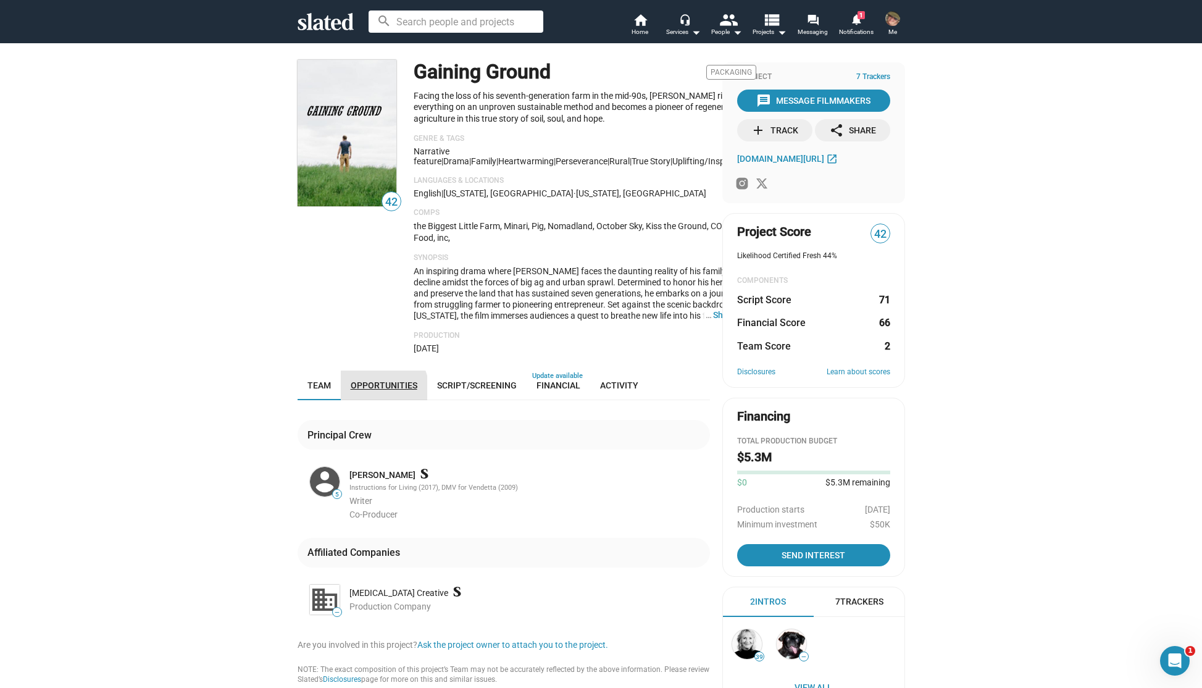
click at [373, 390] on span "Opportunities" at bounding box center [384, 385] width 67 height 10
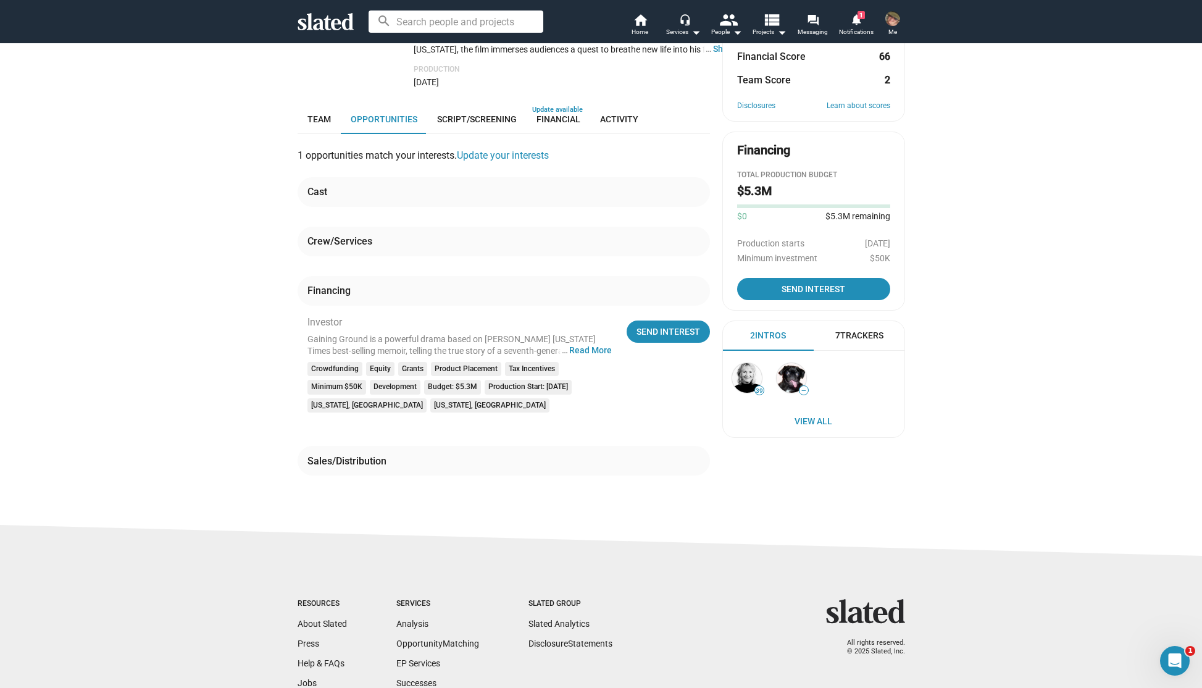
scroll to position [264, 0]
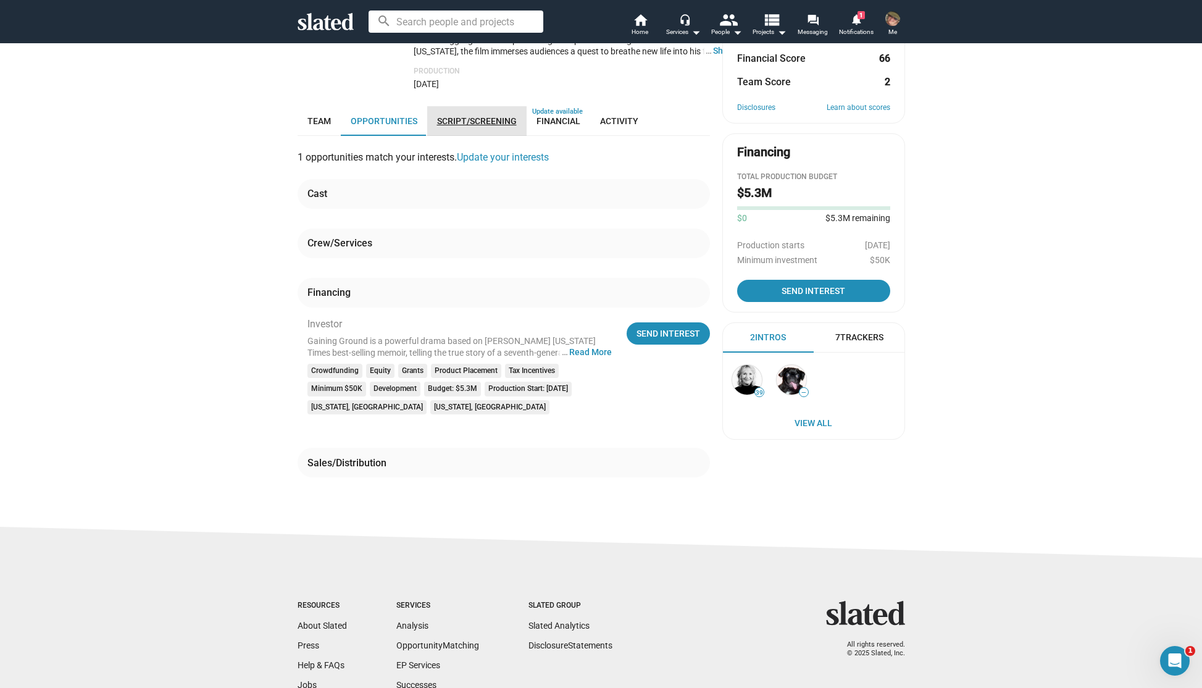
click at [468, 126] on span "Script/Screening" at bounding box center [477, 121] width 80 height 10
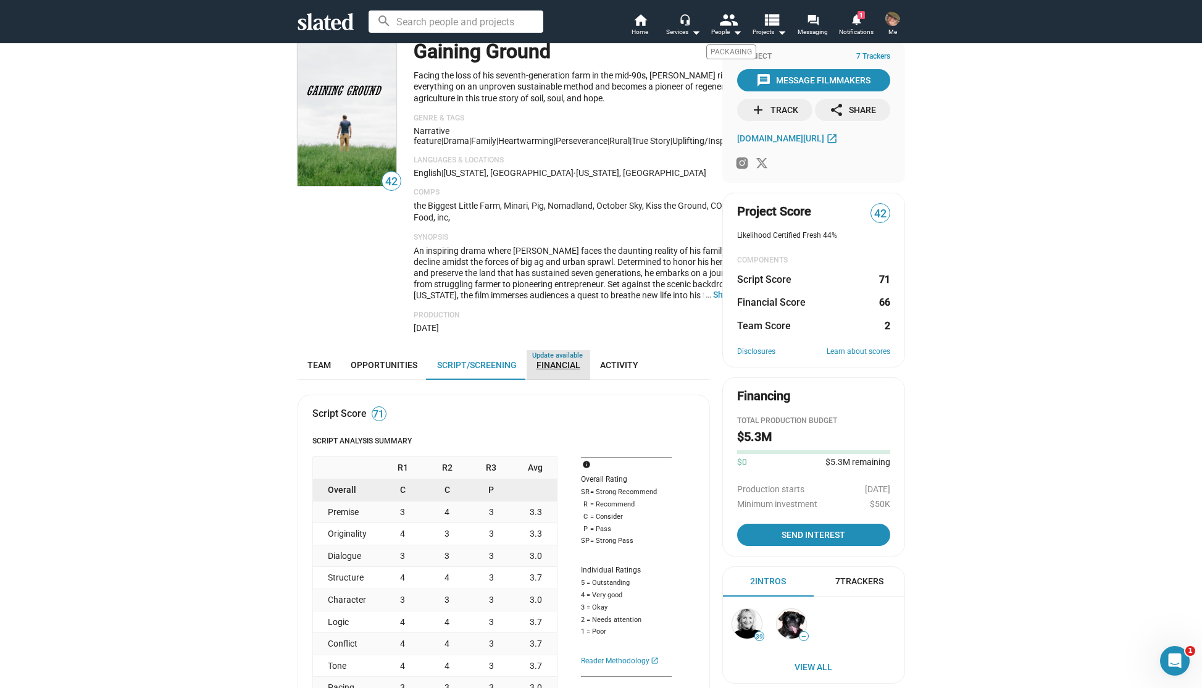
click at [539, 360] on span "Financial" at bounding box center [558, 365] width 44 height 10
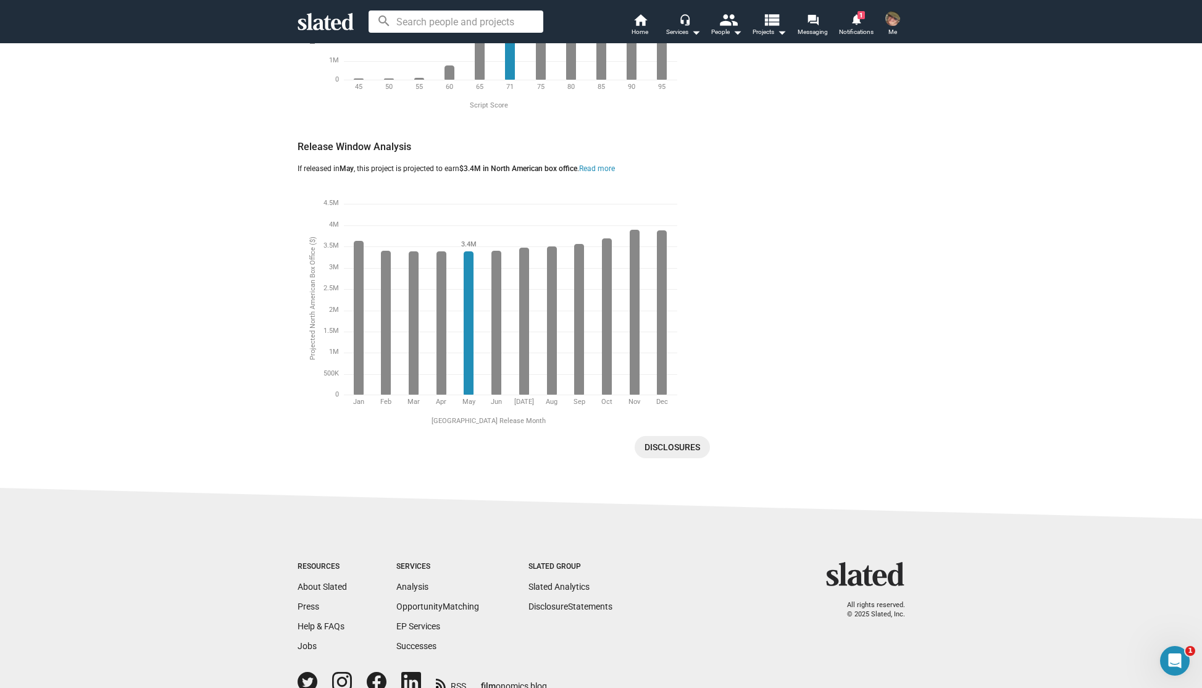
scroll to position [2502, 0]
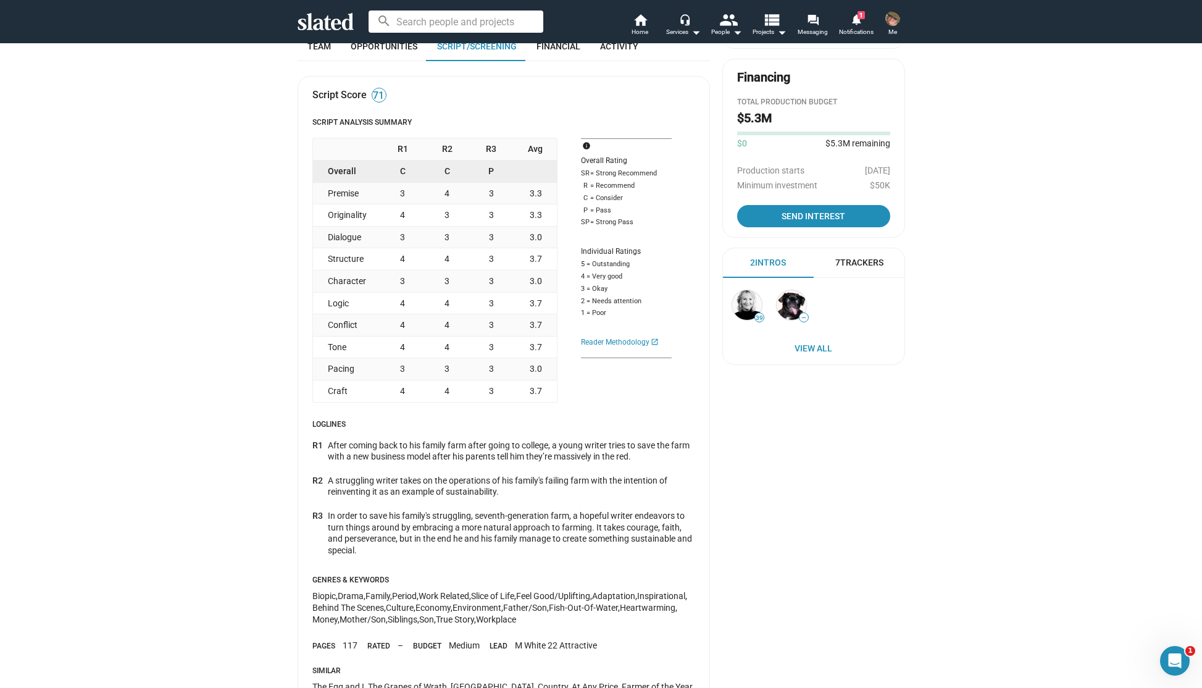
scroll to position [330, 0]
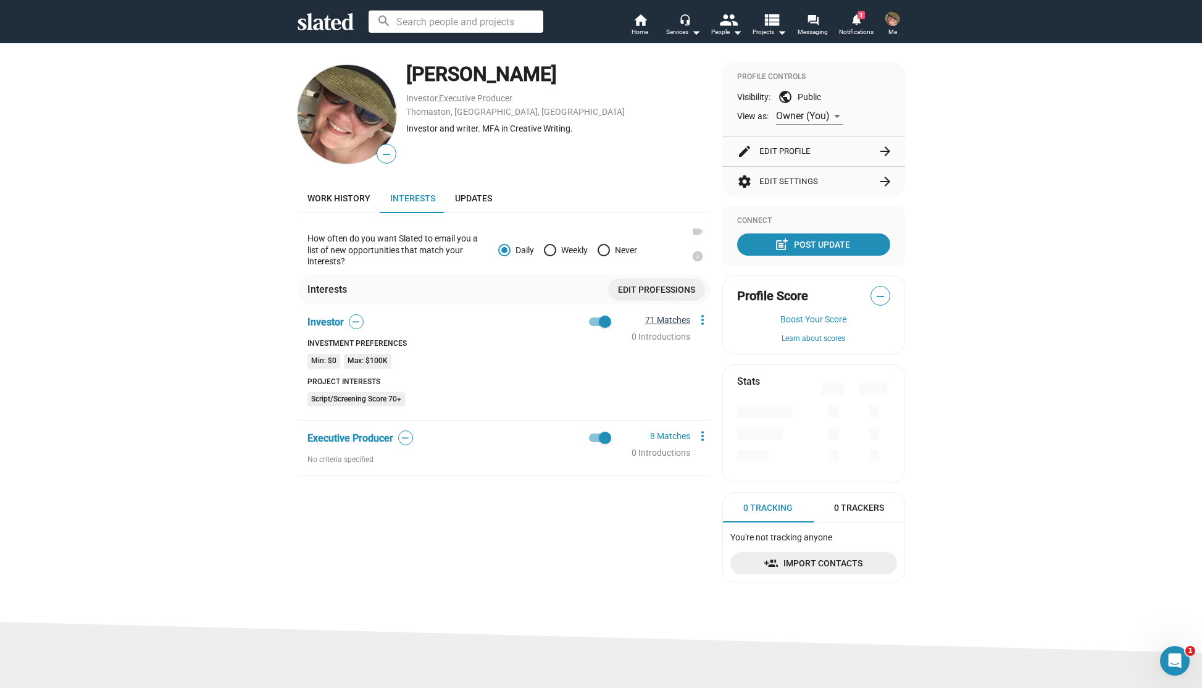
click at [666, 318] on link "71 Matches" at bounding box center [667, 320] width 45 height 10
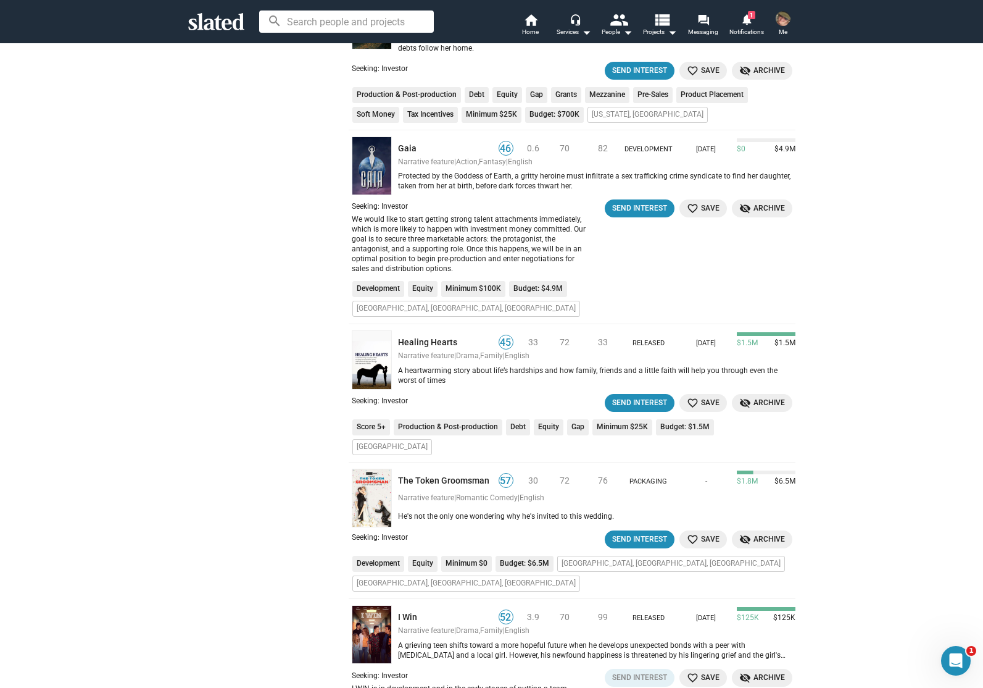
scroll to position [2223, 0]
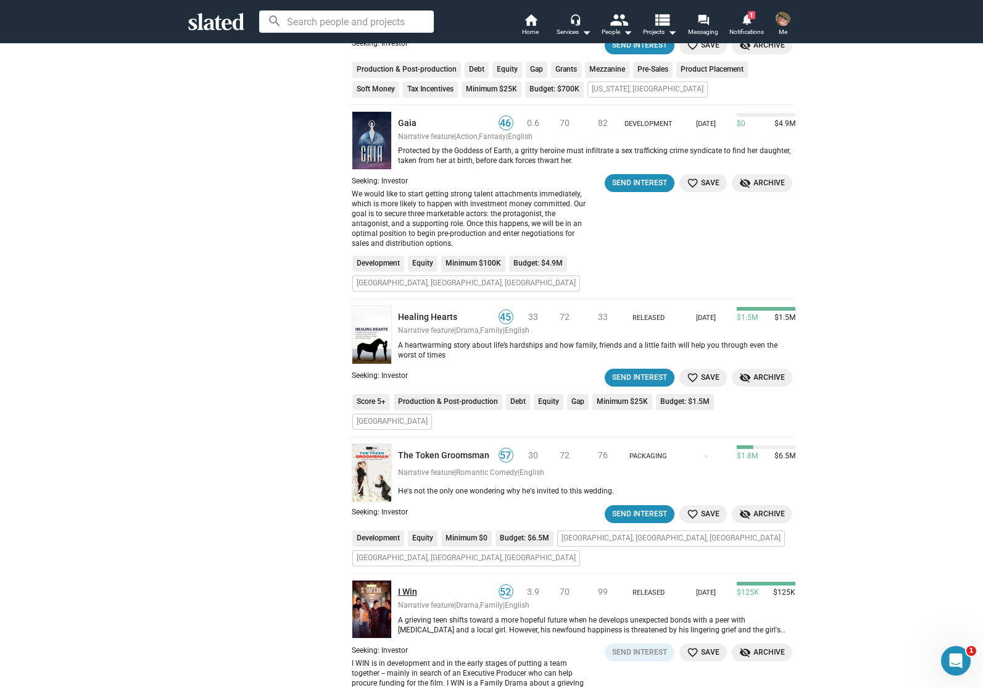
click at [408, 586] on link "I Win" at bounding box center [444, 592] width 93 height 12
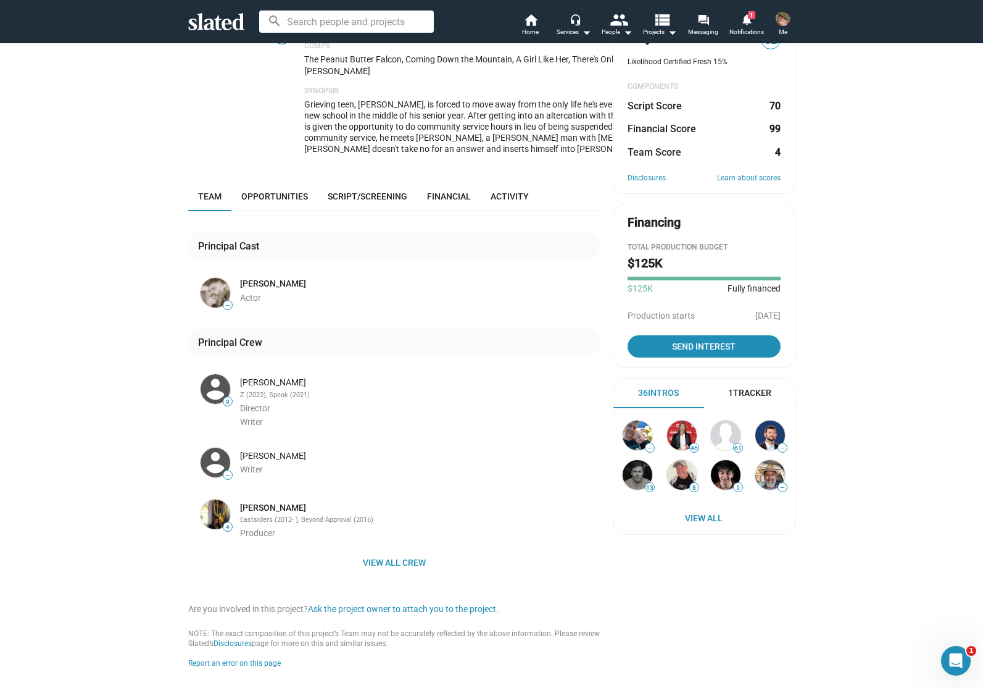
scroll to position [177, 0]
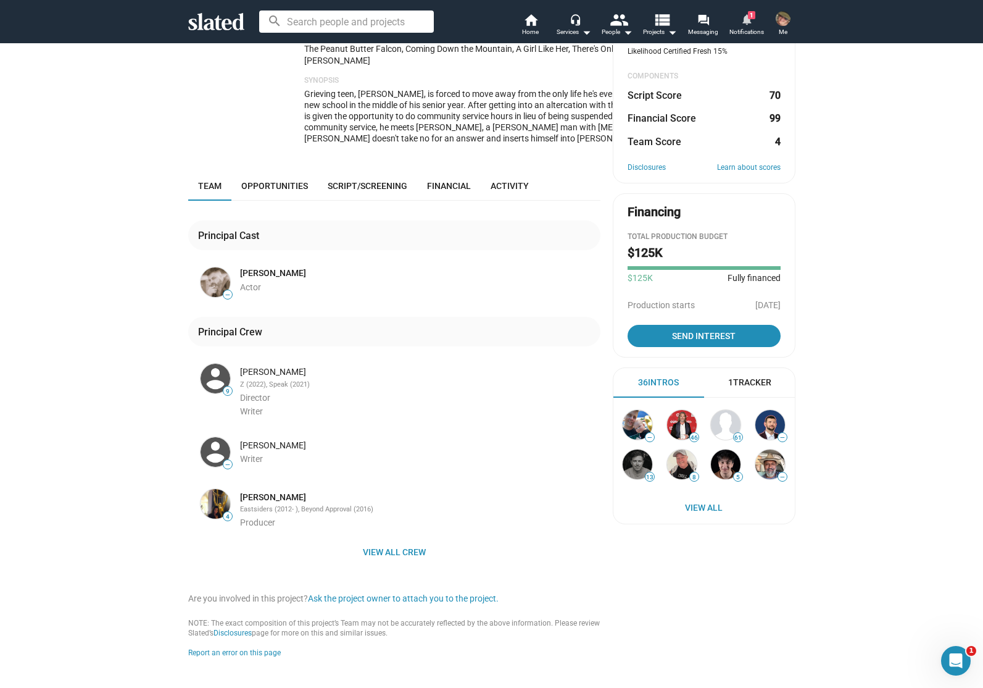
click at [747, 23] on mat-icon "notifications" at bounding box center [747, 19] width 12 height 12
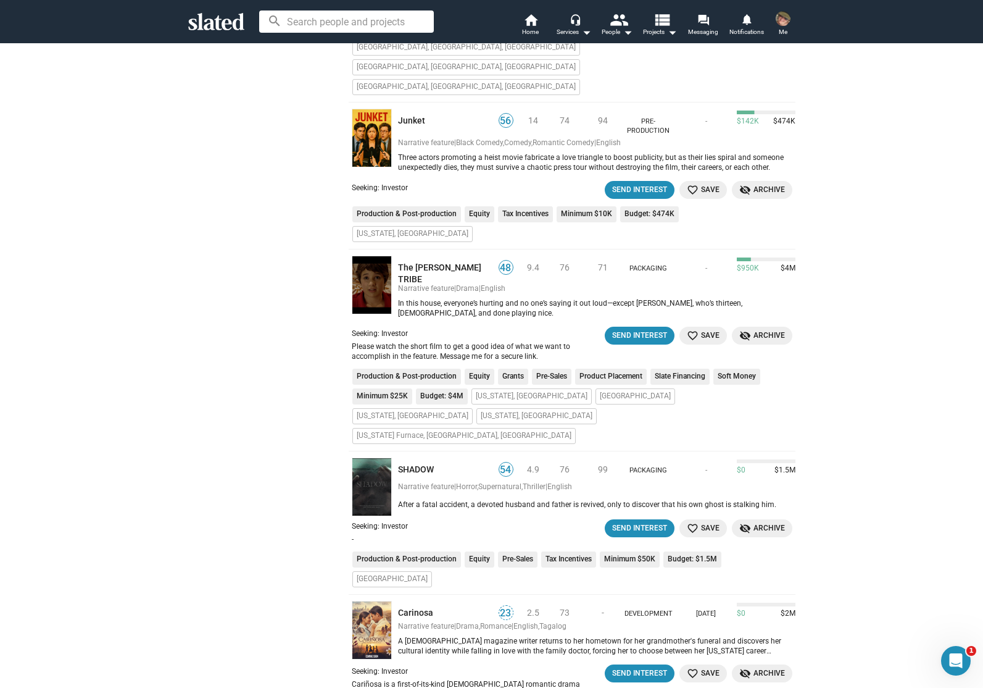
scroll to position [726, 0]
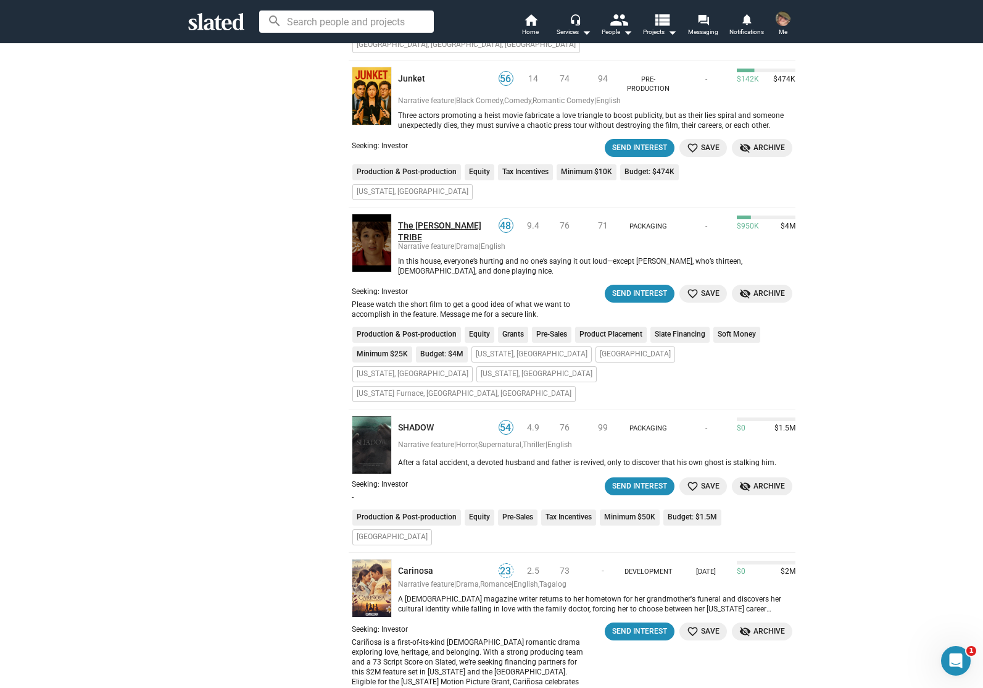
click at [430, 220] on link "The PARKER TRIBE" at bounding box center [444, 231] width 93 height 22
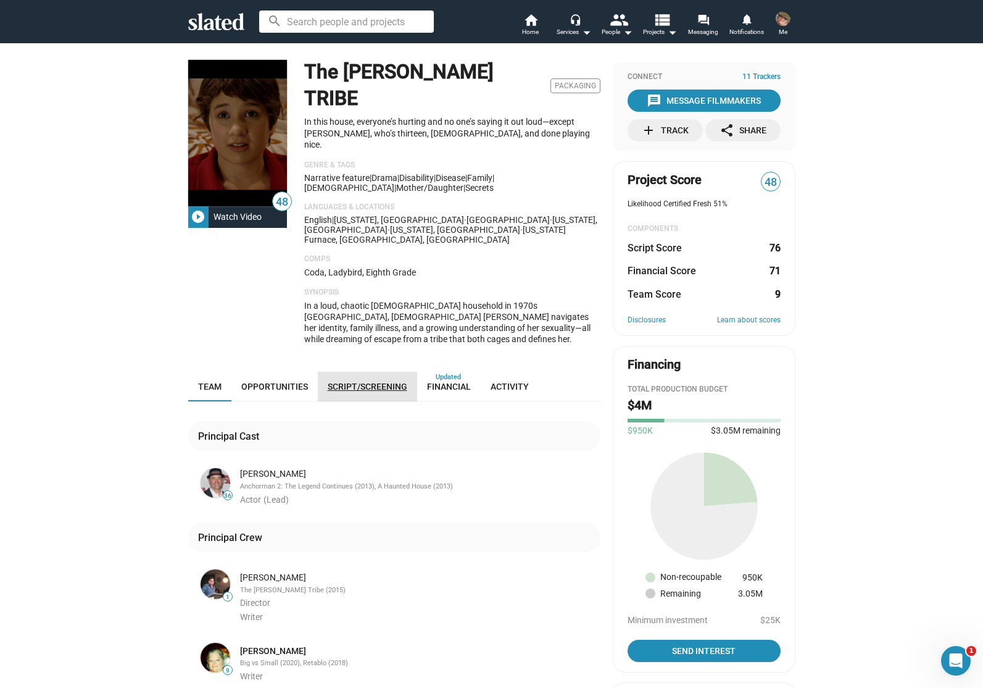
click at [374, 381] on span "Script/Screening" at bounding box center [368, 386] width 80 height 10
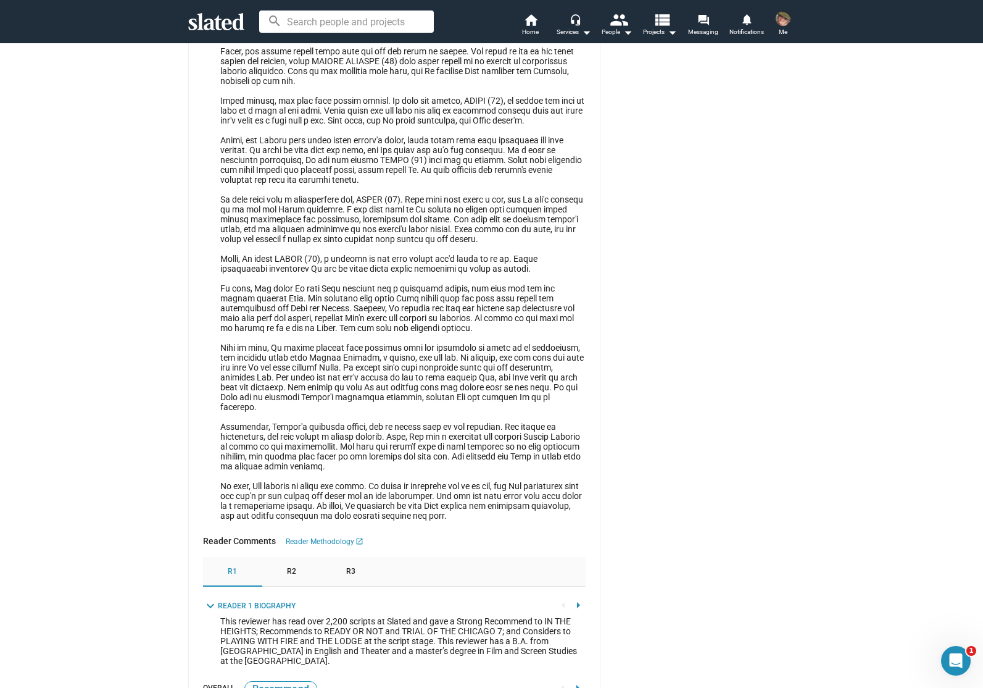
scroll to position [1210, 0]
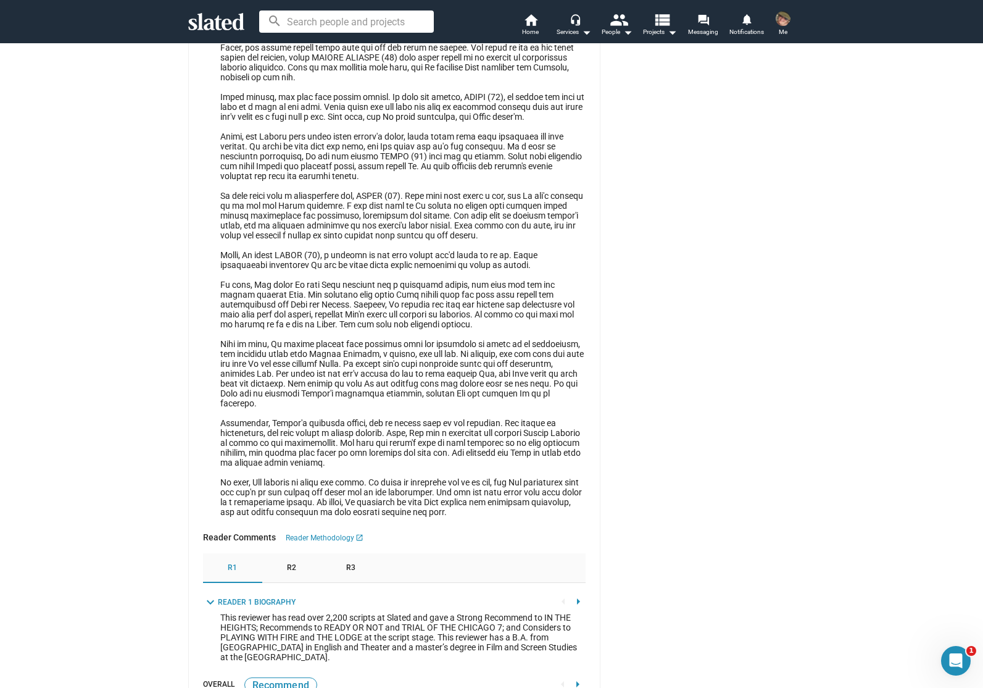
click at [168, 262] on div "48 play_circle_filled Watch Video The PARKER TRIBE Packaging In this house, eve…" at bounding box center [491, 678] width 983 height 3691
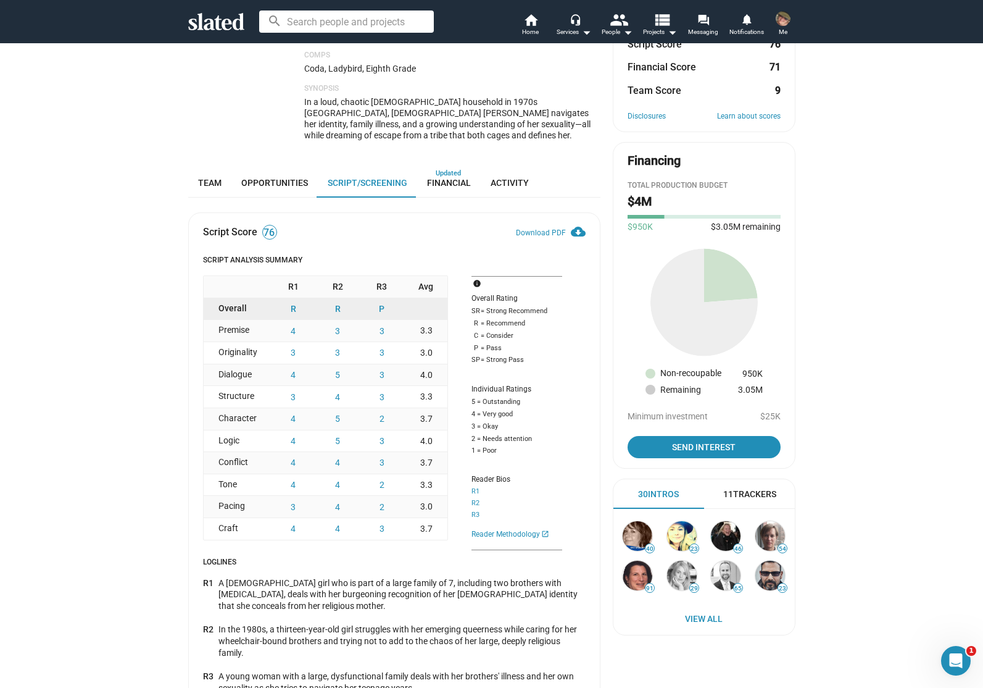
scroll to position [0, 0]
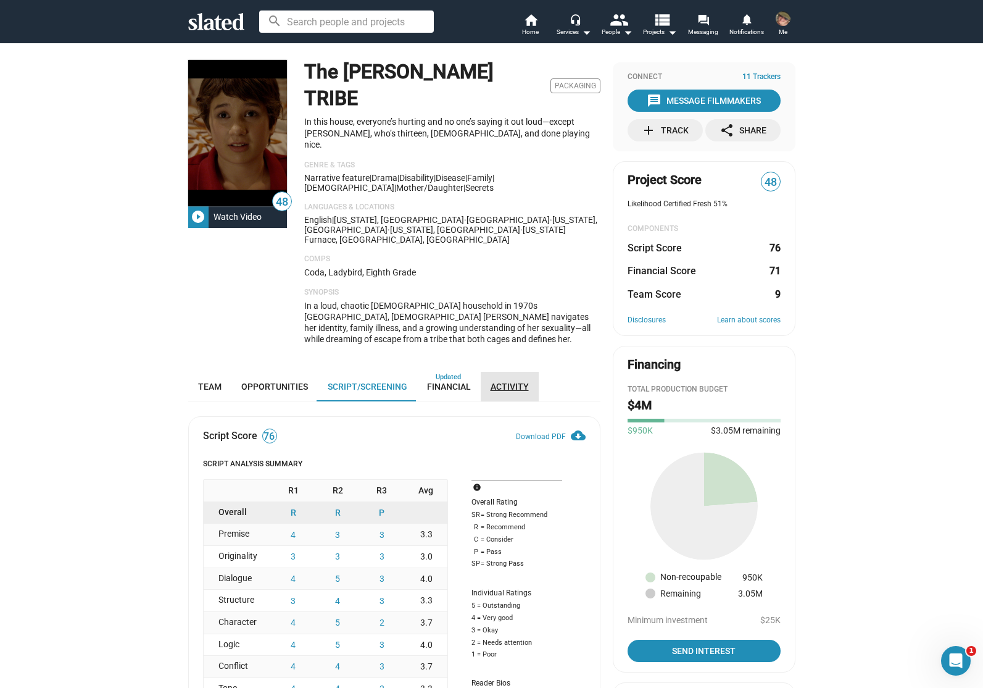
click at [505, 372] on link "Activity" at bounding box center [510, 387] width 58 height 30
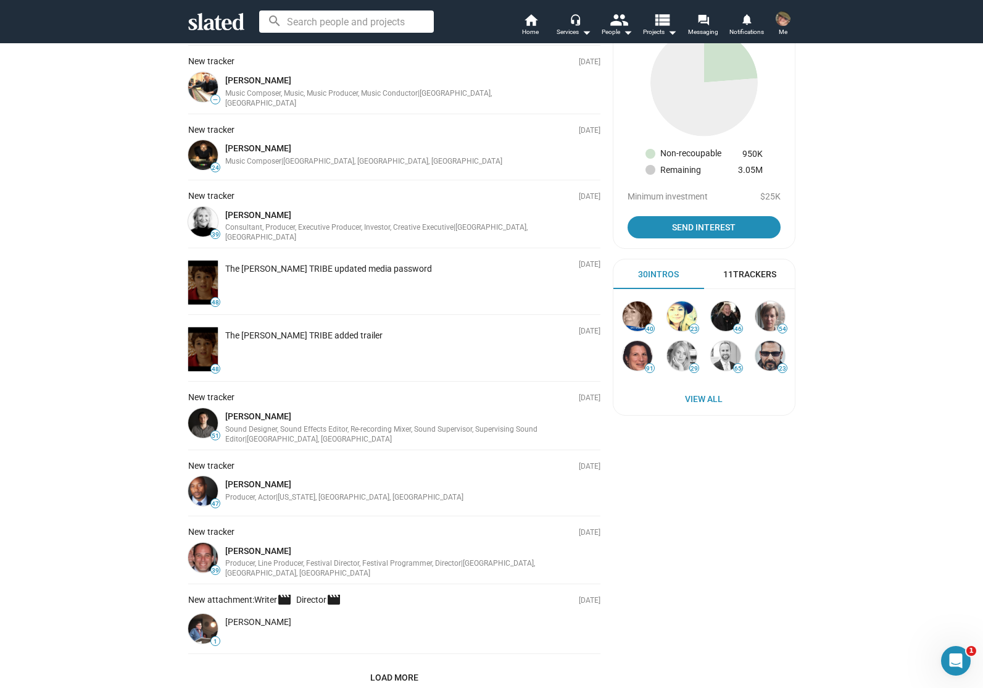
scroll to position [431, 0]
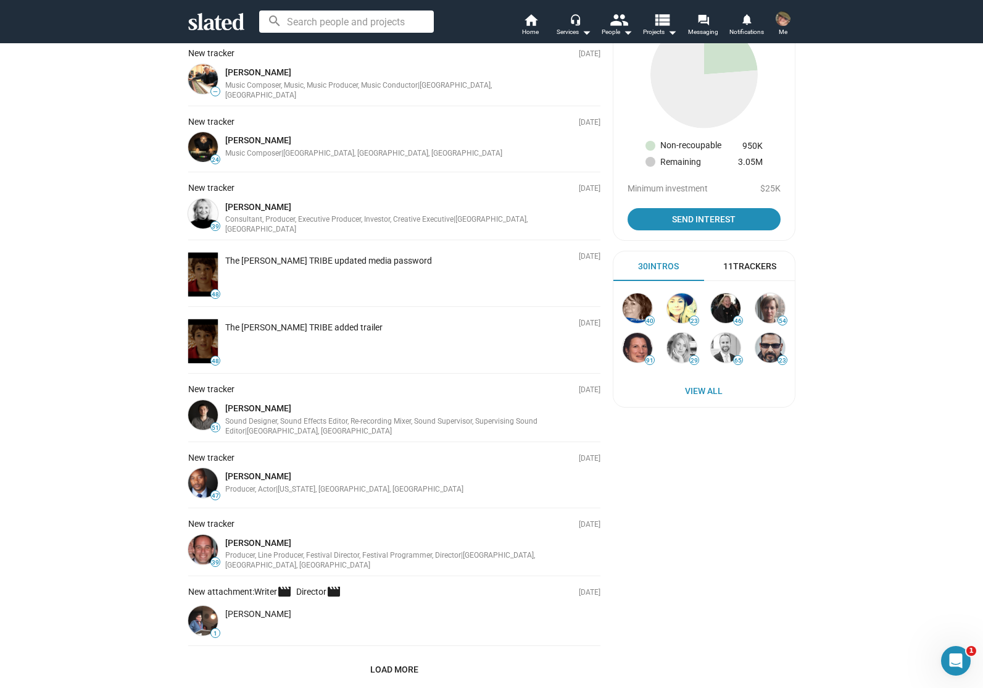
click at [194, 319] on img at bounding box center [203, 341] width 30 height 44
click at [281, 322] on div "The PARKER TRIBE added trailer" at bounding box center [303, 328] width 157 height 12
drag, startPoint x: 404, startPoint y: 328, endPoint x: 409, endPoint y: 316, distance: 12.7
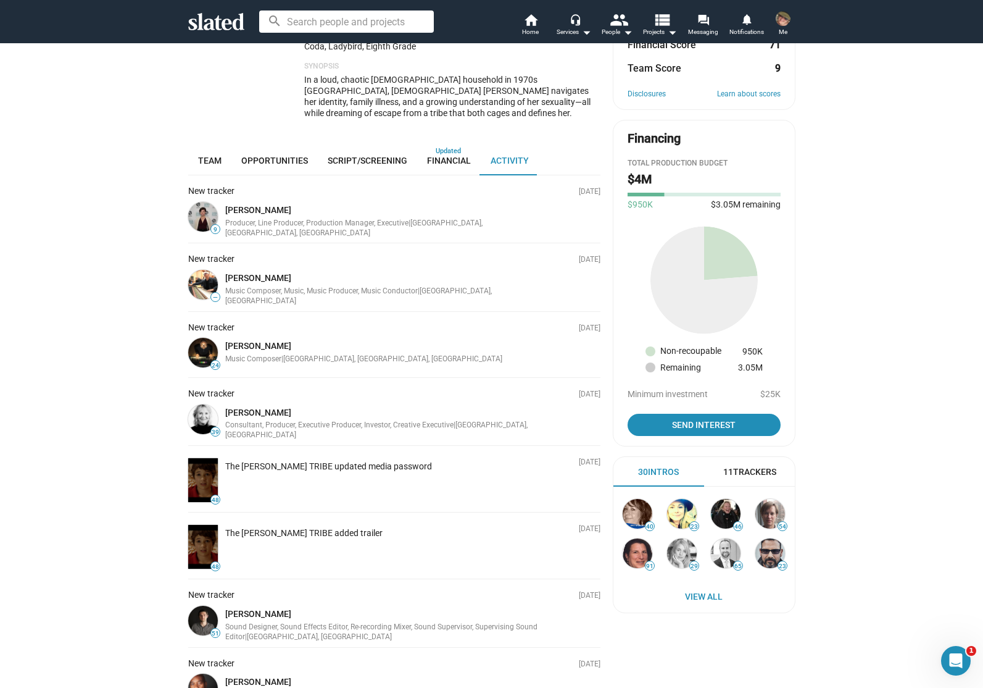
scroll to position [0, 0]
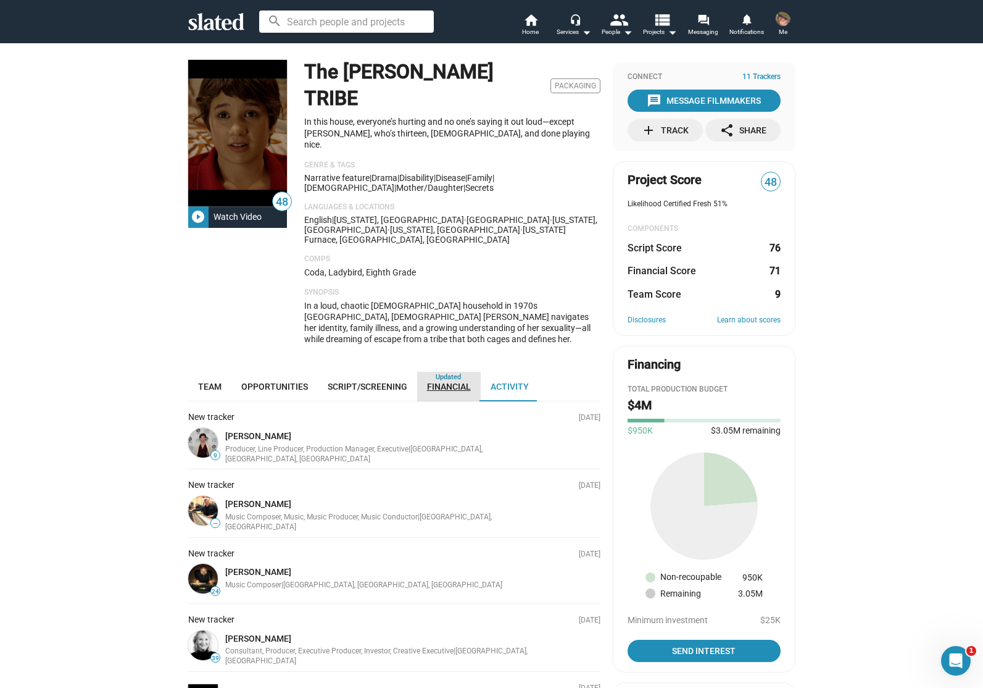
click at [455, 372] on link "Financial" at bounding box center [449, 387] width 64 height 30
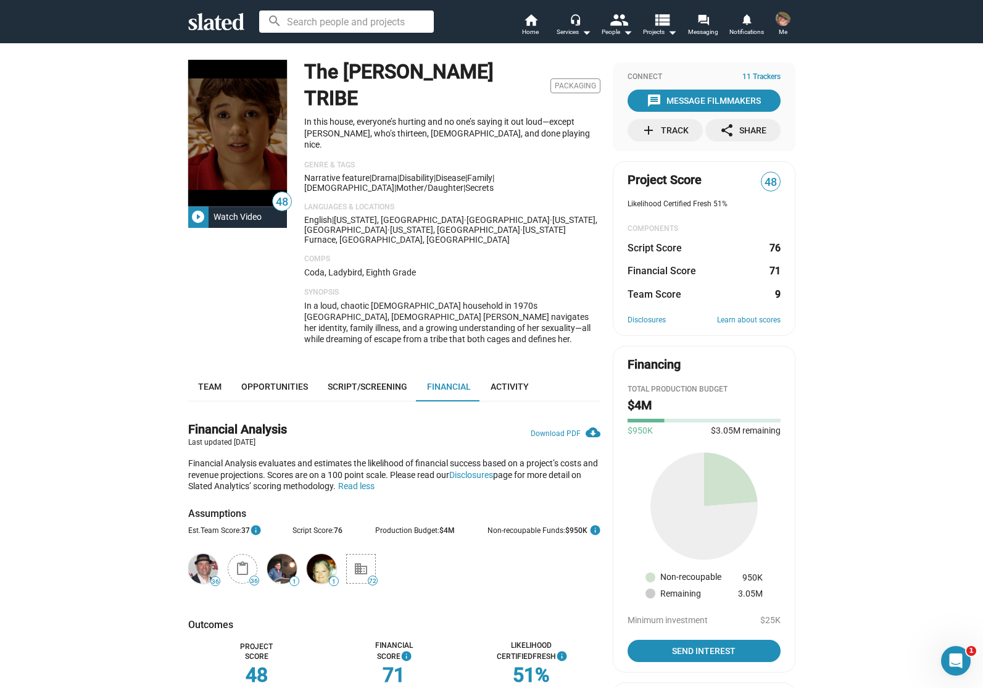
click at [198, 217] on mat-icon "play_circle_filled" at bounding box center [198, 216] width 15 height 15
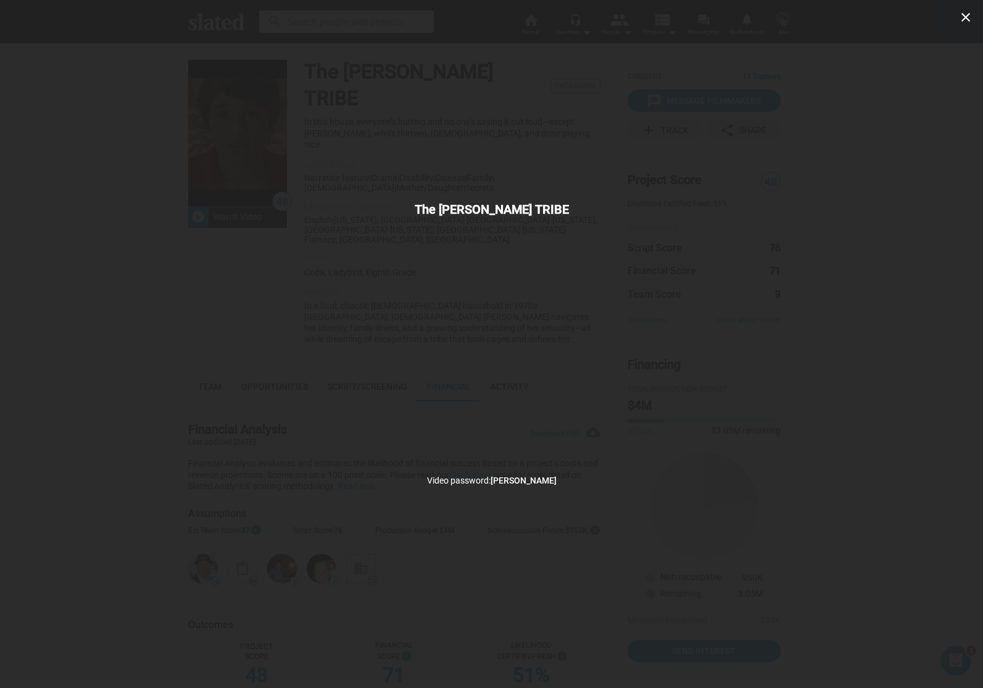
click at [828, 328] on div "close The PARKER TRIBE Video password: Parker" at bounding box center [491, 344] width 983 height 688
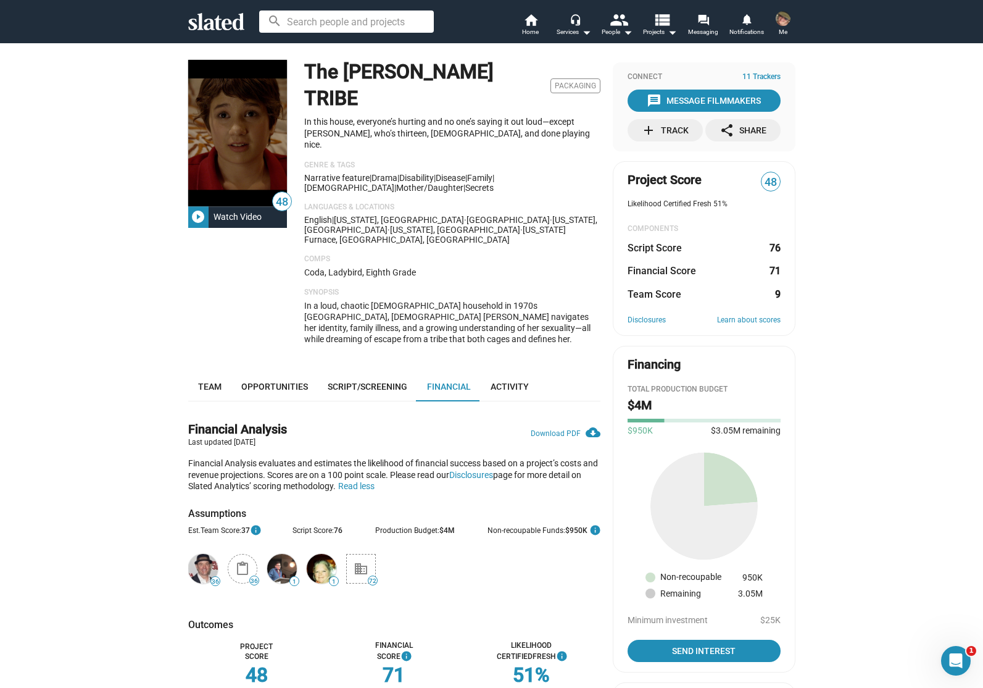
click at [775, 17] on span at bounding box center [783, 19] width 20 height 20
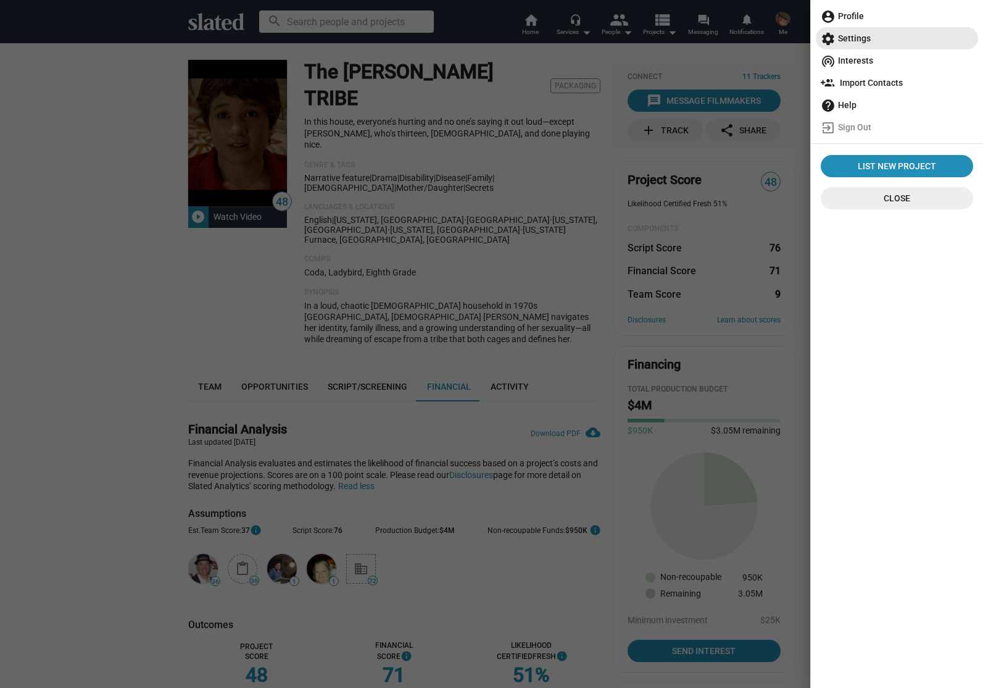
click at [856, 39] on span "settings Settings" at bounding box center [897, 38] width 152 height 22
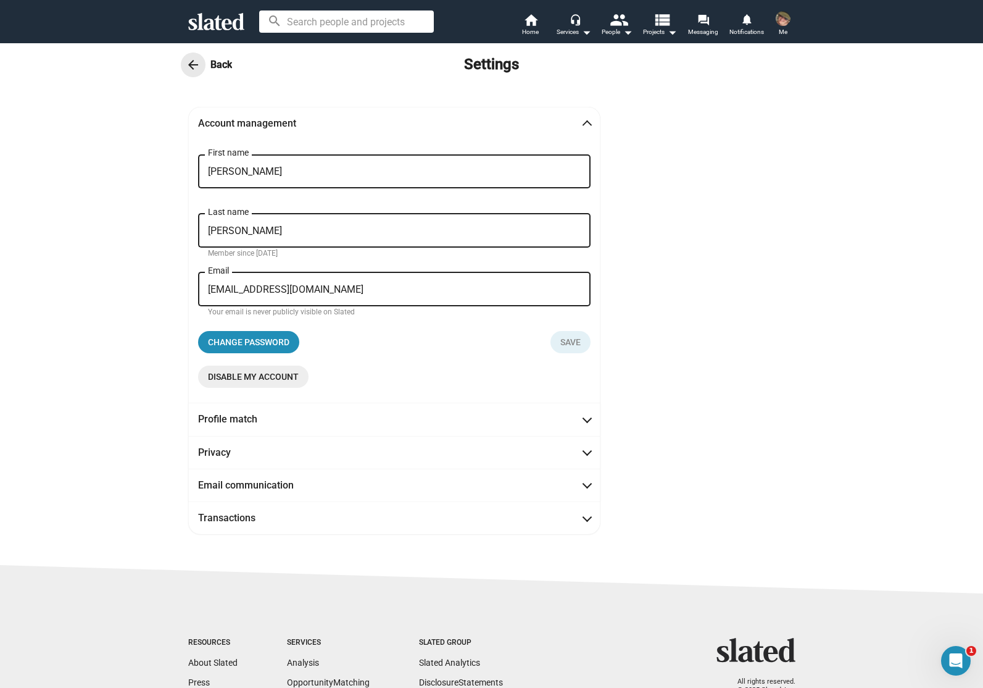
click at [186, 60] on mat-icon "arrow_back" at bounding box center [193, 64] width 15 height 15
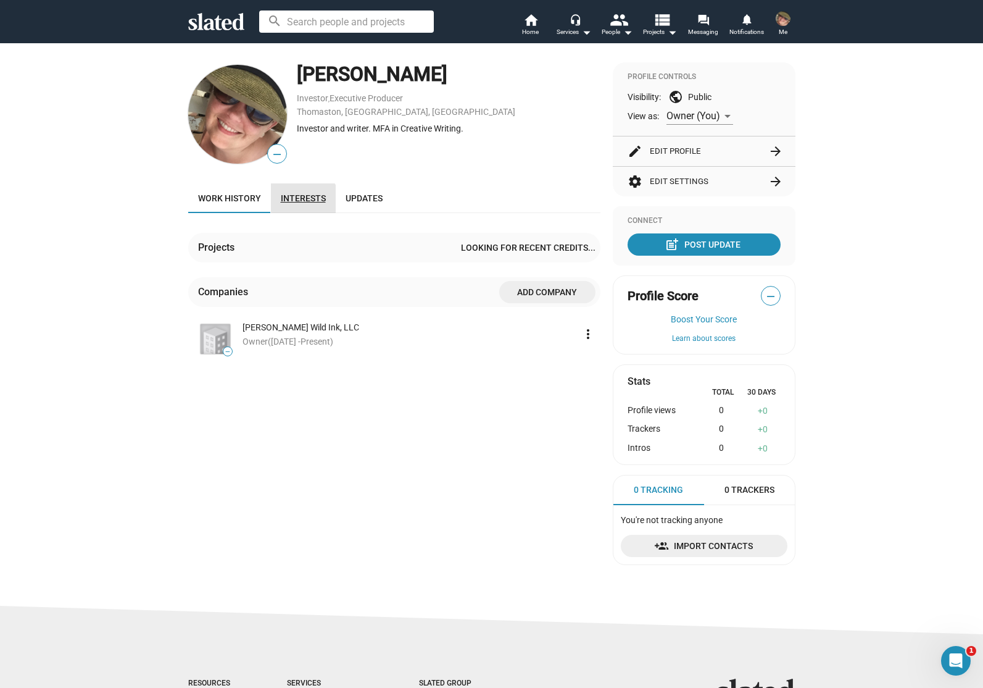
click at [297, 202] on span "Interests" at bounding box center [303, 198] width 45 height 10
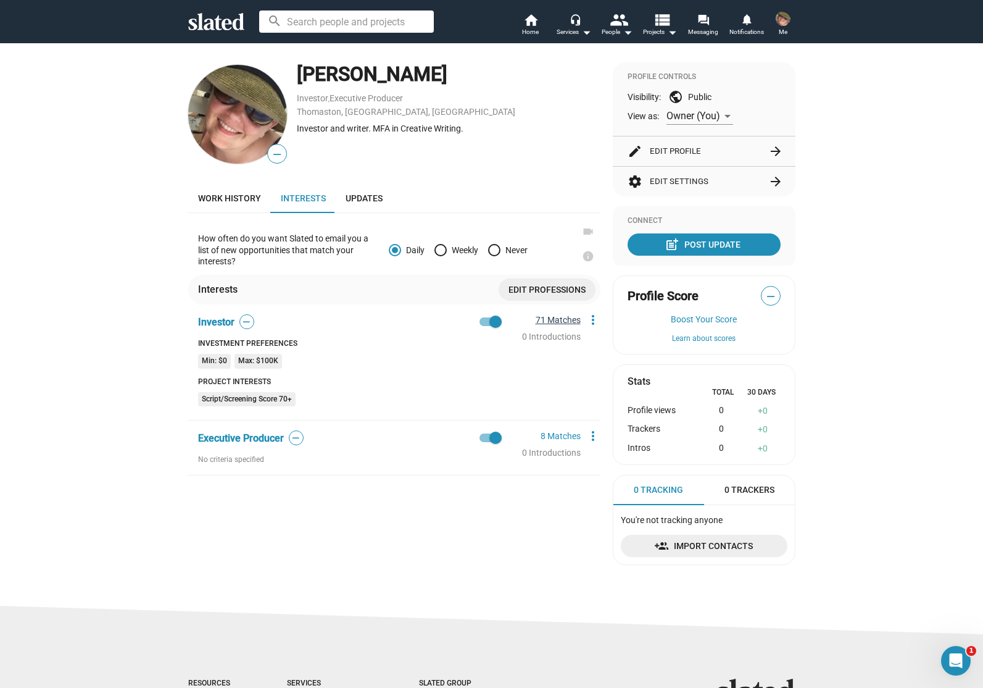
click at [552, 319] on link "71 Matches" at bounding box center [558, 320] width 45 height 10
